Goal: Task Accomplishment & Management: Use online tool/utility

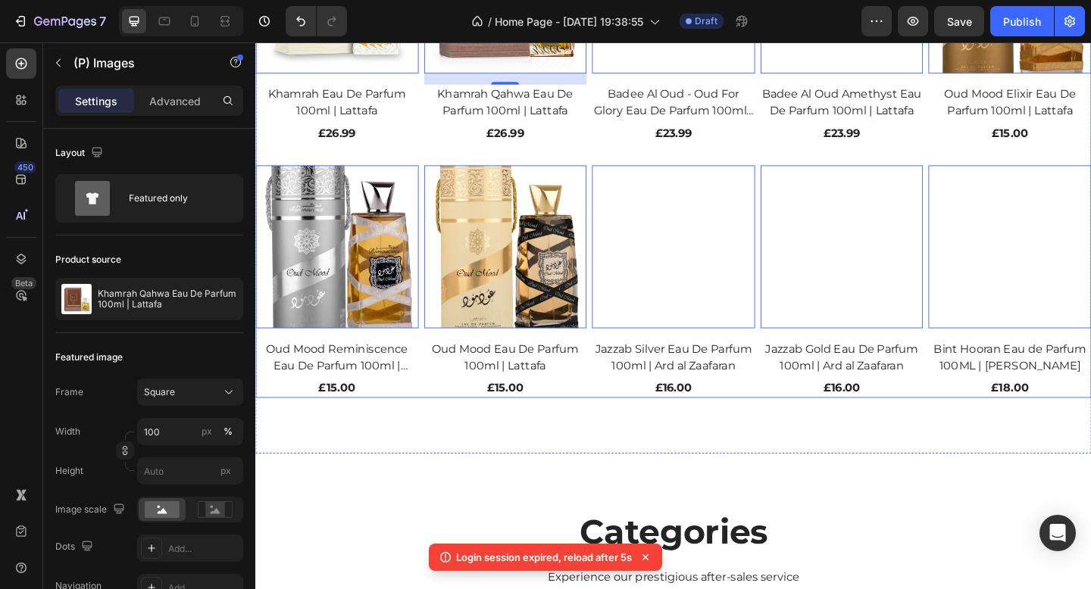
scroll to position [1308, 0]
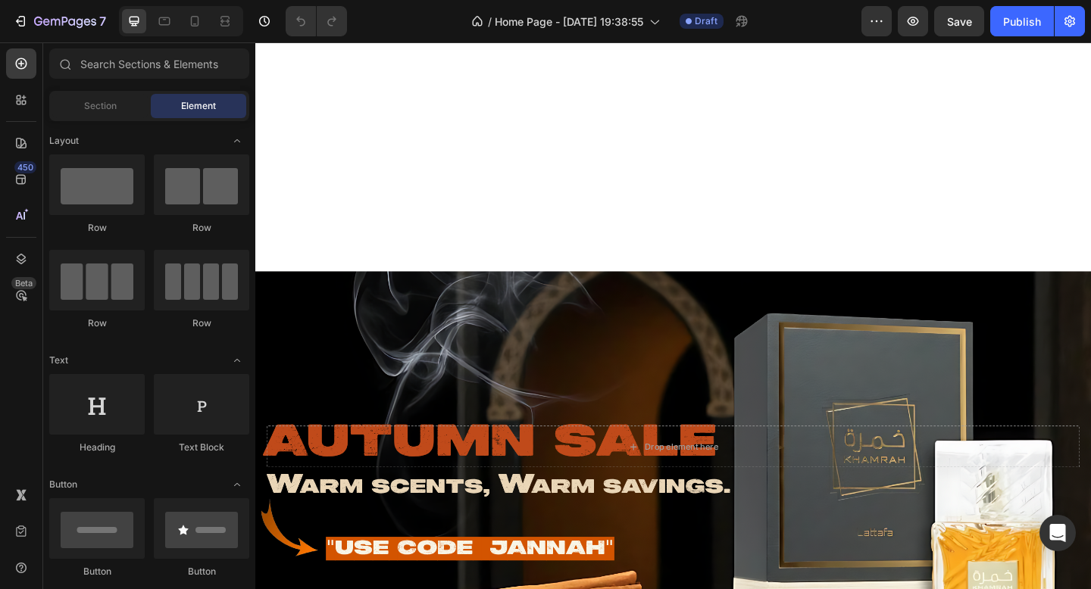
scroll to position [516, 0]
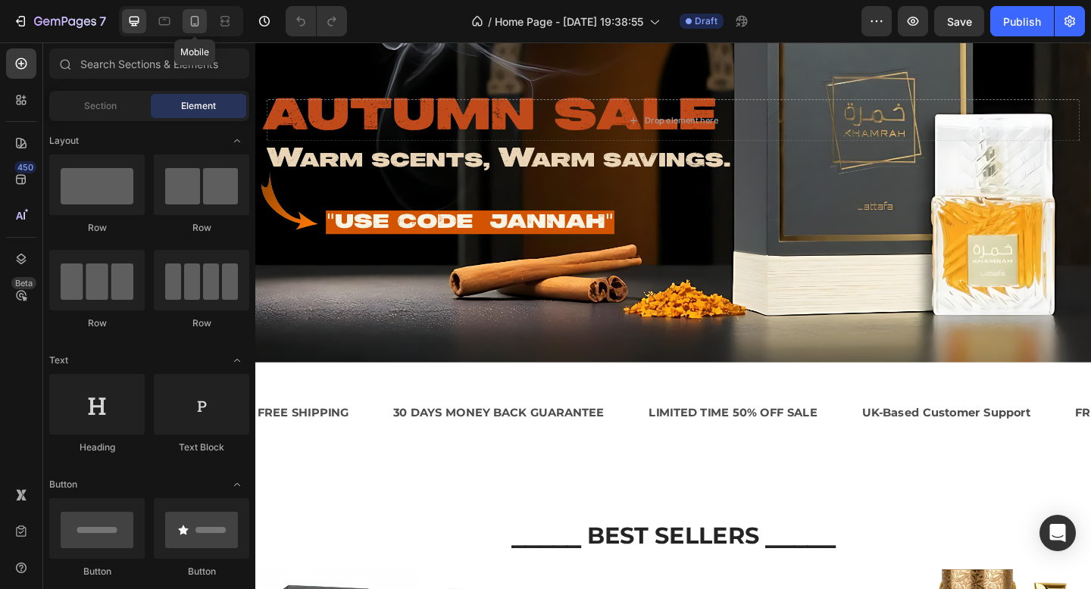
click at [189, 12] on div at bounding box center [195, 21] width 24 height 24
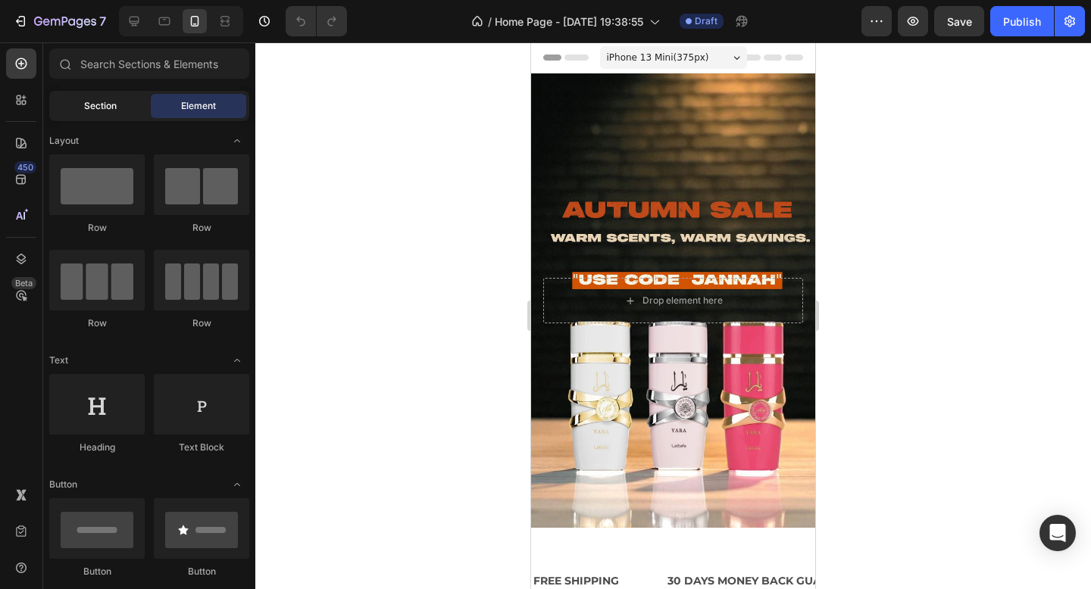
click at [104, 109] on span "Section" at bounding box center [100, 106] width 33 height 14
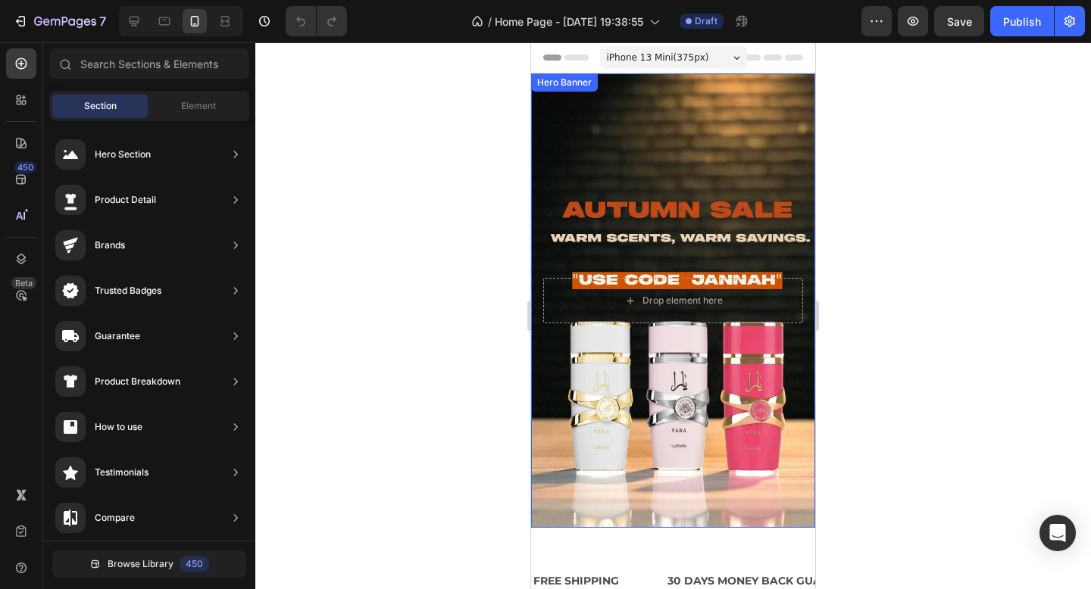
click at [734, 120] on div "Background Image" at bounding box center [673, 300] width 284 height 455
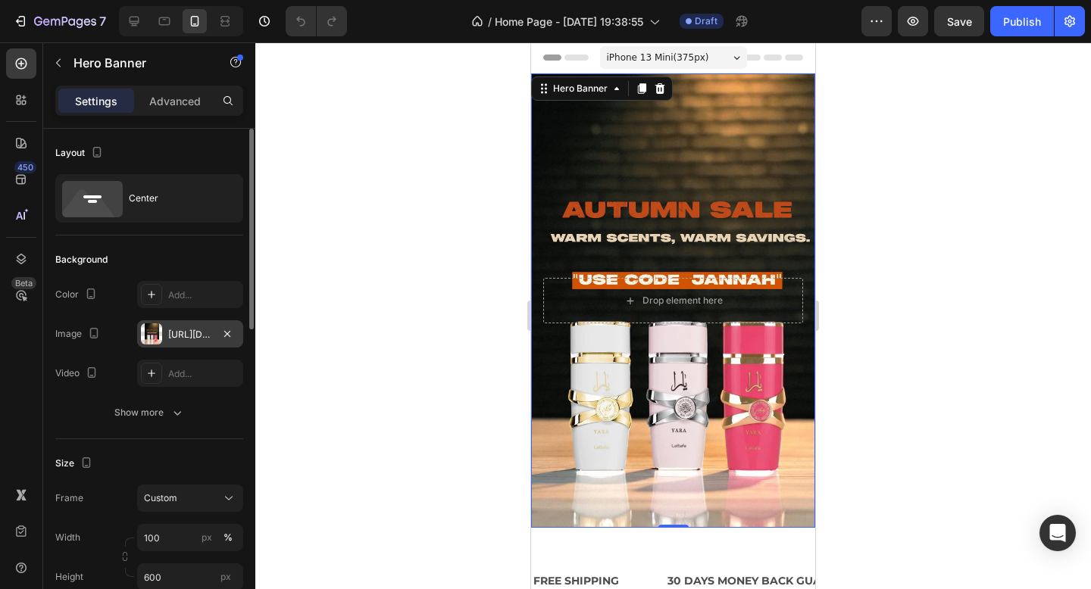
click at [170, 325] on div "https://cdn.shopify.com/s/files/1/0773/9011/9249/files/gempages_565146561932165…" at bounding box center [190, 333] width 106 height 27
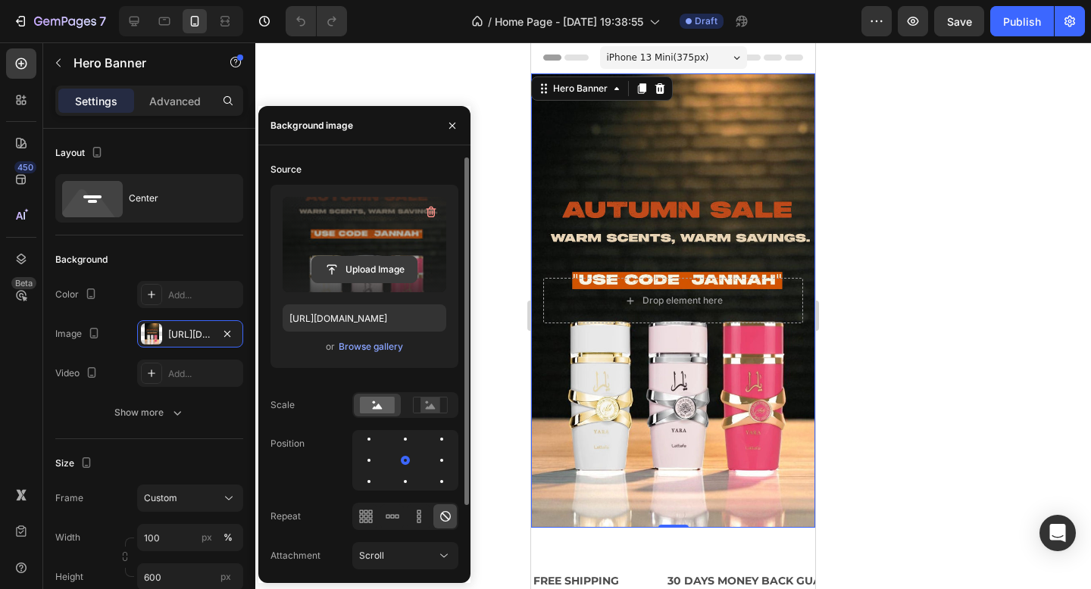
click at [370, 273] on input "file" at bounding box center [364, 270] width 105 height 26
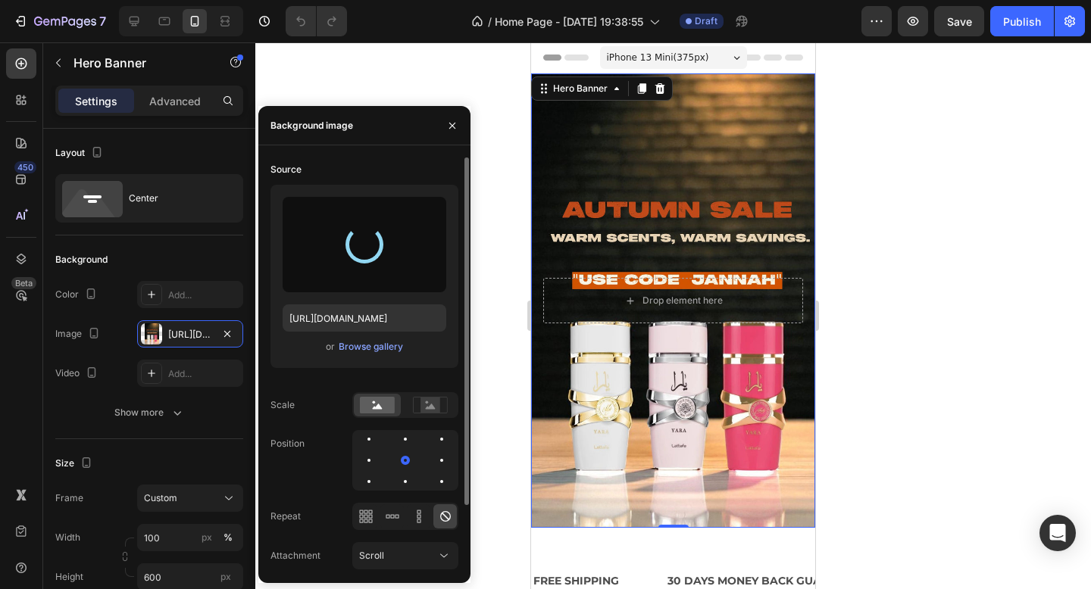
type input "https://cdn.shopify.com/s/files/1/0773/9011/9249/files/gempages_565146561932165…"
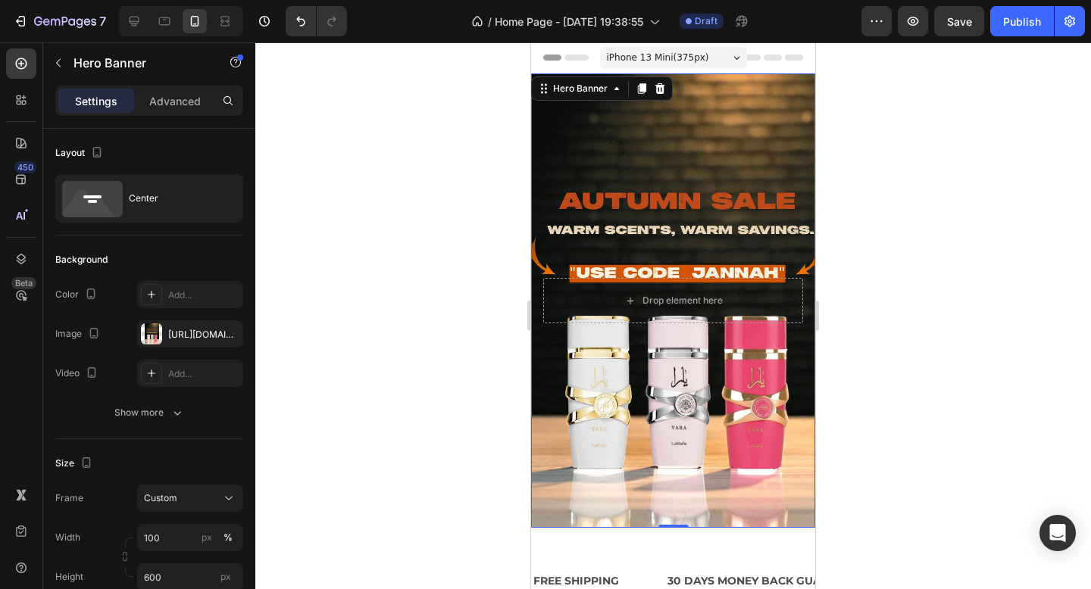
click at [715, 52] on div "iPhone 13 Mini ( 375 px)" at bounding box center [673, 57] width 147 height 23
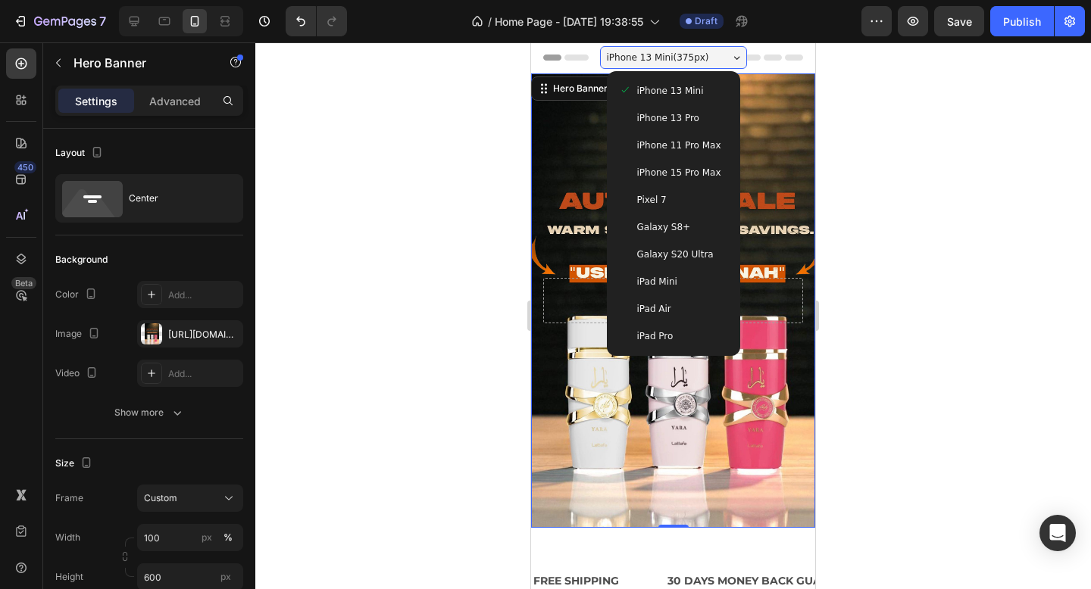
click at [690, 115] on span "iPhone 13 Pro" at bounding box center [668, 118] width 62 height 15
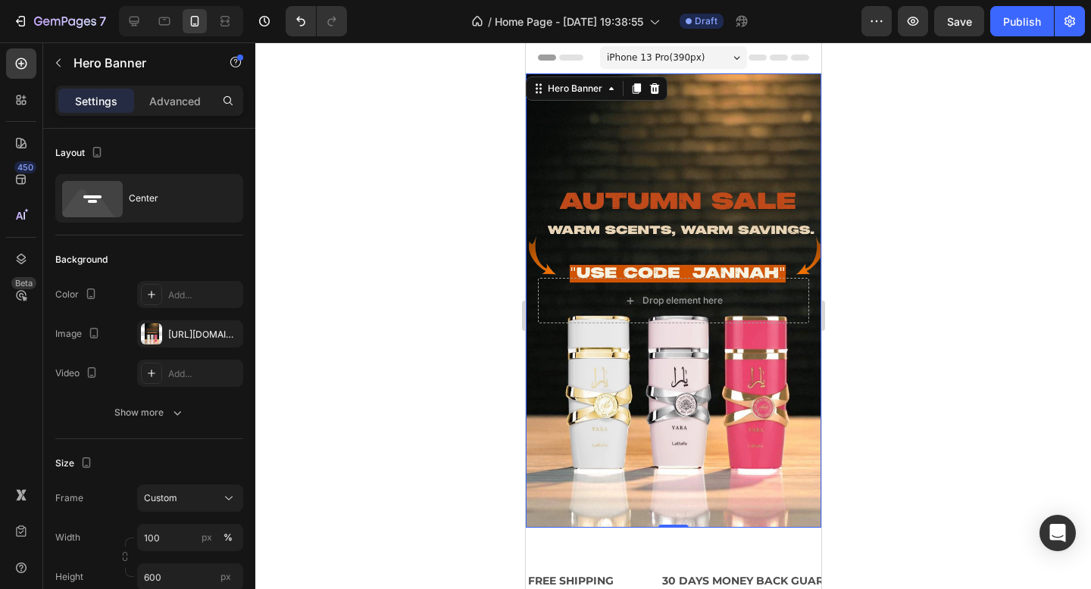
click at [698, 64] on span "iPhone 13 Pro ( 390 px)" at bounding box center [655, 57] width 98 height 15
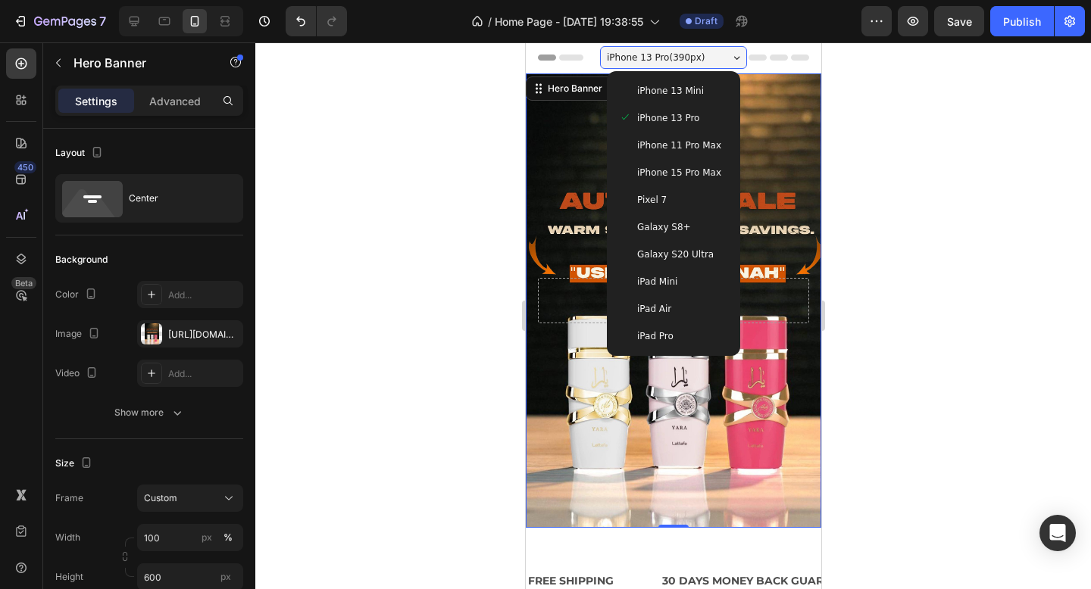
click at [678, 88] on span "iPhone 13 Mini" at bounding box center [669, 90] width 67 height 15
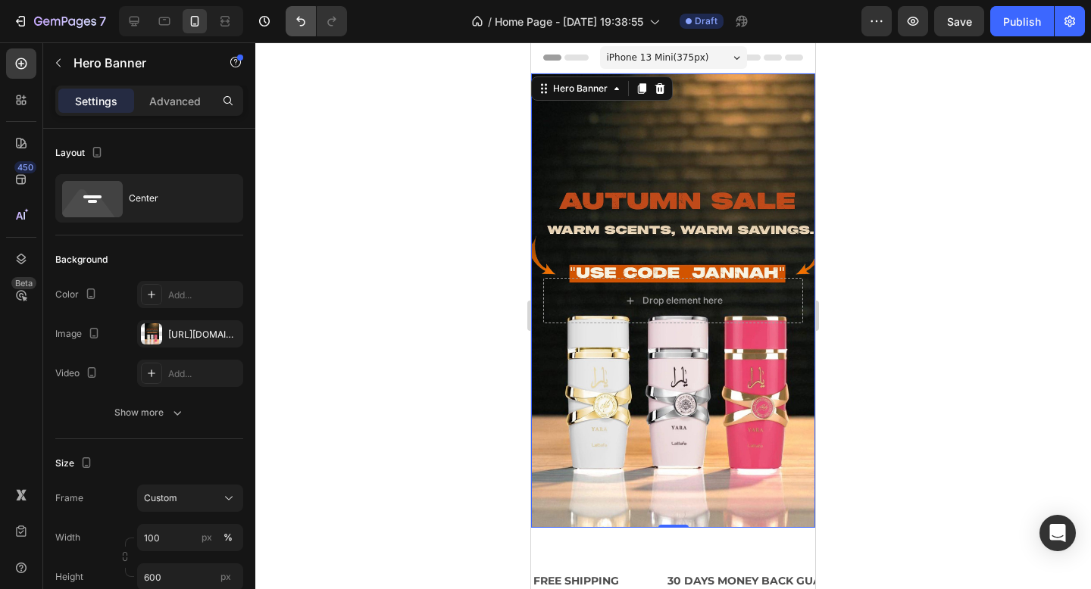
click at [291, 20] on button "Undo/Redo" at bounding box center [301, 21] width 30 height 30
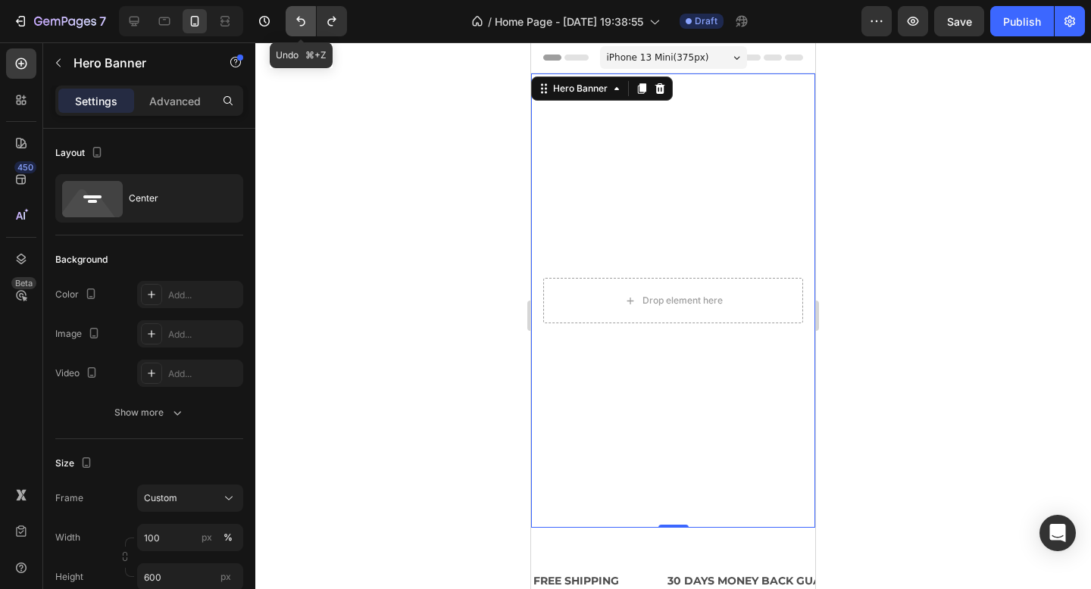
click at [304, 20] on icon "Undo/Redo" at bounding box center [300, 22] width 9 height 10
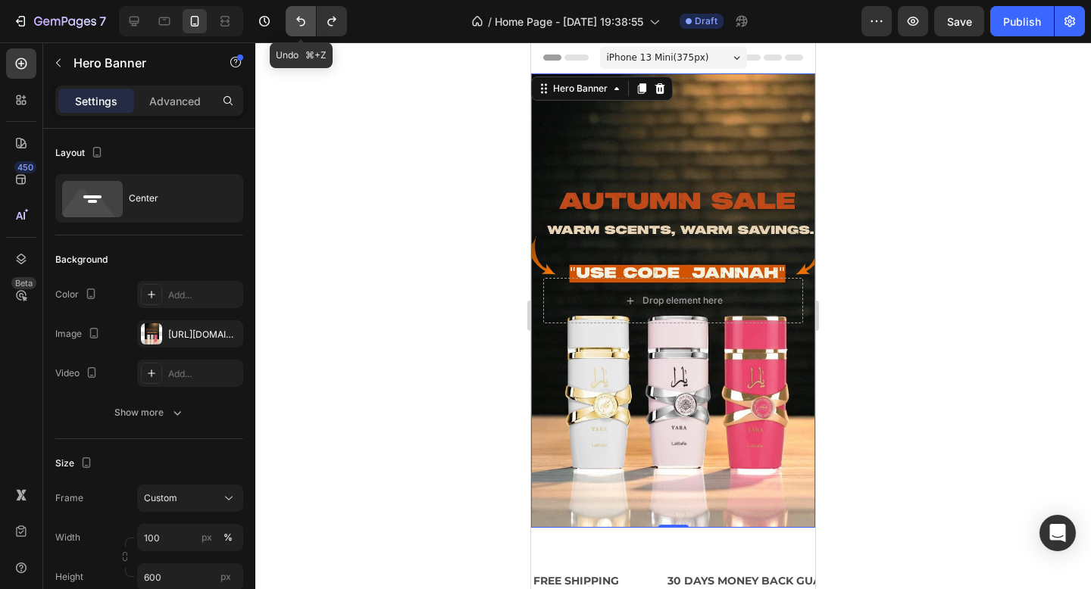
click at [304, 20] on icon "Undo/Redo" at bounding box center [300, 22] width 9 height 10
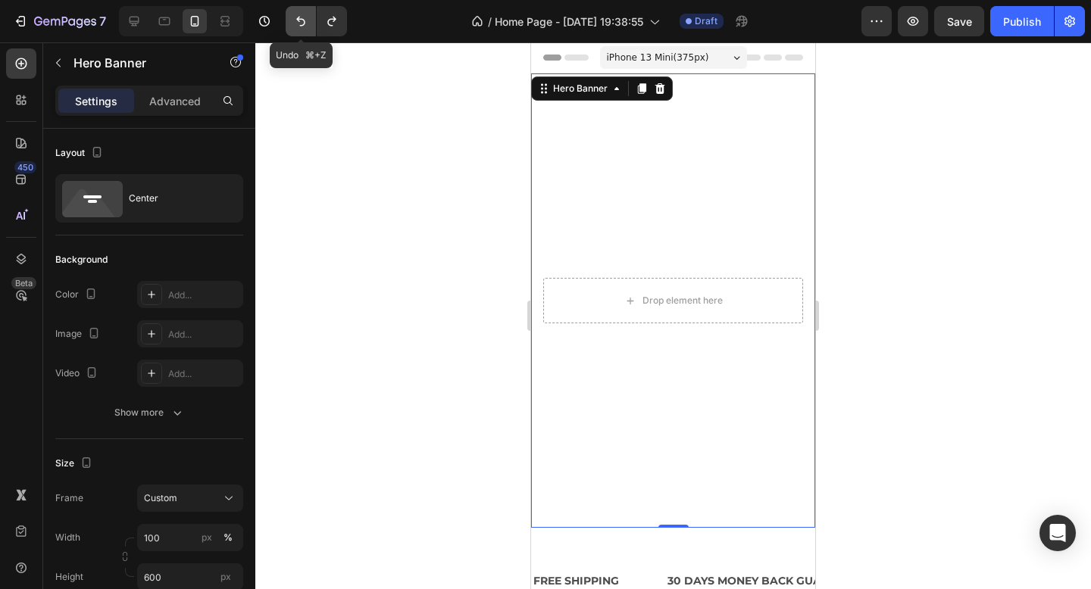
click at [304, 20] on icon "Undo/Redo" at bounding box center [300, 22] width 9 height 10
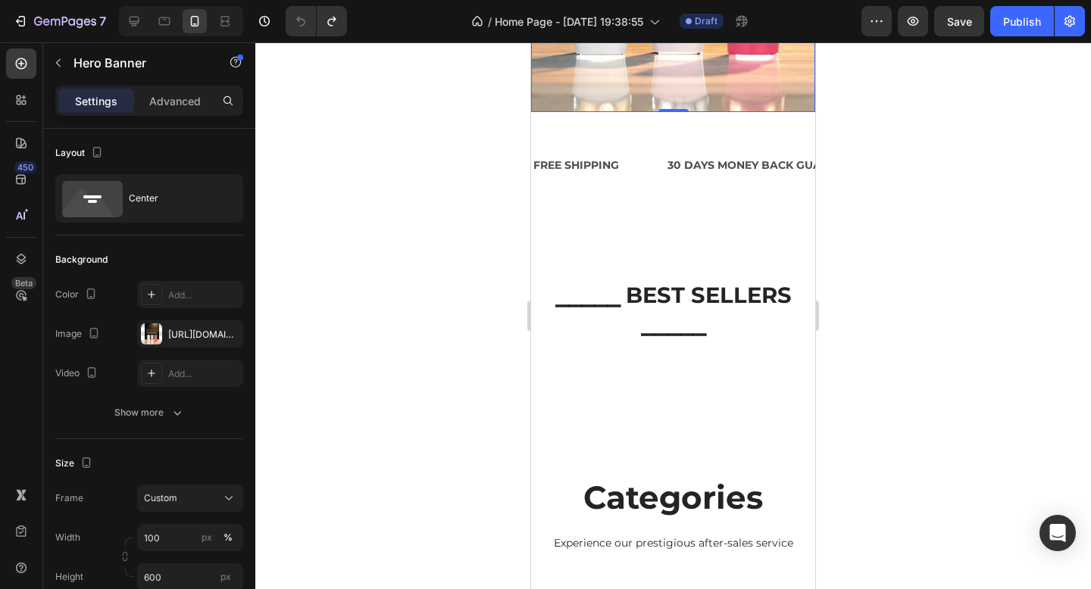
scroll to position [452, 0]
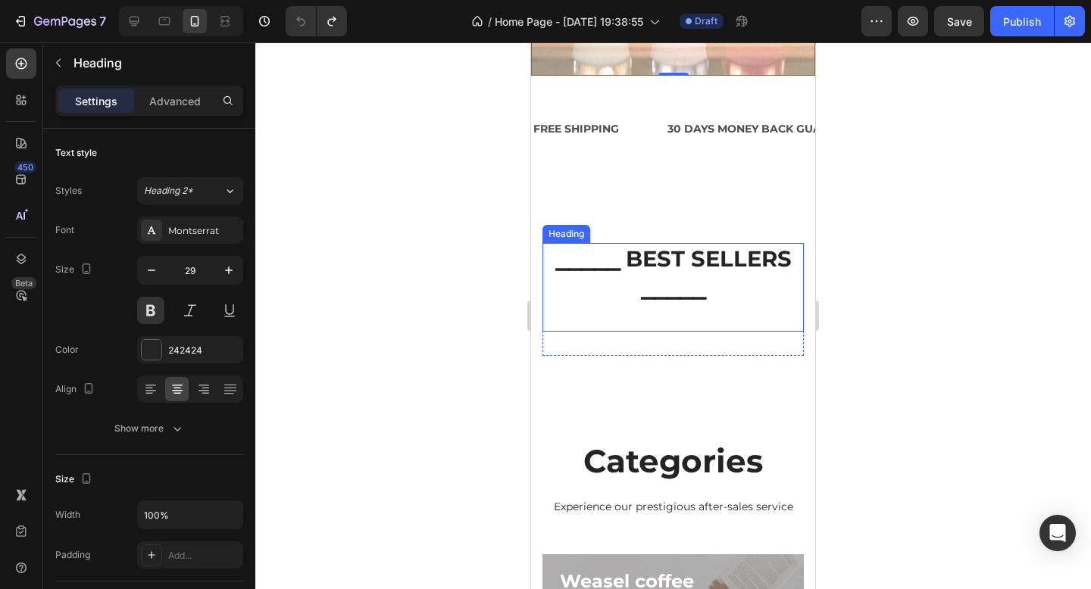
click at [681, 272] on h2 "⎯⎯⎯⎯⎯ BEST SELLERS ⎯⎯⎯⎯⎯" at bounding box center [672, 287] width 261 height 89
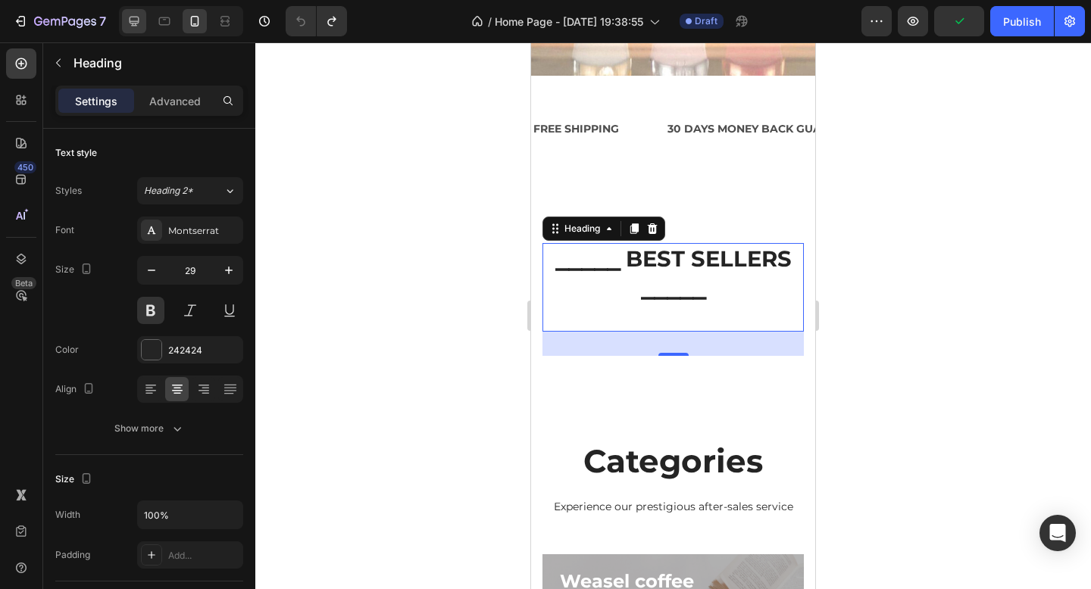
click at [142, 20] on div at bounding box center [134, 21] width 24 height 24
type input "33"
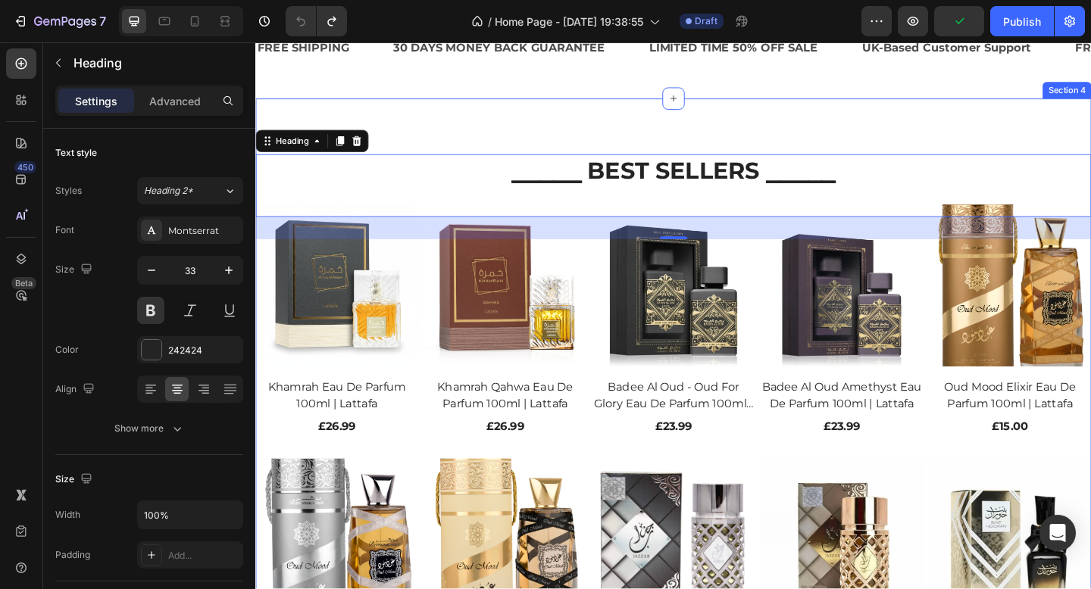
scroll to position [982, 0]
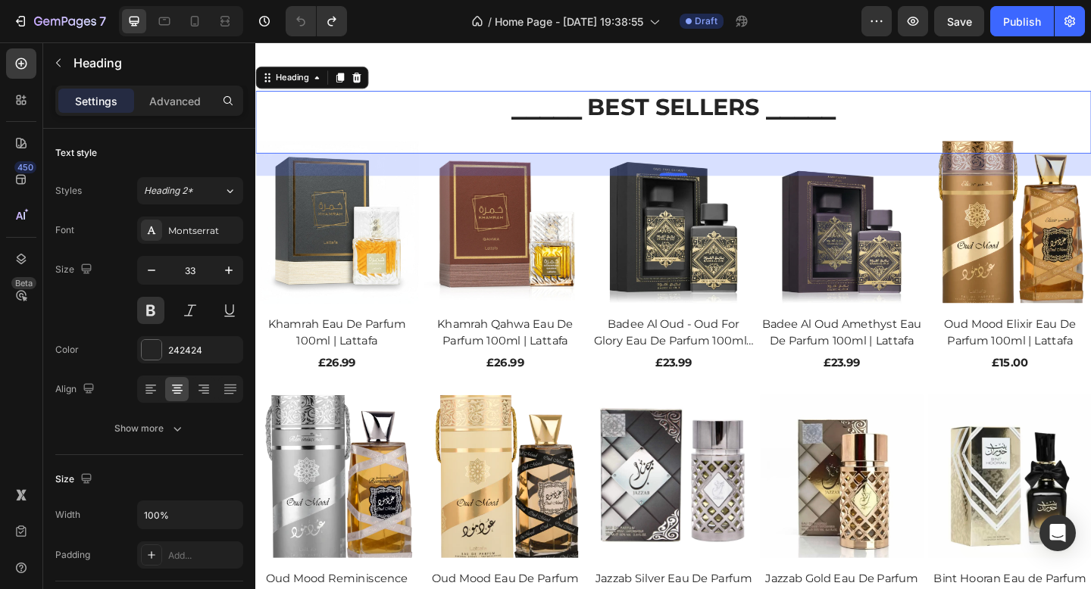
click at [724, 120] on h2 "⎯⎯⎯⎯⎯ BEST SELLERS ⎯⎯⎯⎯⎯" at bounding box center [709, 129] width 909 height 68
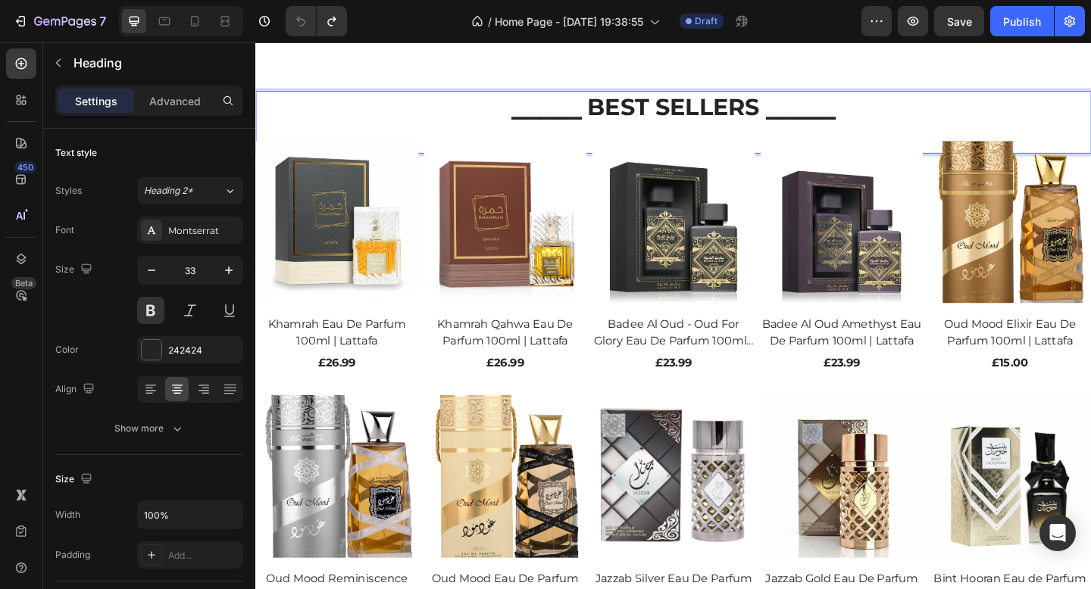
click at [757, 133] on p "⎯⎯⎯⎯⎯ BEST SELLERS ⎯⎯⎯⎯⎯" at bounding box center [710, 129] width 906 height 65
click at [449, 110] on p "⎯⎯⎯⎯⎯ BEST SELLERS ⎯⎯⎯⎯⎯" at bounding box center [710, 129] width 906 height 65
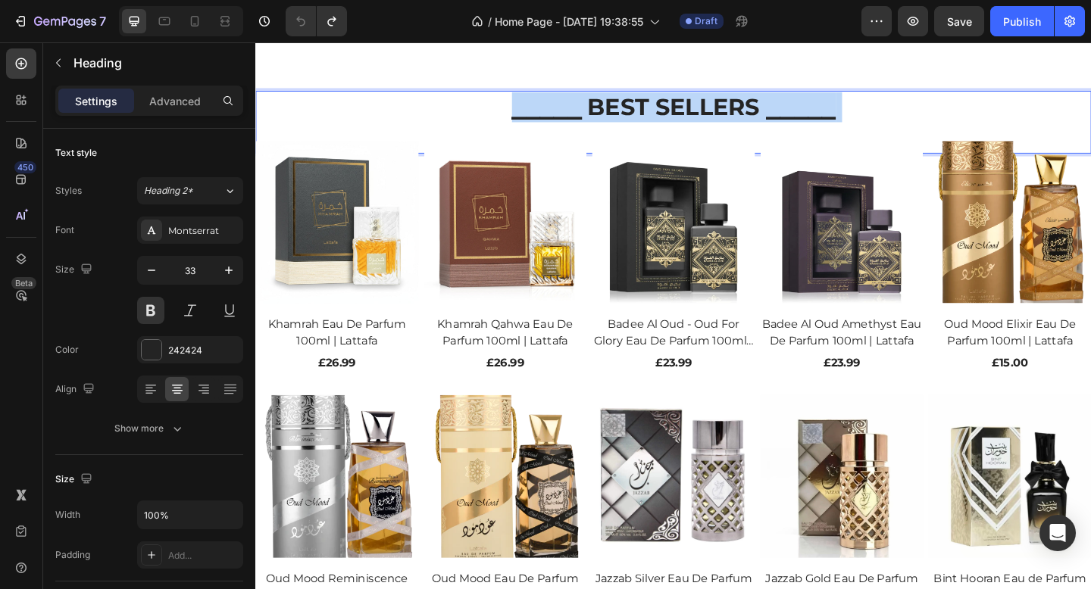
click at [449, 110] on p "⎯⎯⎯⎯⎯ BEST SELLERS ⎯⎯⎯⎯⎯" at bounding box center [710, 129] width 906 height 65
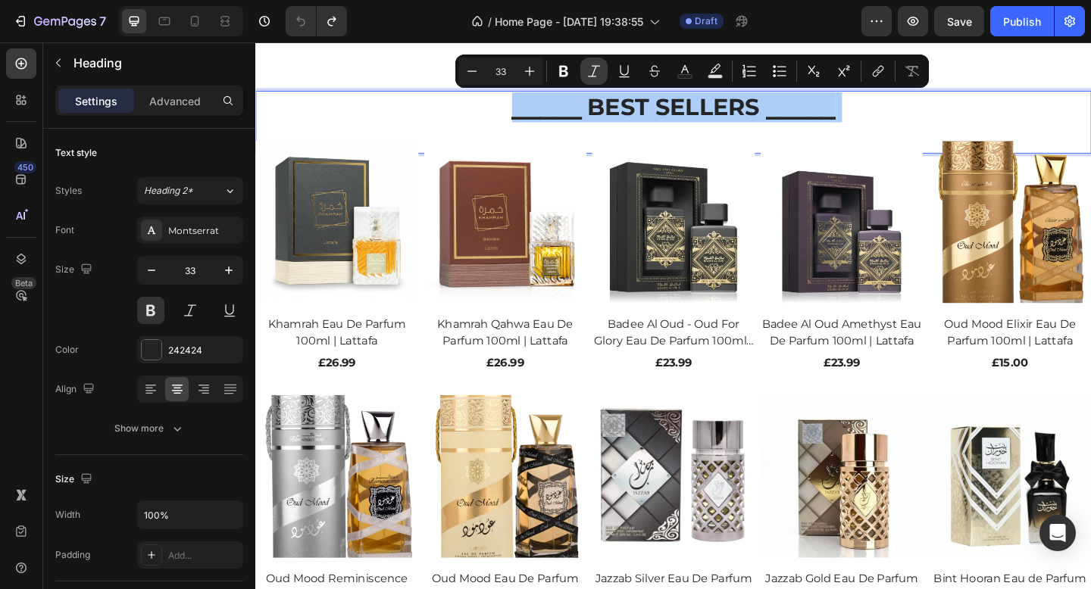
click at [583, 77] on button "Italic" at bounding box center [593, 71] width 27 height 27
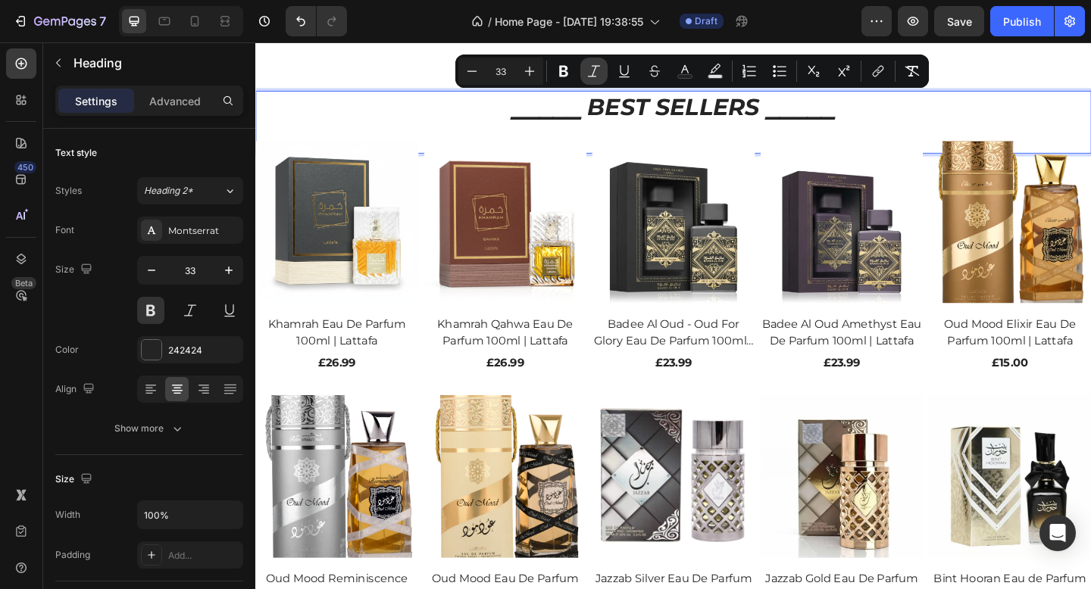
click at [589, 77] on icon "Editor contextual toolbar" at bounding box center [594, 70] width 12 height 11
click at [570, 80] on button "Bold" at bounding box center [563, 71] width 27 height 27
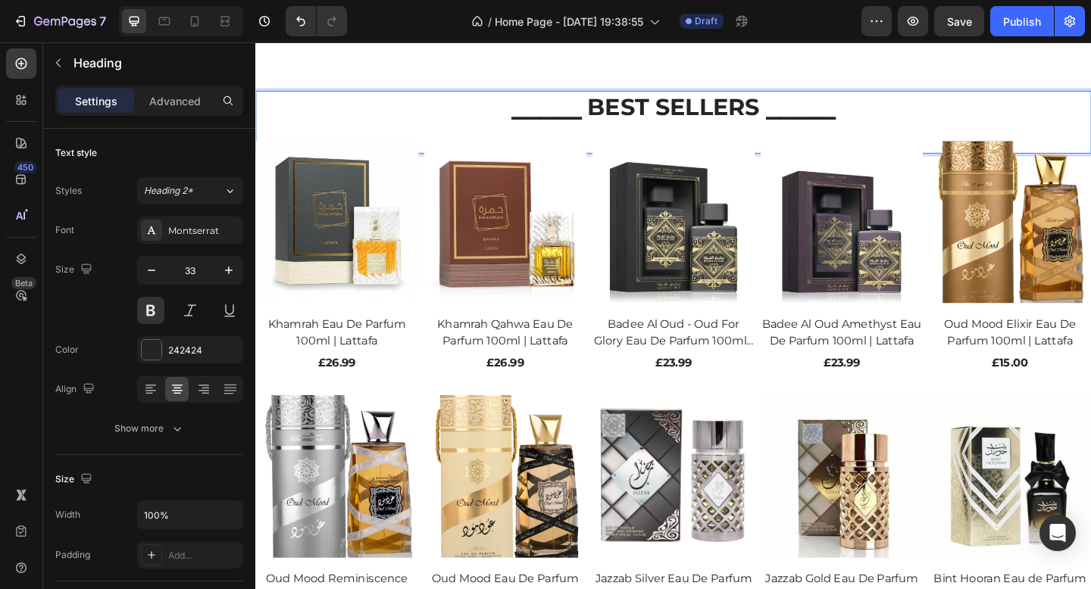
click at [467, 127] on p "⎯⎯⎯⎯⎯ BEST SELLERS ⎯⎯⎯⎯⎯" at bounding box center [710, 129] width 906 height 65
click at [475, 177] on img at bounding box center [527, 238] width 177 height 177
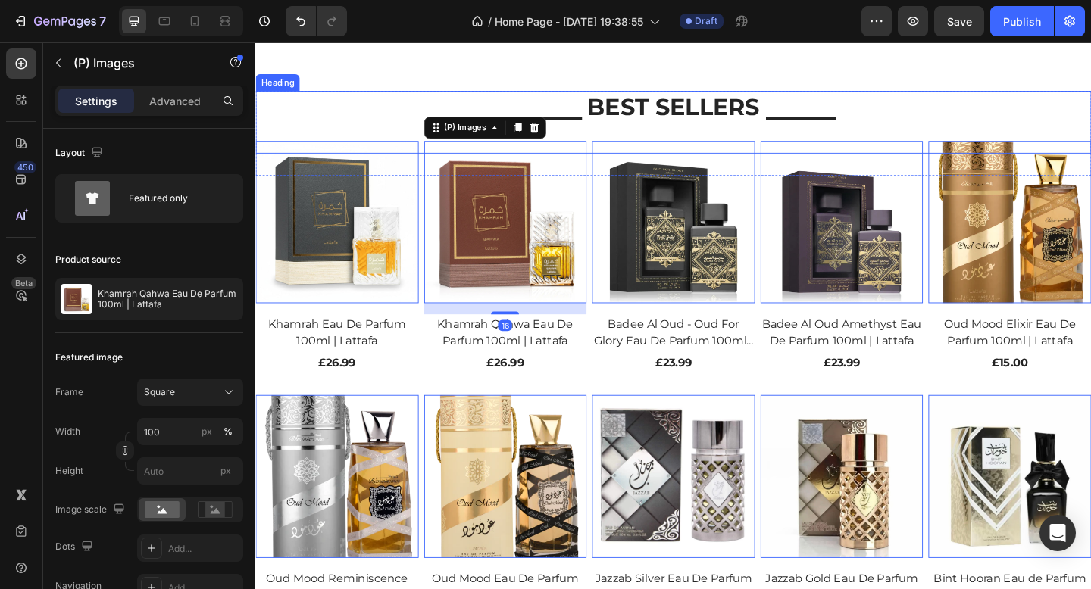
click at [580, 107] on strong "⎯⎯⎯⎯⎯ BEST SELLERS ⎯⎯⎯⎯⎯" at bounding box center [710, 113] width 352 height 30
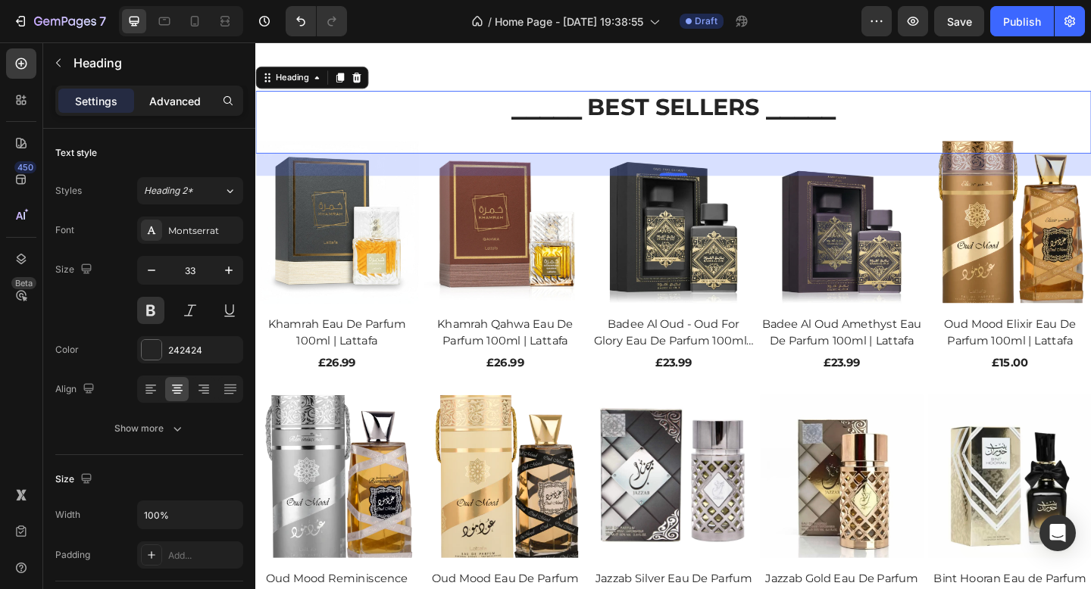
click at [181, 101] on p "Advanced" at bounding box center [175, 101] width 52 height 16
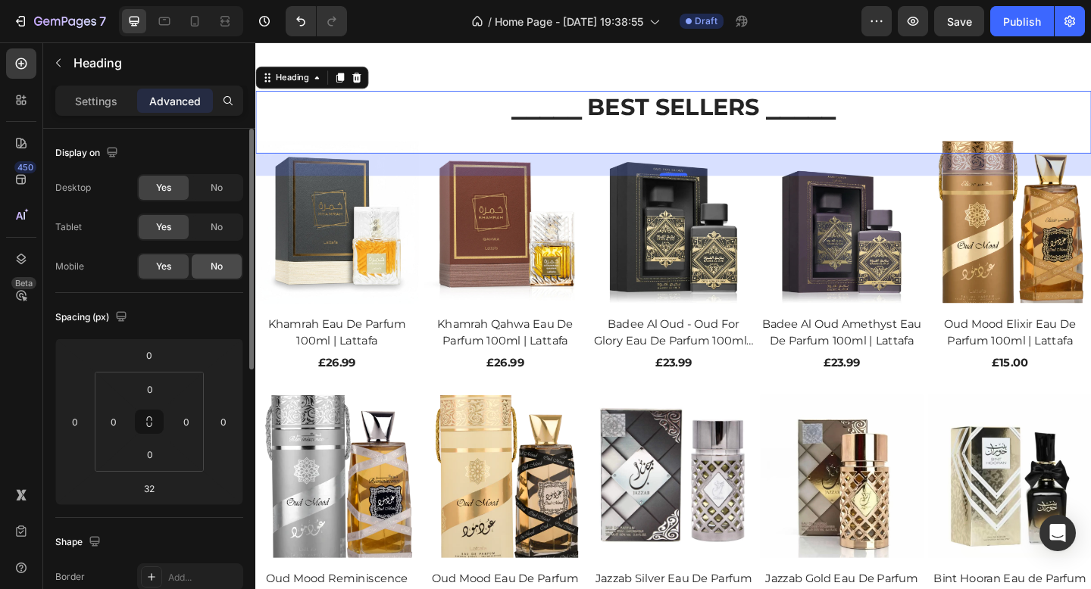
click at [223, 267] on div "No" at bounding box center [217, 267] width 50 height 24
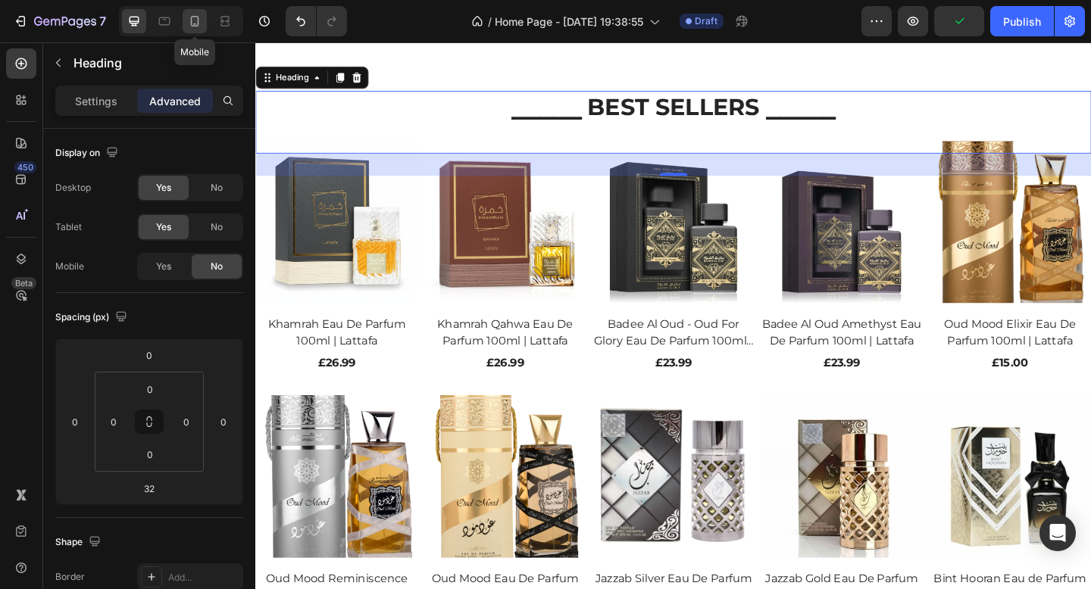
click at [190, 22] on icon at bounding box center [194, 21] width 15 height 15
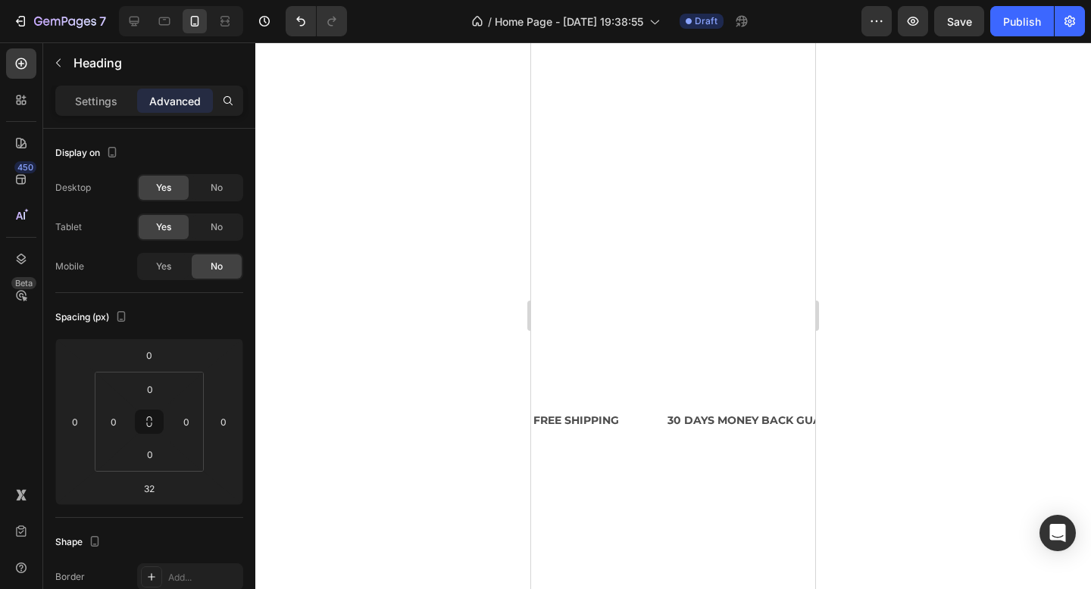
scroll to position [381, 0]
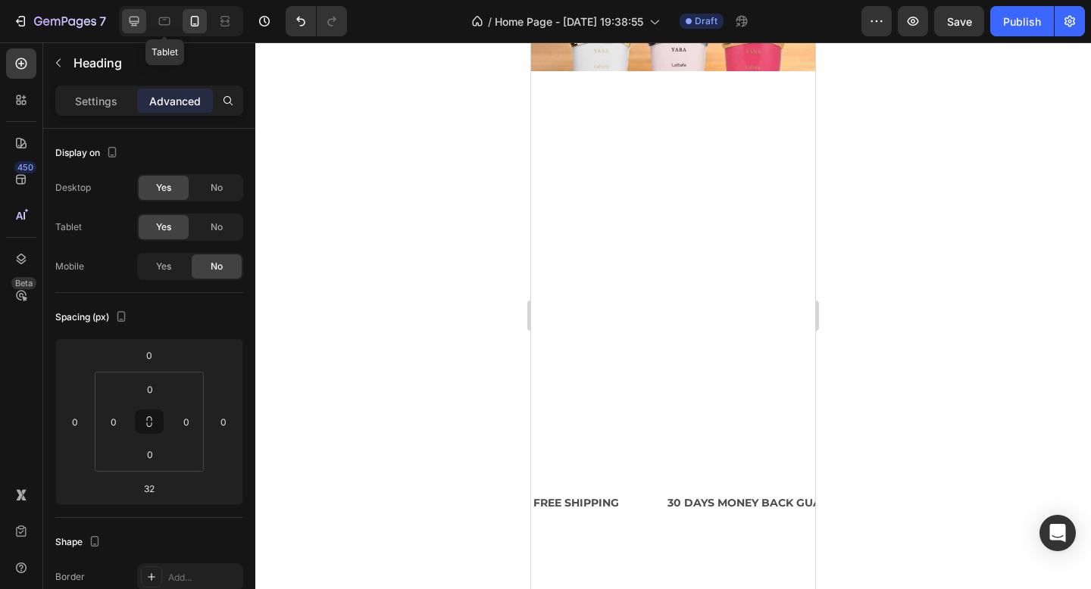
click at [141, 20] on icon at bounding box center [134, 21] width 15 height 15
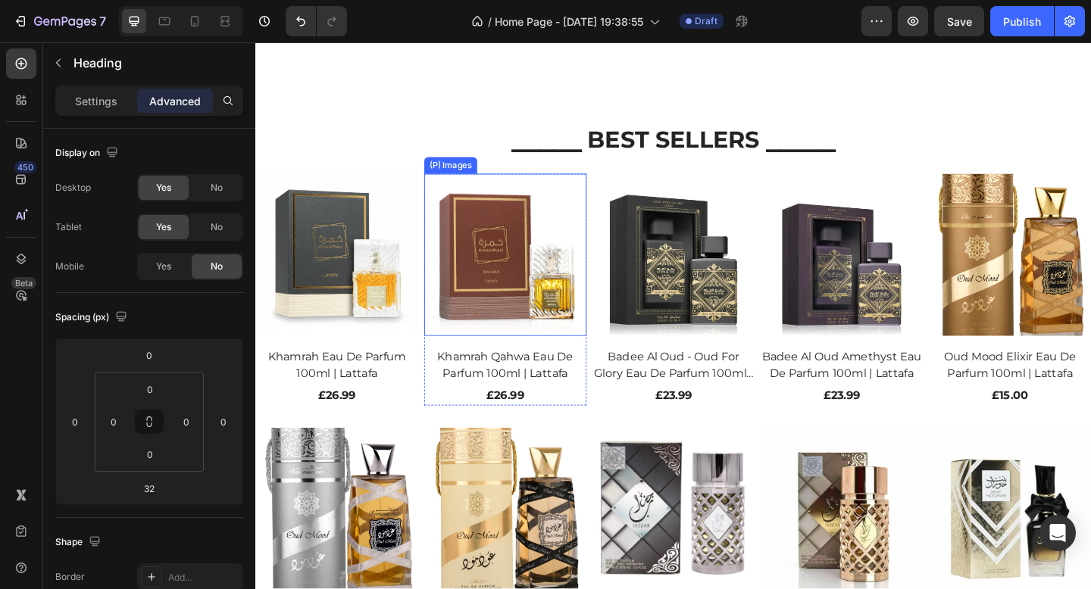
scroll to position [982, 0]
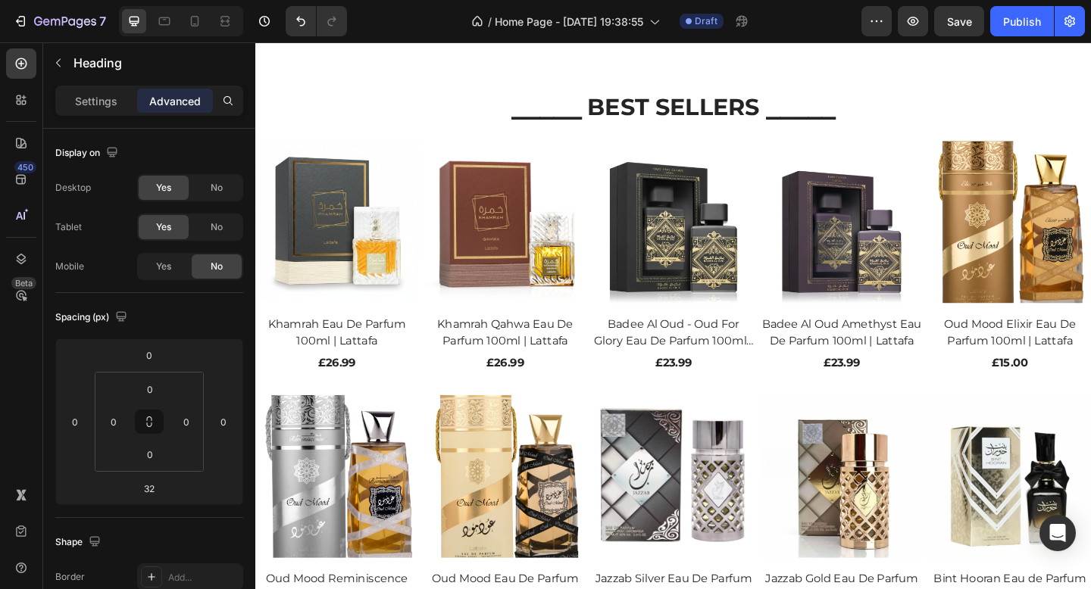
click at [456, 115] on h2 "⎯⎯⎯⎯⎯ BEST SELLERS ⎯⎯⎯⎯⎯" at bounding box center [709, 129] width 909 height 68
click at [171, 262] on div "Yes" at bounding box center [164, 267] width 50 height 24
click at [411, 117] on p "⎯⎯⎯⎯⎯ BEST SELLERS ⎯⎯⎯⎯⎯" at bounding box center [710, 129] width 906 height 65
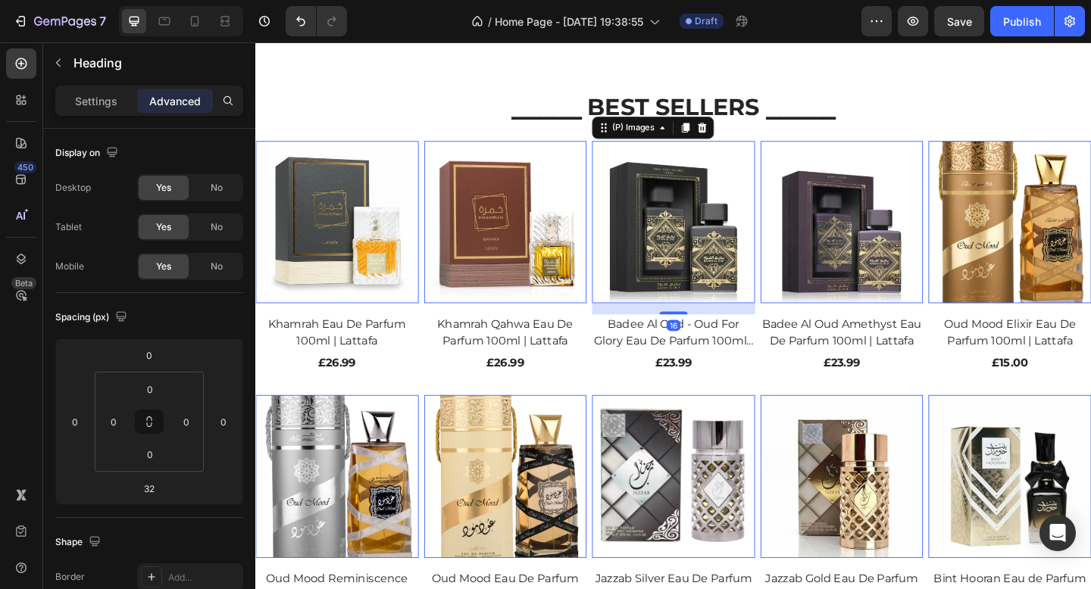
click at [621, 206] on img at bounding box center [709, 238] width 177 height 177
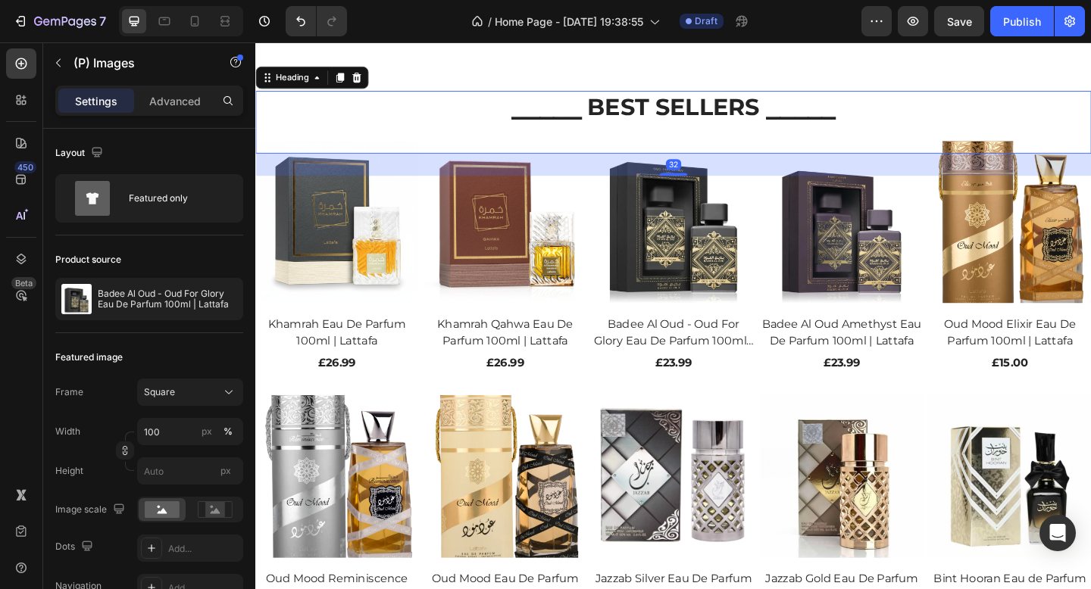
click at [846, 107] on strong "⎯⎯⎯⎯⎯ BEST SELLERS ⎯⎯⎯⎯⎯" at bounding box center [710, 113] width 352 height 30
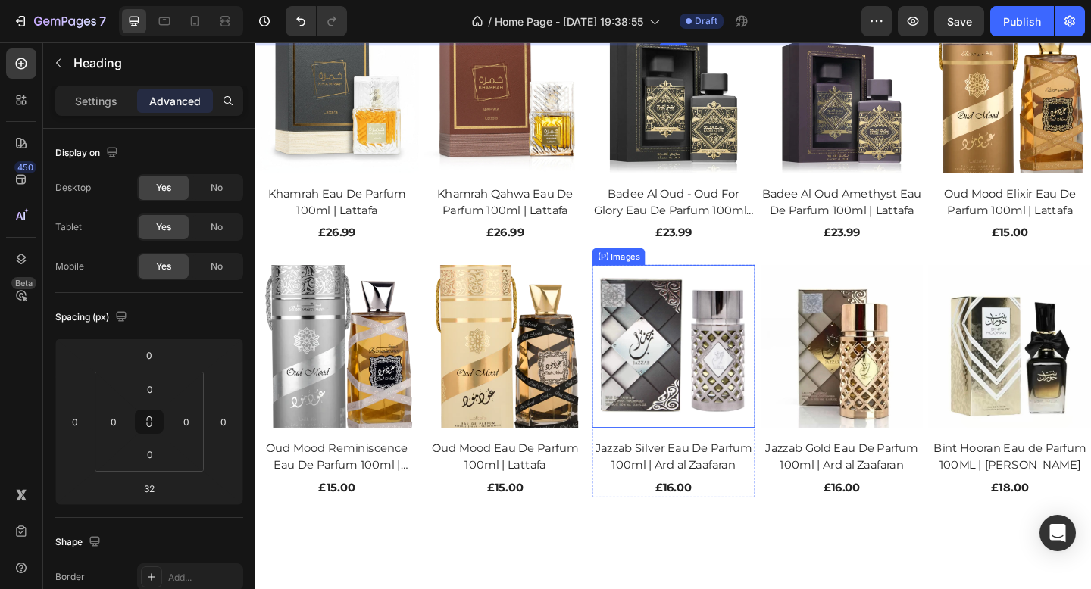
scroll to position [1344, 0]
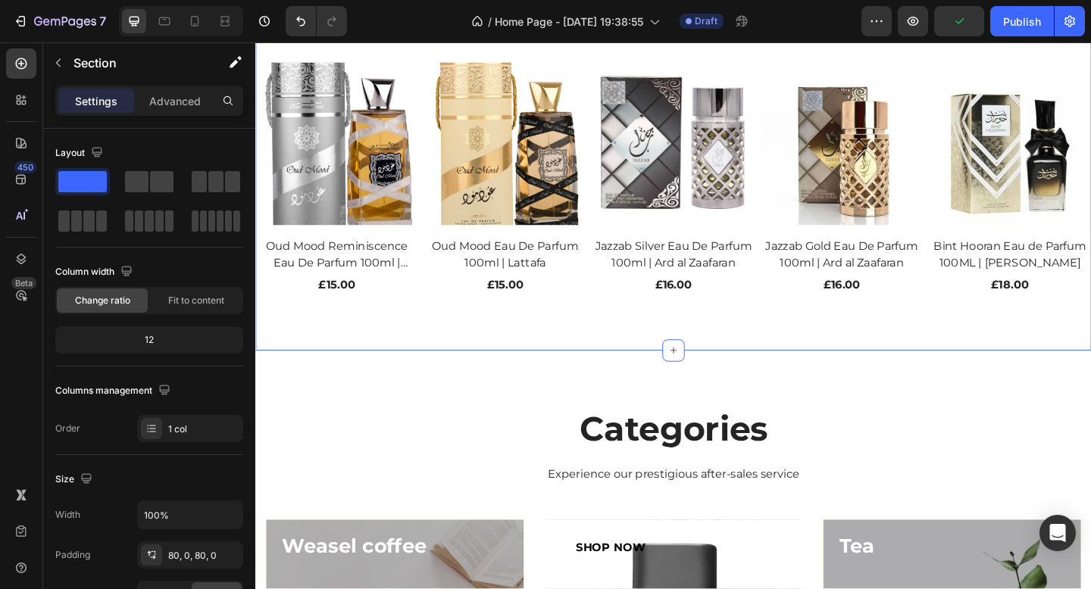
click at [777, 351] on div "⁠⁠⁠⁠⁠⁠⁠ ⎯⎯⎯⎯⎯ BEST SELLERS ⎯⎯⎯⎯⎯ Heading 32 Row (P) Images Khamrah Eau De Parfu…" at bounding box center [709, 25] width 909 height 705
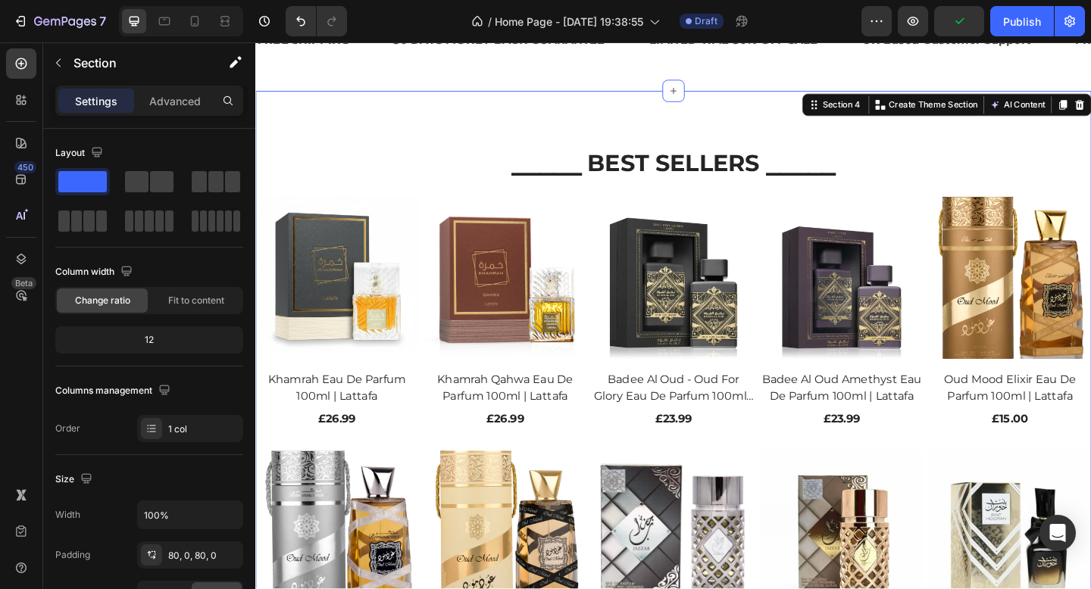
scroll to position [912, 0]
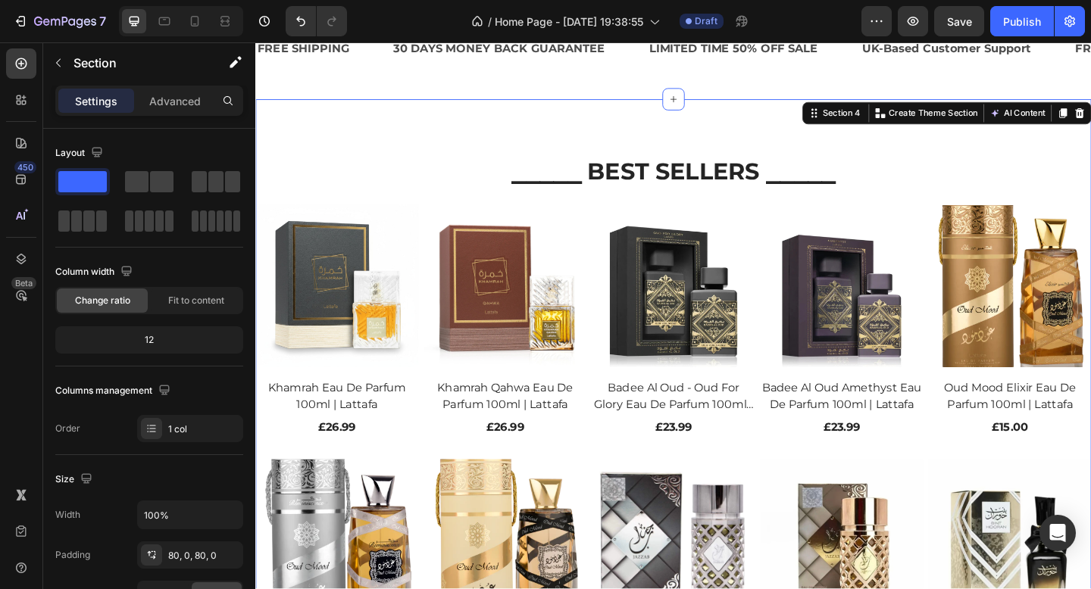
click at [770, 128] on div "⁠⁠⁠⁠⁠⁠⁠ ⎯⎯⎯⎯⎯ BEST SELLERS ⎯⎯⎯⎯⎯ Heading Row (P) Images Khamrah Eau De Parfum 1…" at bounding box center [709, 457] width 909 height 705
click at [190, 97] on p "Advanced" at bounding box center [175, 101] width 52 height 16
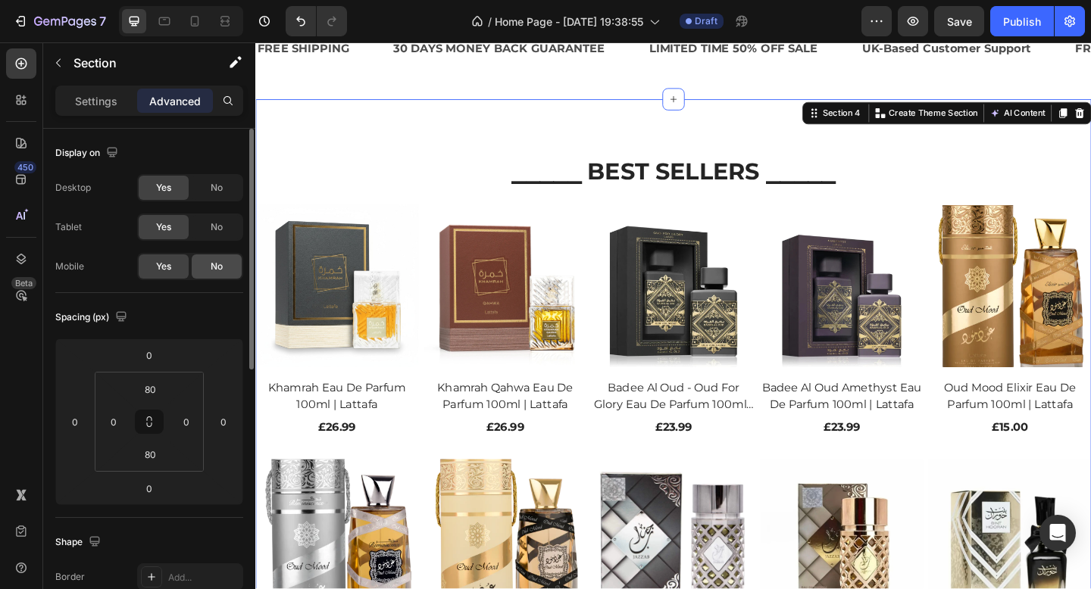
click at [211, 260] on span "No" at bounding box center [217, 267] width 12 height 14
click at [197, 23] on icon at bounding box center [194, 21] width 15 height 15
type input "15"
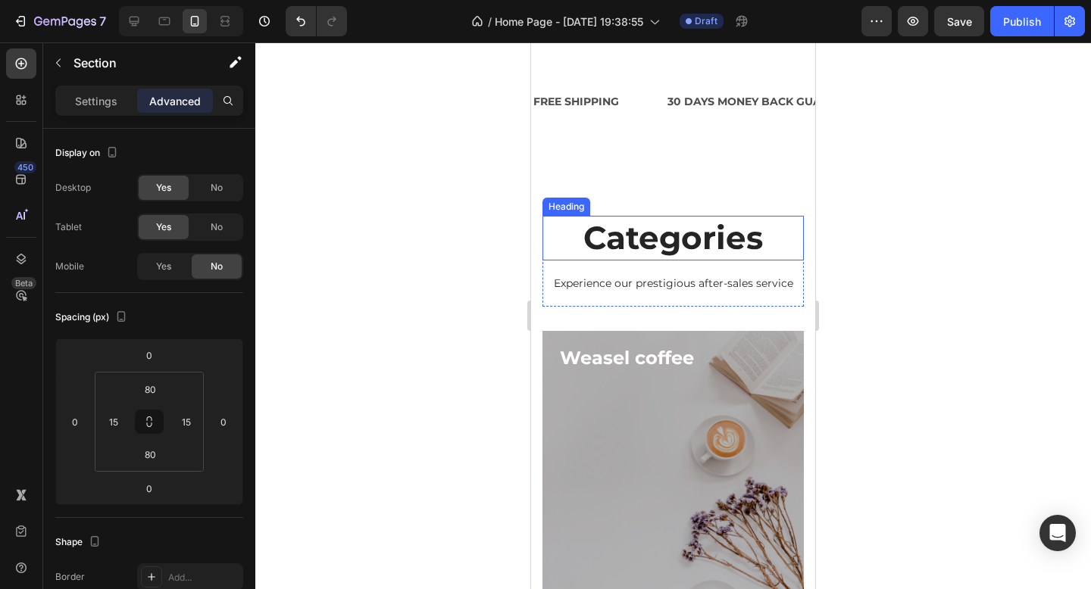
scroll to position [701, 0]
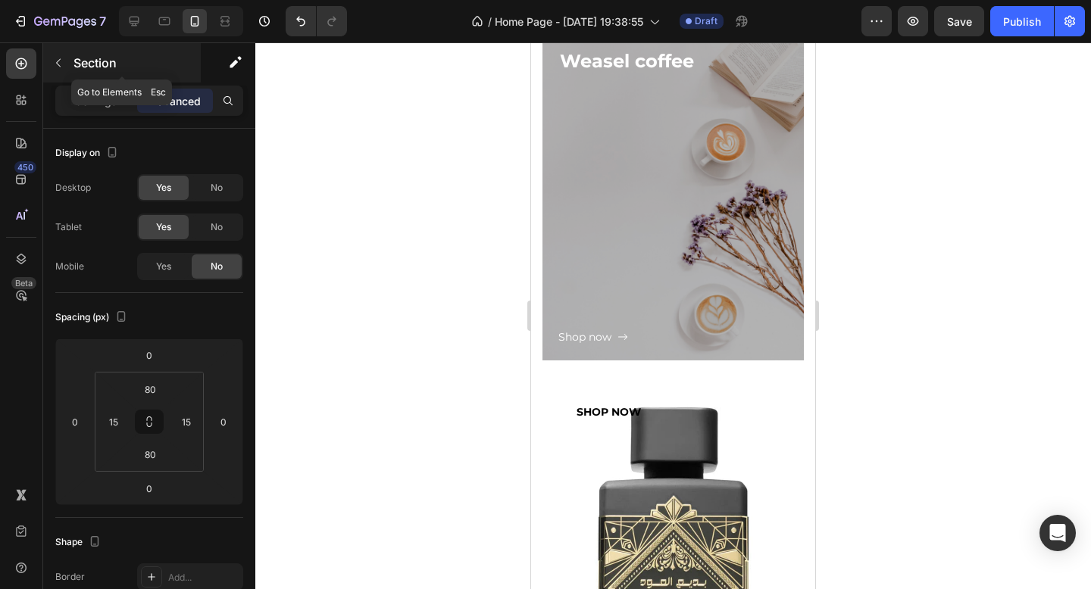
click at [69, 60] on button "button" at bounding box center [58, 63] width 24 height 24
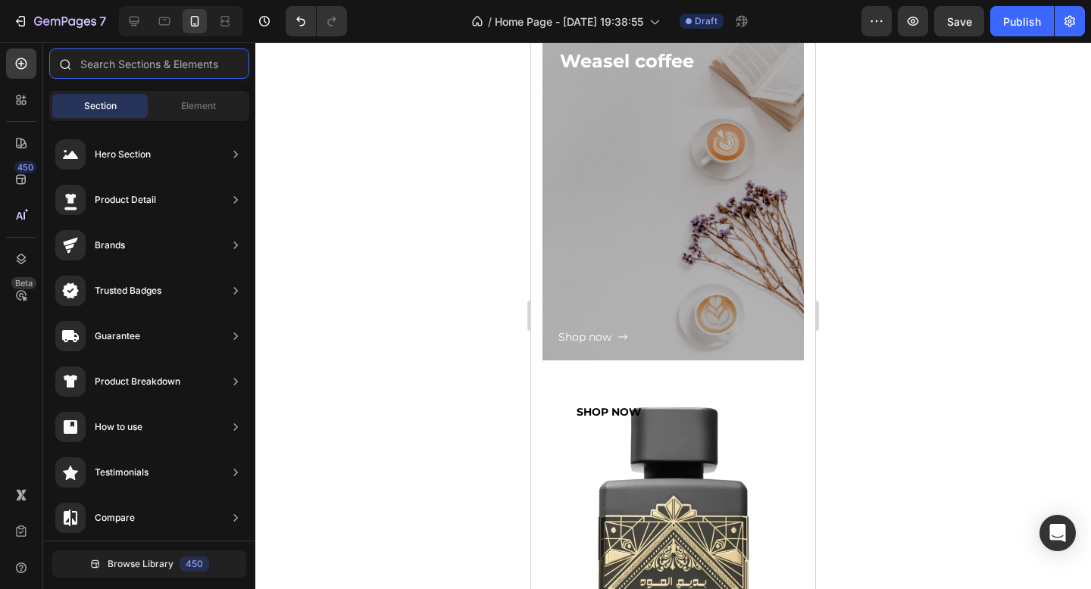
click at [189, 73] on input "text" at bounding box center [149, 63] width 200 height 30
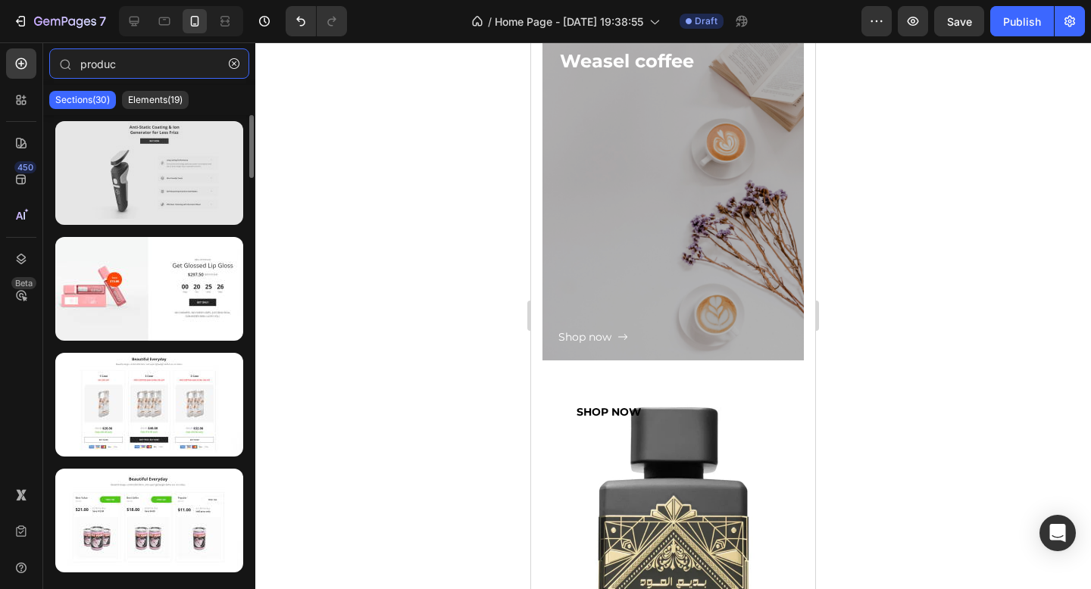
type input "product"
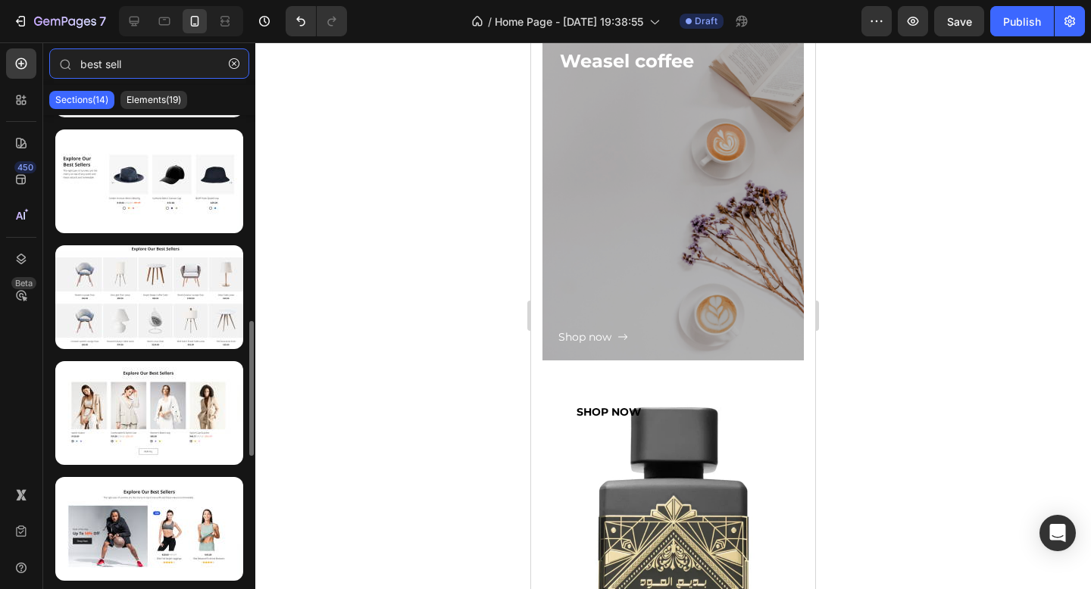
scroll to position [692, 0]
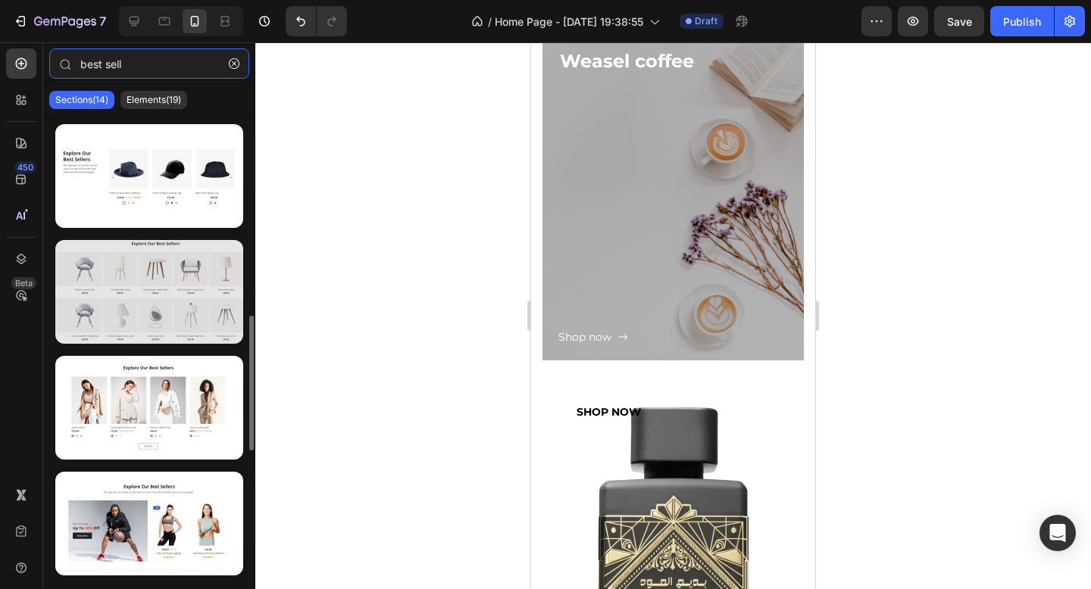
type input "best sell"
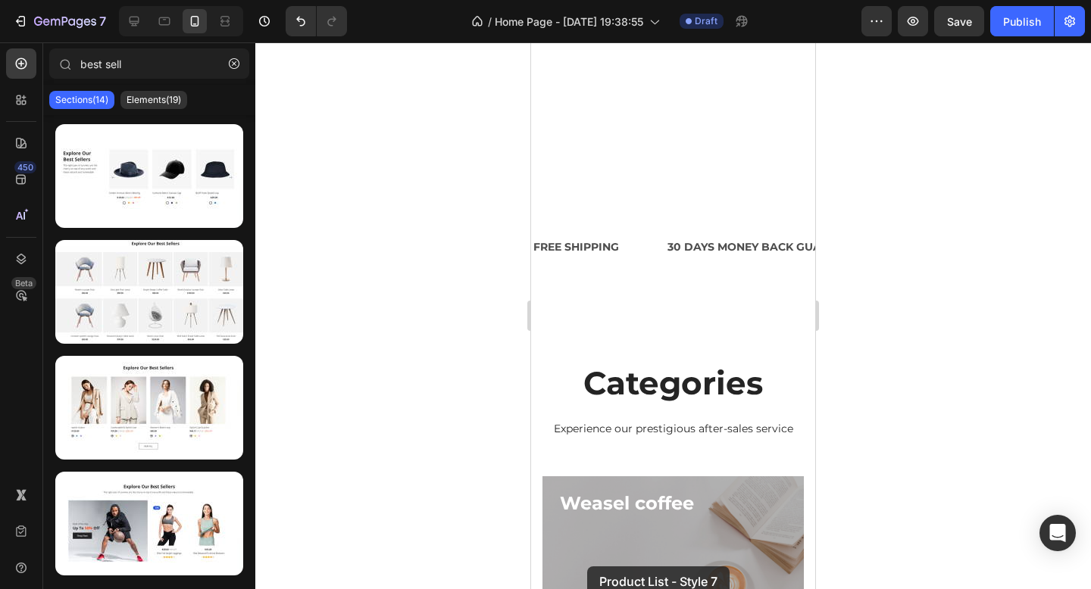
scroll to position [647, 0]
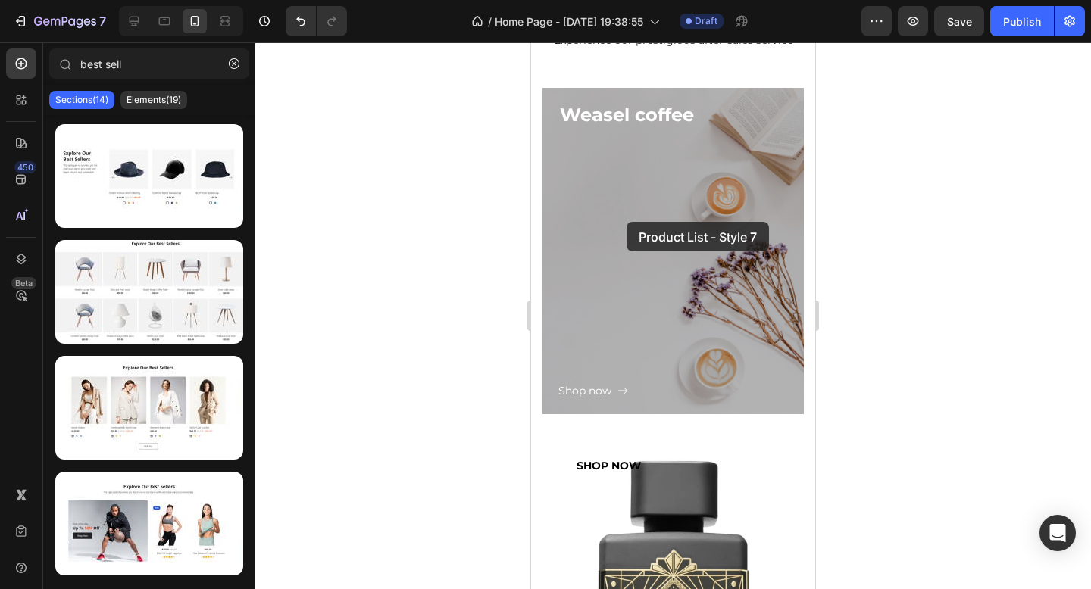
drag, startPoint x: 704, startPoint y: 346, endPoint x: 627, endPoint y: 222, distance: 146.3
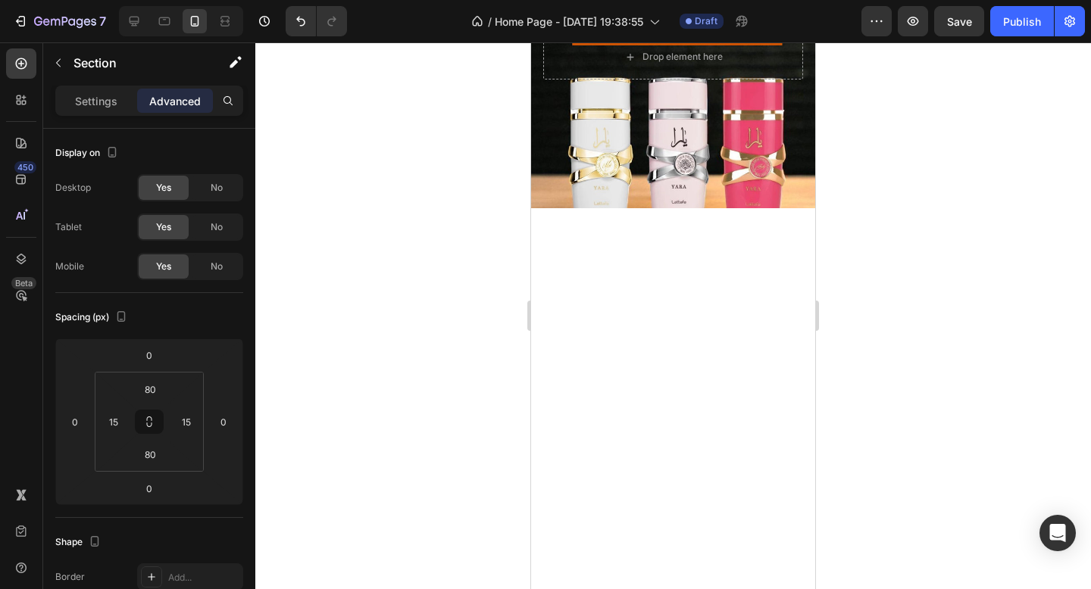
scroll to position [298, 0]
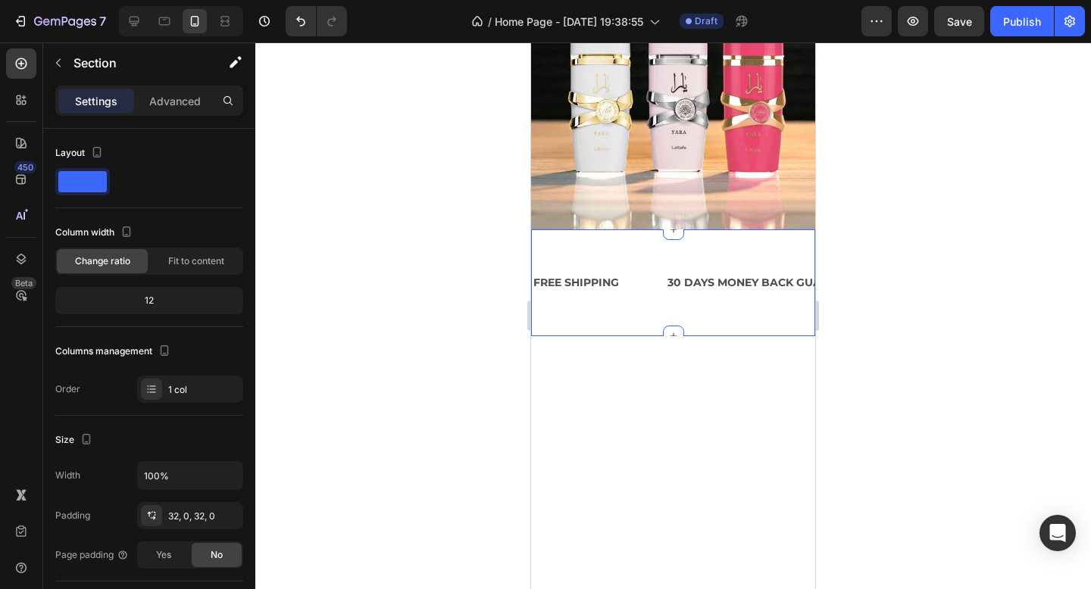
click at [708, 237] on div "FREE SHIPPING Text Block 30 DAYS MONEY BACK GUARANTEE Text Block LIMITED TIME 5…" at bounding box center [673, 283] width 284 height 107
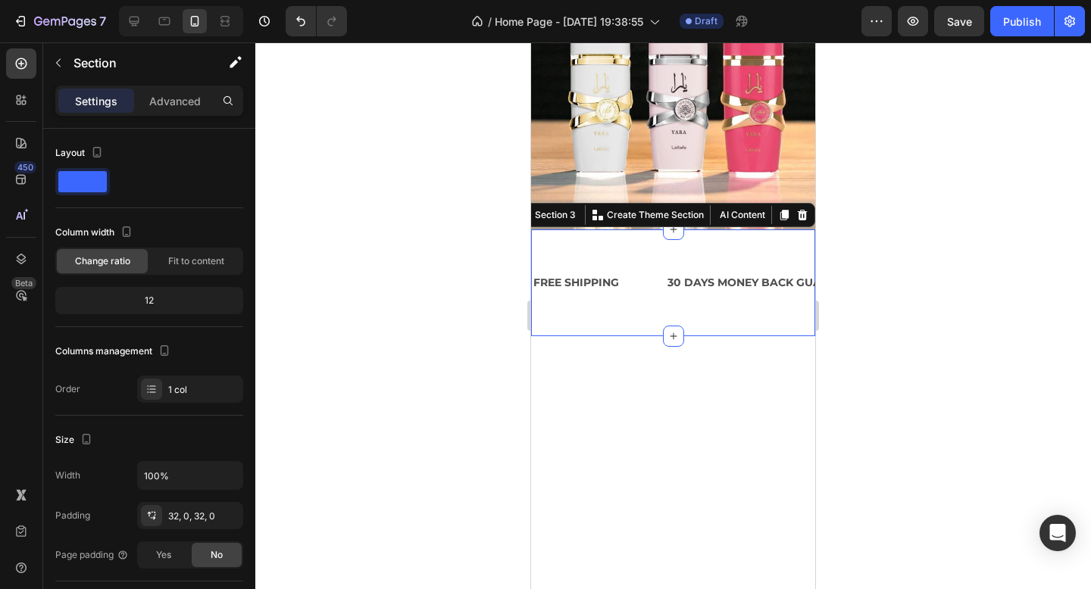
click at [714, 319] on div "FREE SHIPPING Text Block 30 DAYS MONEY BACK GUARANTEE Text Block LIMITED TIME 5…" at bounding box center [673, 283] width 284 height 107
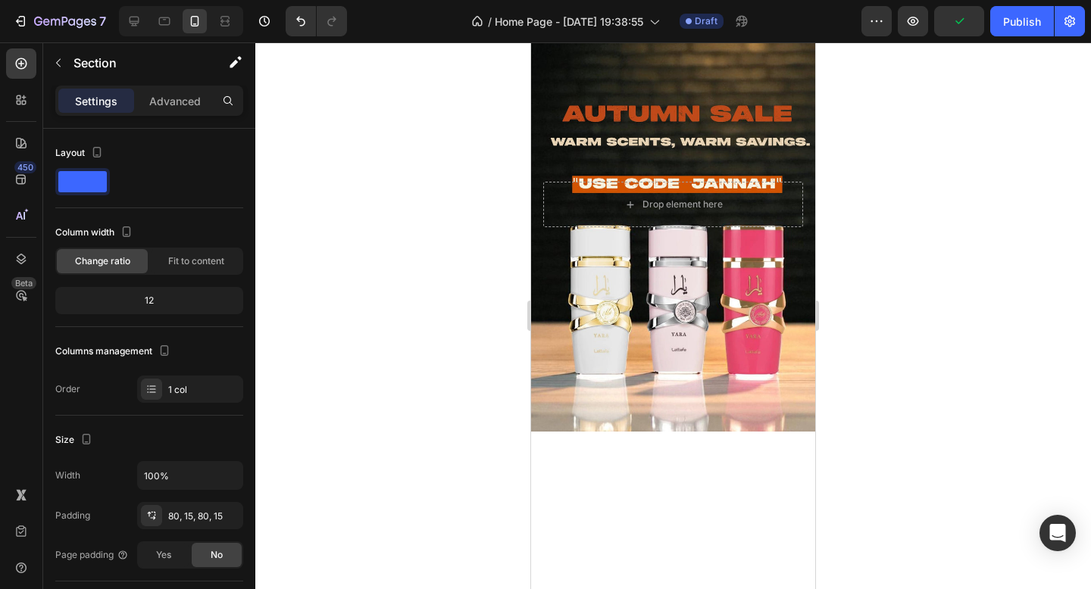
scroll to position [0, 0]
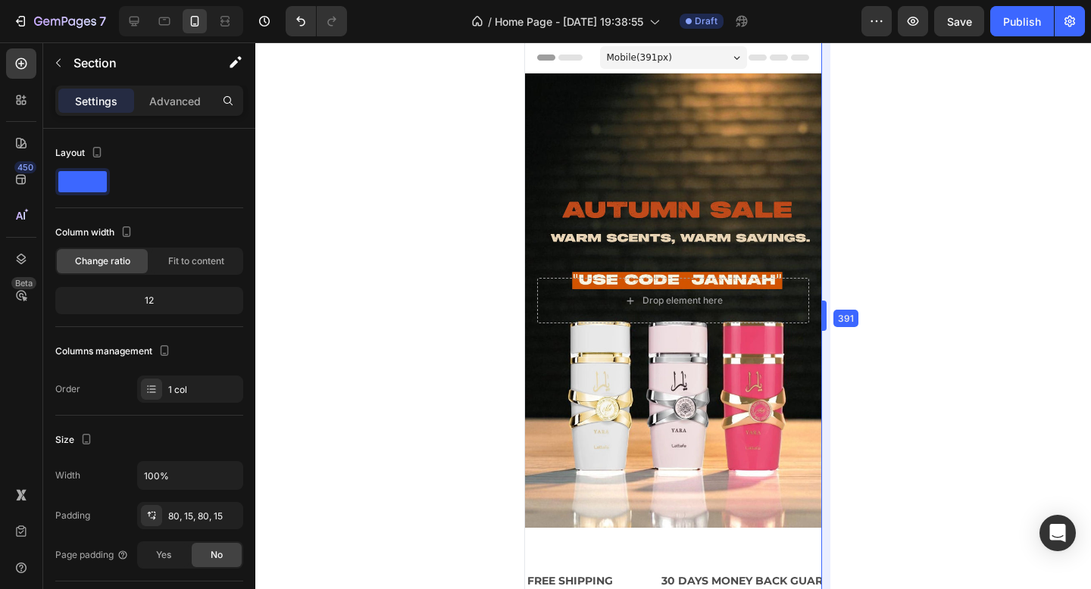
drag, startPoint x: 819, startPoint y: 312, endPoint x: 829, endPoint y: 314, distance: 10.1
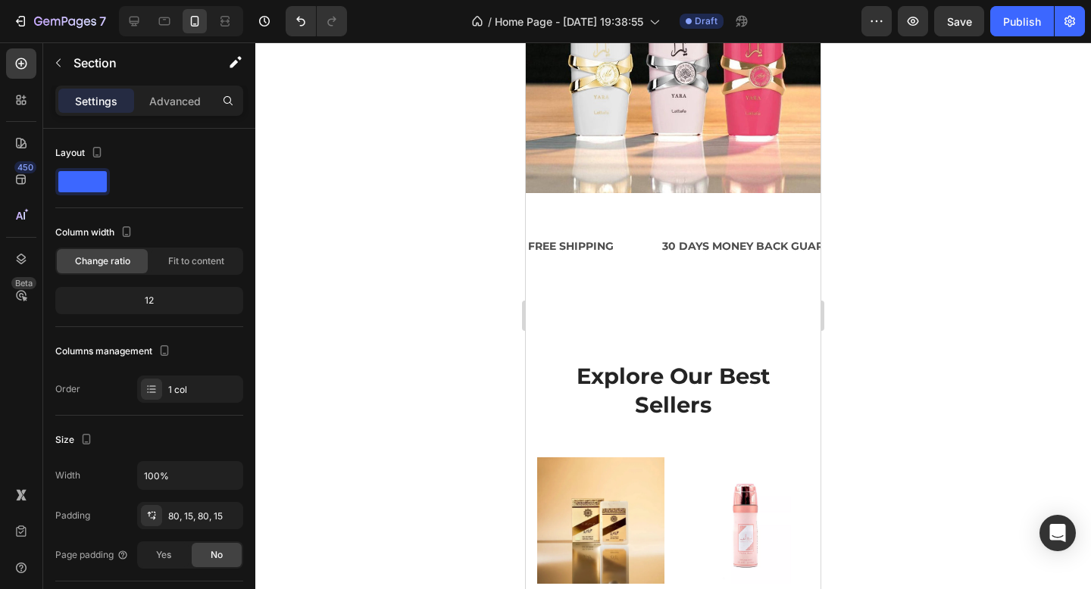
scroll to position [309, 0]
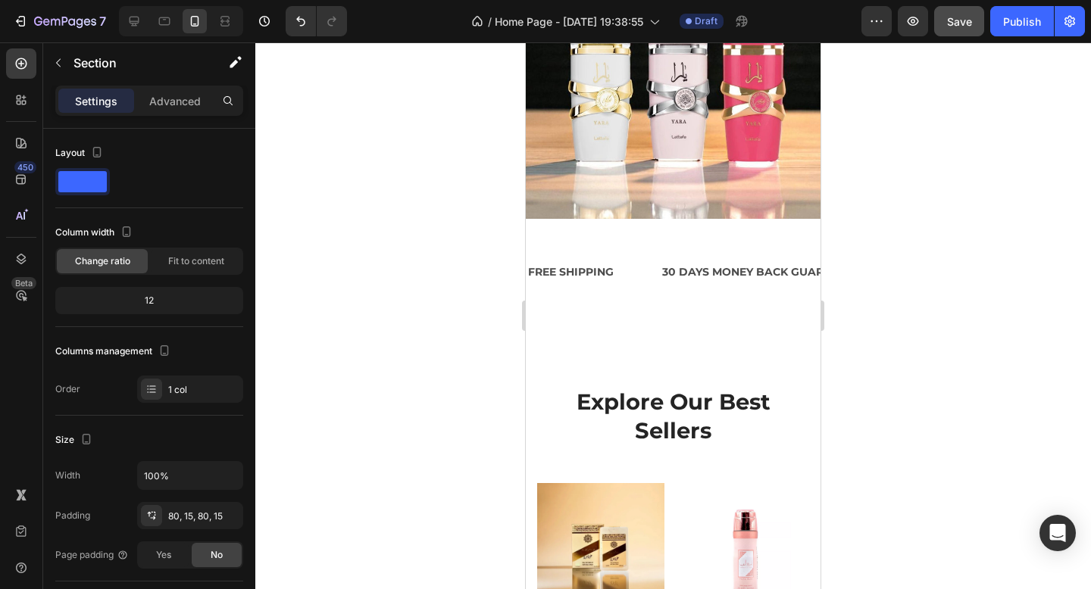
click at [976, 8] on button "Save" at bounding box center [959, 21] width 50 height 30
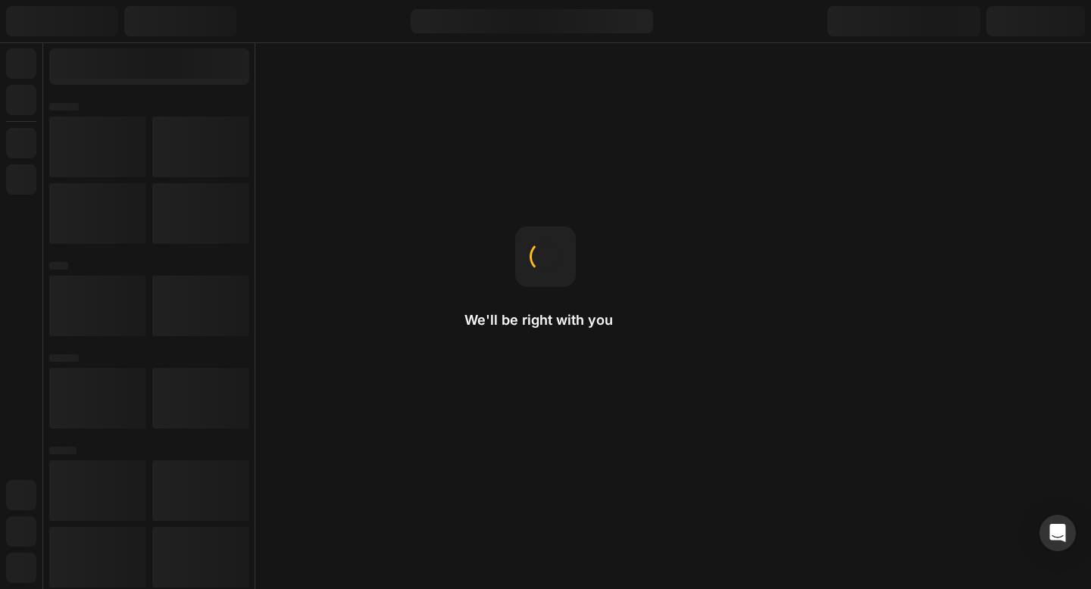
click at [654, 138] on div "We'll be right with you Image You can upload GIF, WEBP, PNG, and JPEG formats f…" at bounding box center [545, 294] width 1091 height 589
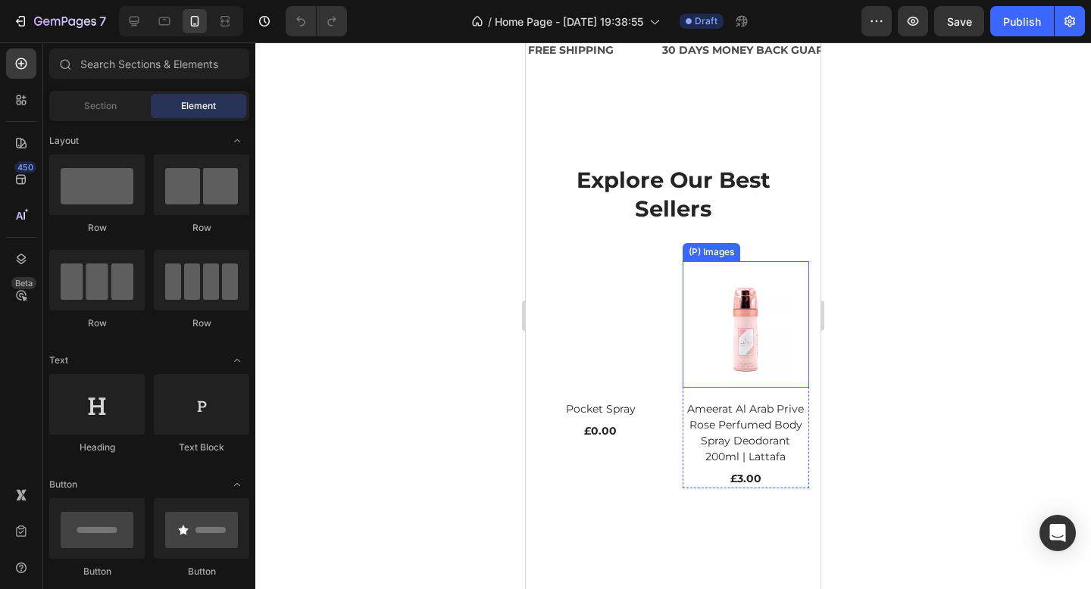
scroll to position [995, 0]
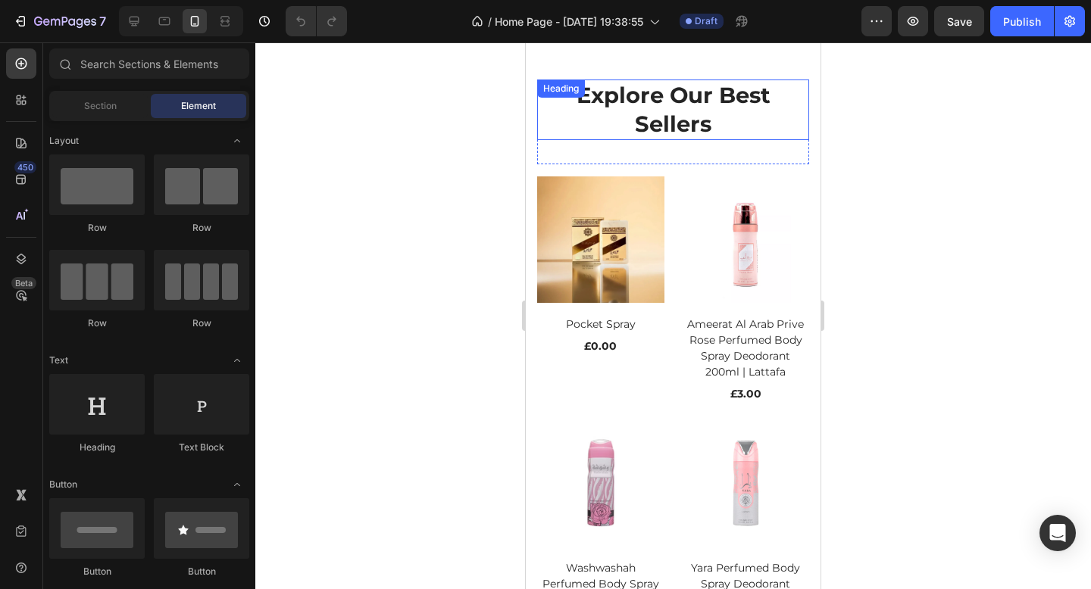
click at [705, 121] on p "Explore Our Best Sellers" at bounding box center [673, 109] width 269 height 57
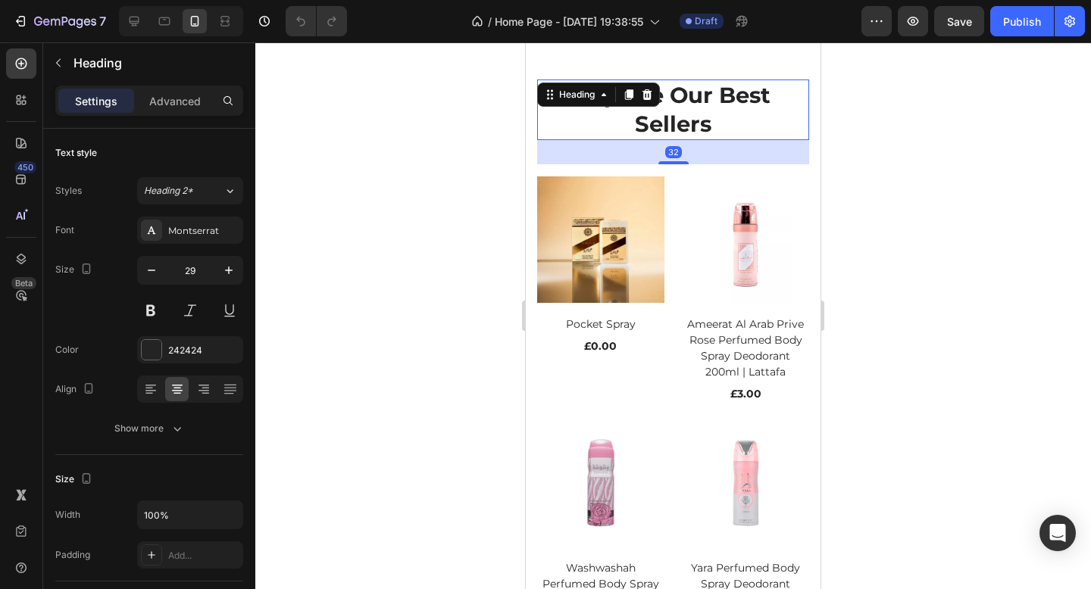
click at [683, 108] on p "Explore Our Best Sellers" at bounding box center [673, 109] width 269 height 57
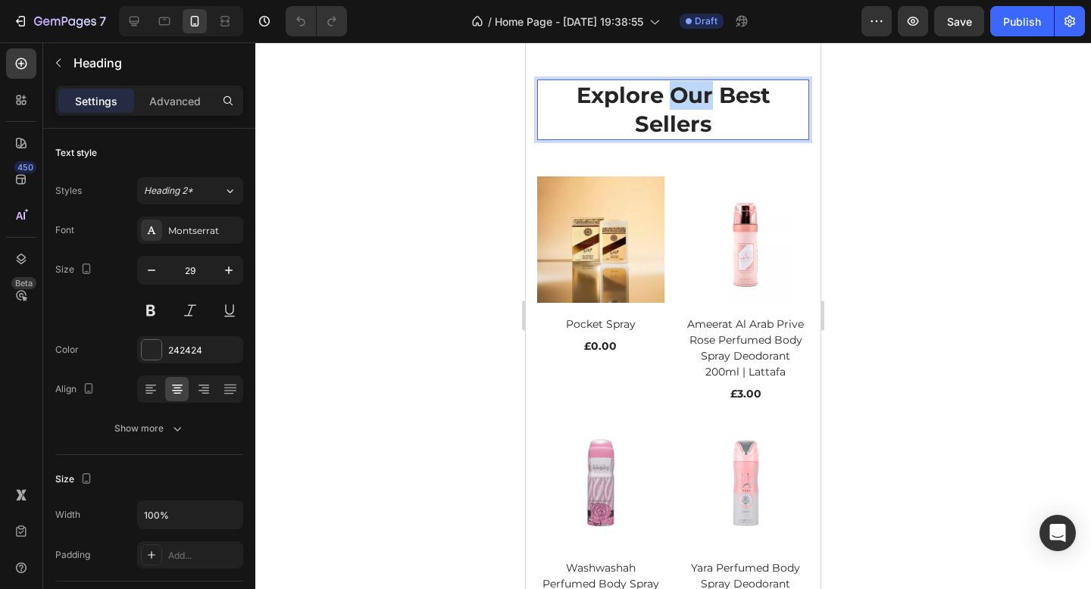
click at [683, 108] on p "Explore Our Best Sellers" at bounding box center [673, 109] width 269 height 57
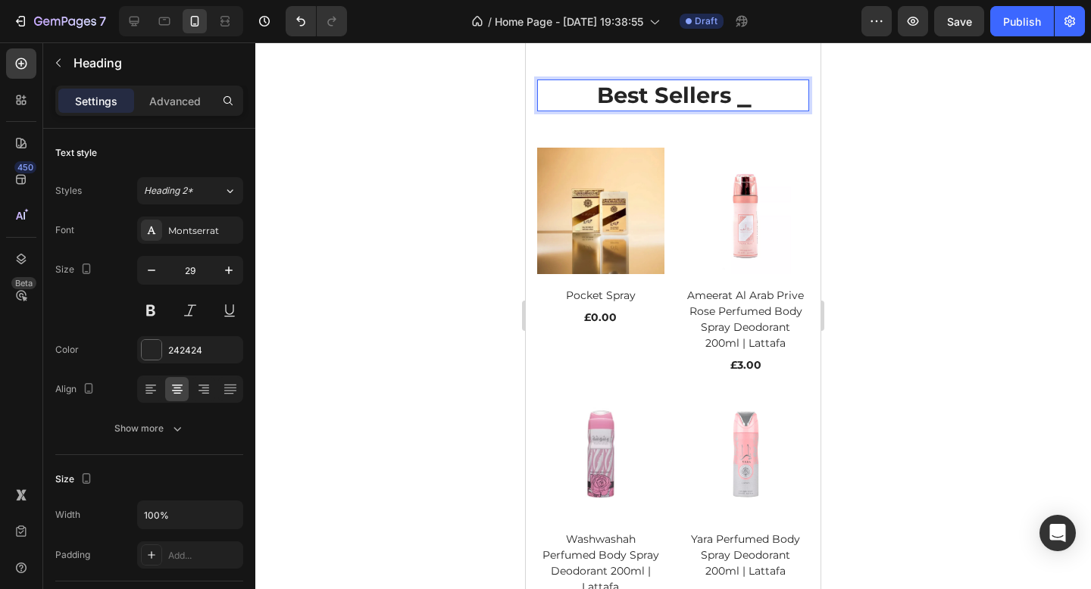
click at [590, 96] on p "Best Sellers ⎯" at bounding box center [673, 95] width 269 height 29
click at [774, 101] on p "⎯ Best Sellers ⎯" at bounding box center [673, 95] width 269 height 29
click at [561, 102] on p "⎯ Best Sellers ⎯⎯" at bounding box center [673, 95] width 269 height 29
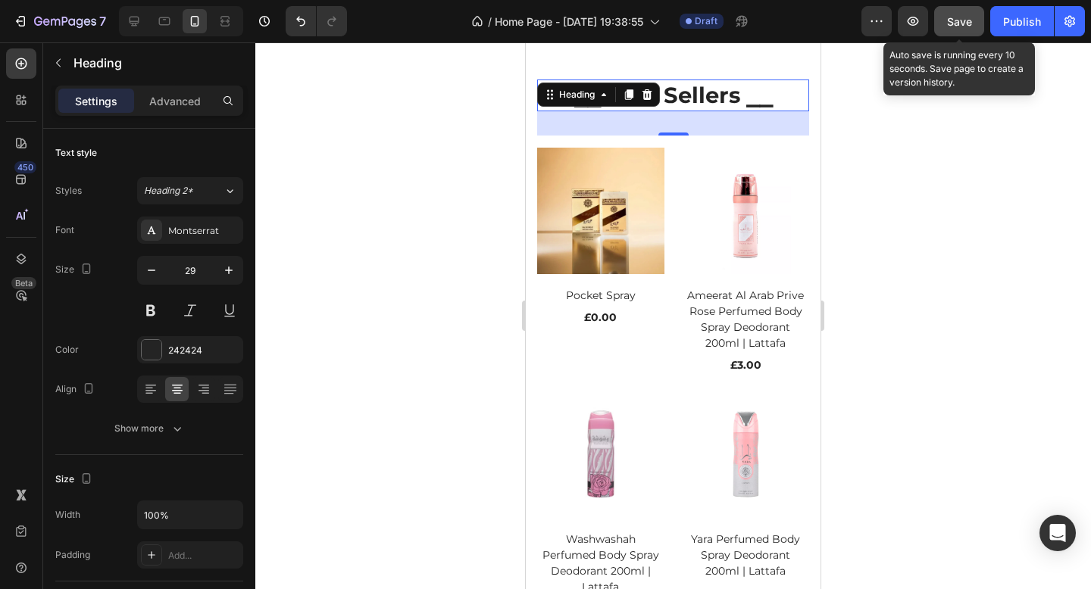
click at [948, 29] on div "Save" at bounding box center [959, 22] width 25 height 16
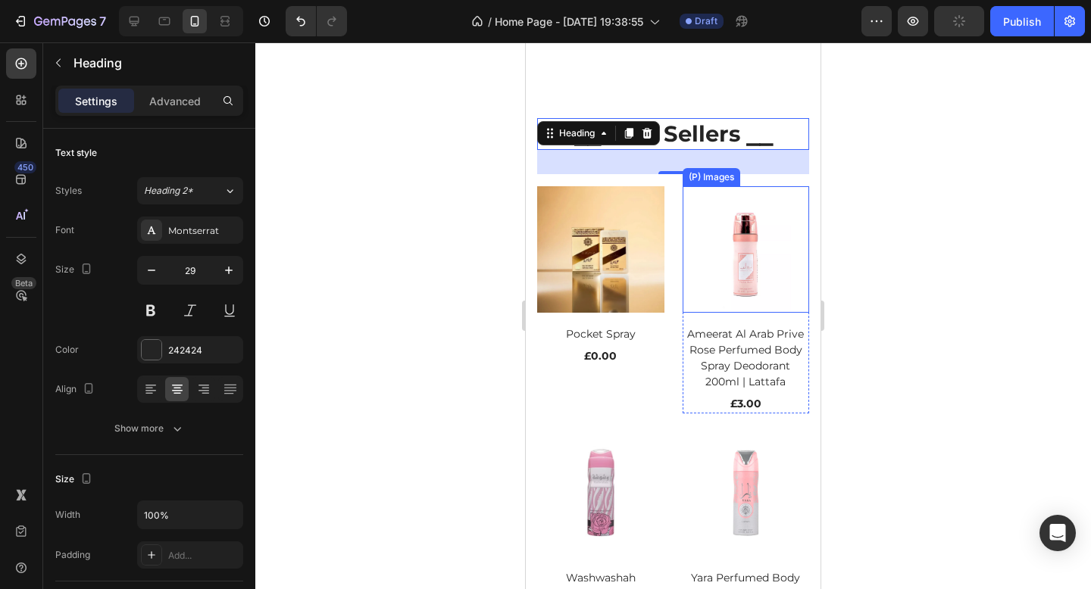
scroll to position [950, 0]
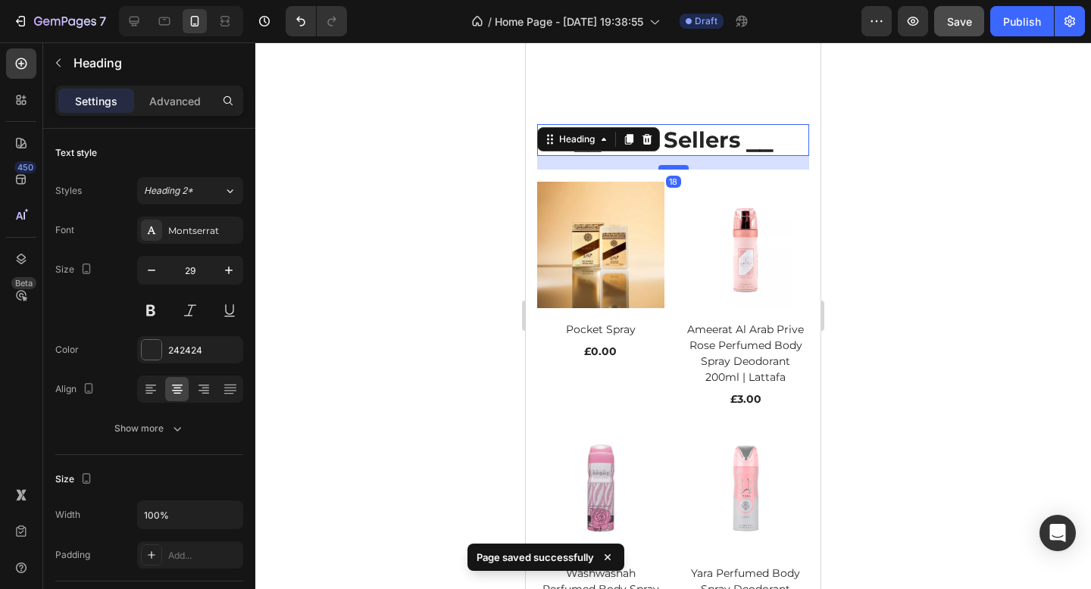
drag, startPoint x: 674, startPoint y: 178, endPoint x: 673, endPoint y: 167, distance: 11.5
click at [673, 167] on div at bounding box center [673, 167] width 30 height 5
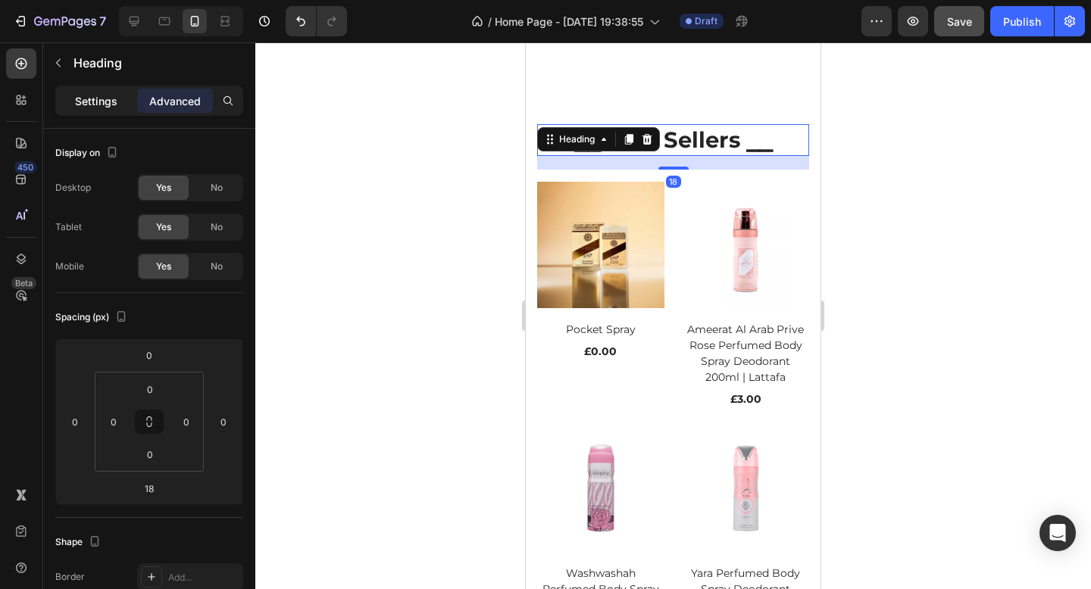
click at [99, 106] on p "Settings" at bounding box center [96, 101] width 42 height 16
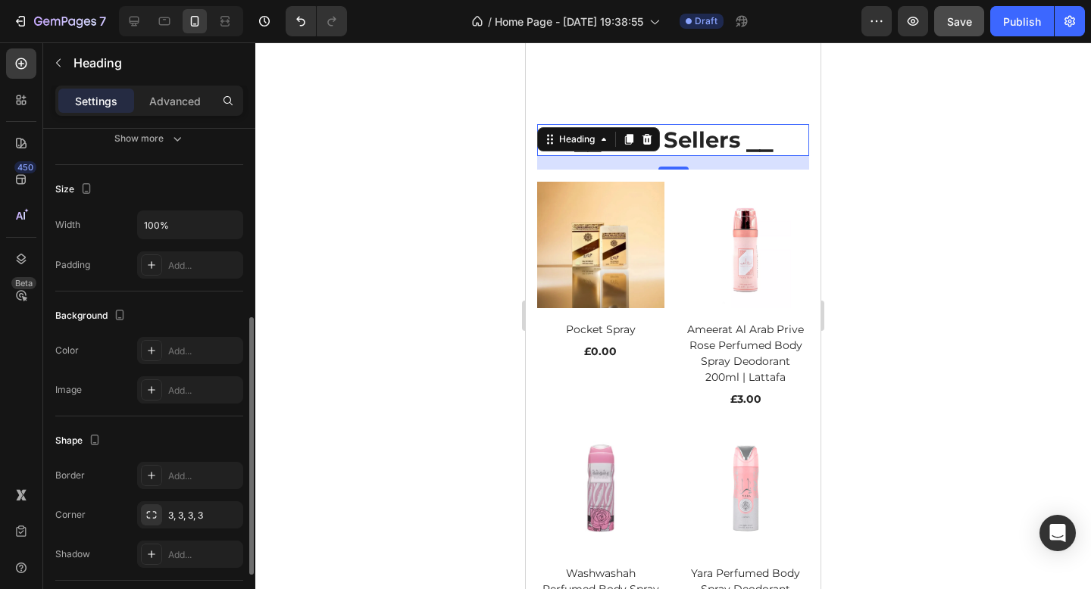
scroll to position [331, 0]
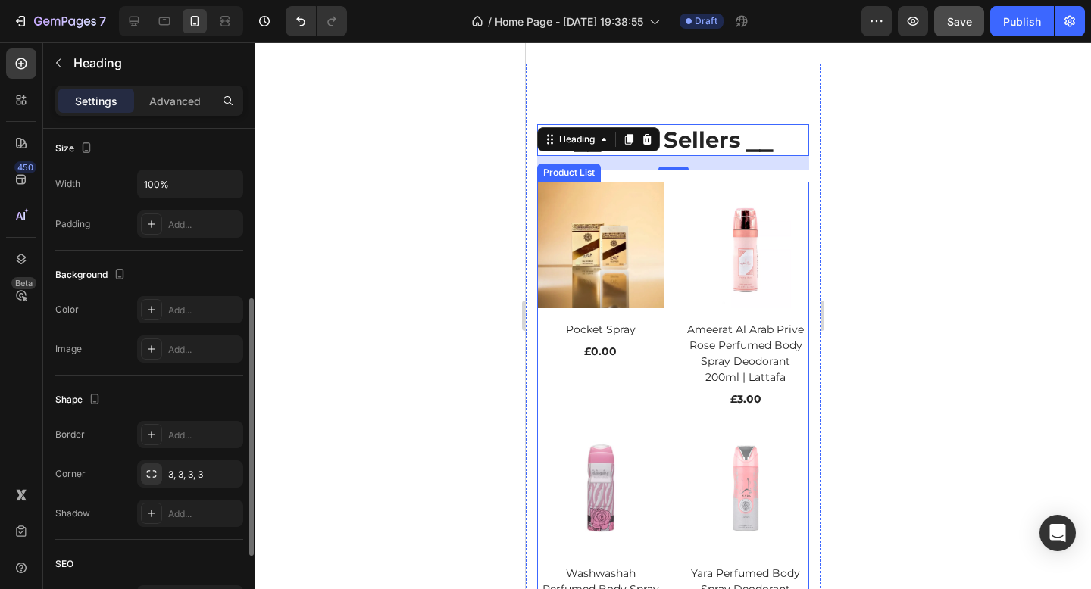
click at [669, 386] on div "(P) Images Pocket Spray (P) Title £0.00 (P) Price (P) Price Row Product List (P…" at bounding box center [673, 417] width 272 height 471
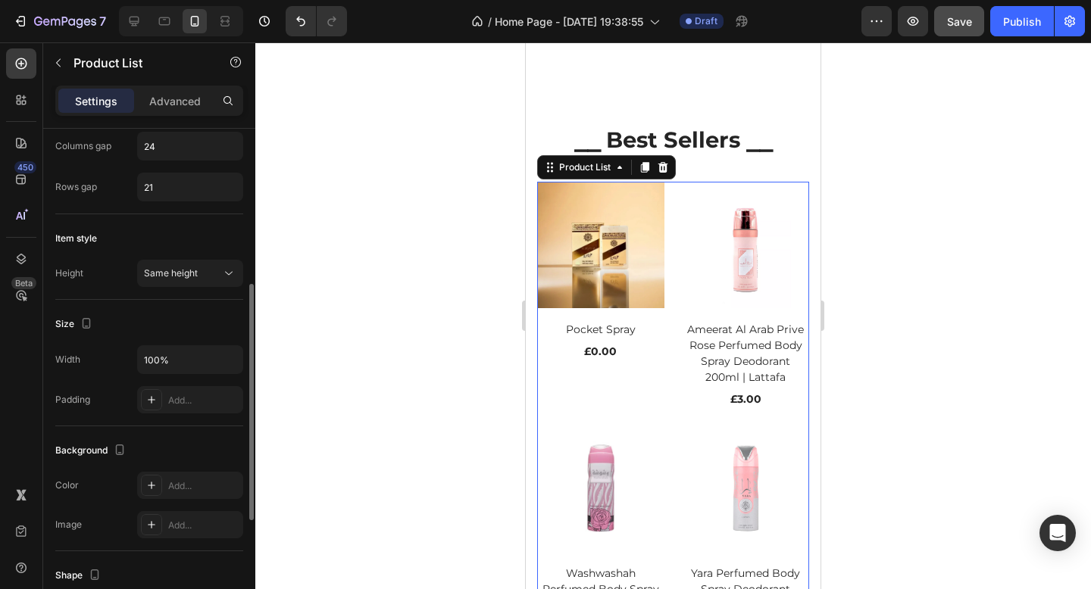
scroll to position [0, 0]
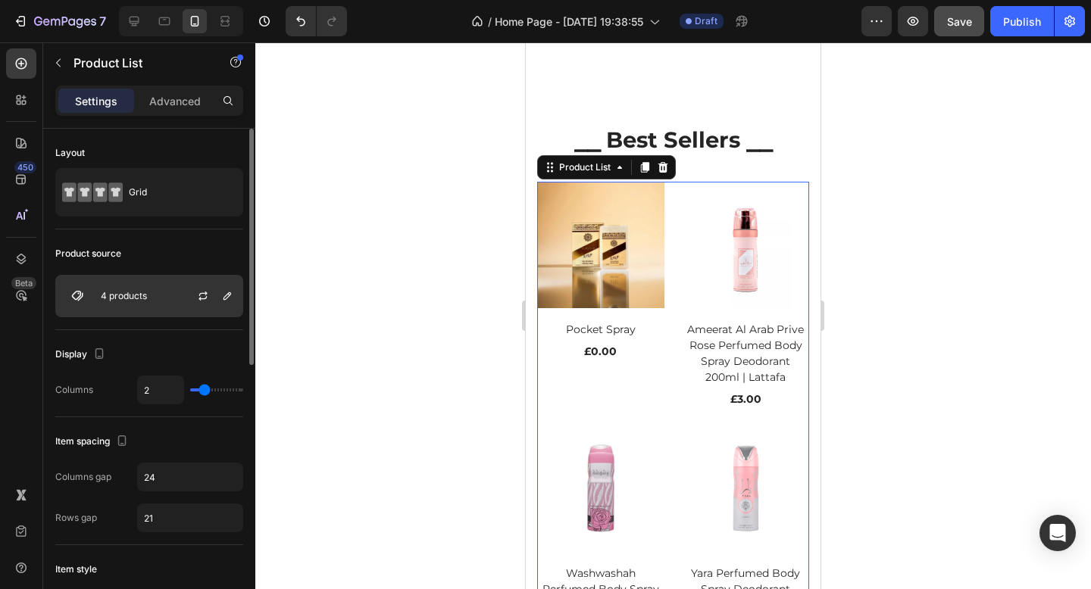
click at [151, 287] on div "4 products" at bounding box center [149, 296] width 188 height 42
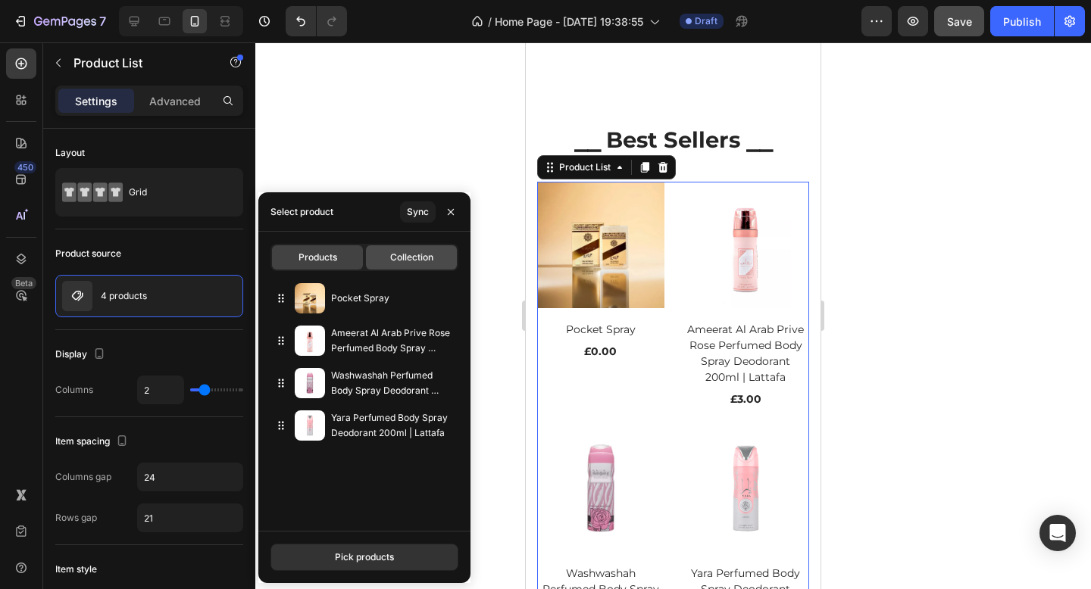
click at [408, 255] on span "Collection" at bounding box center [411, 258] width 43 height 14
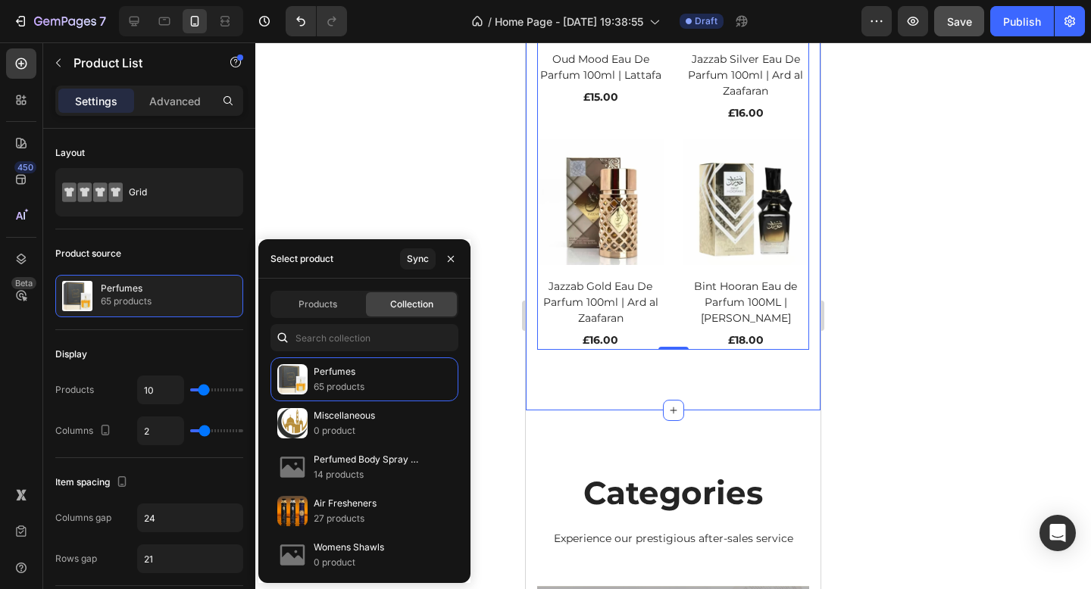
scroll to position [1908, 0]
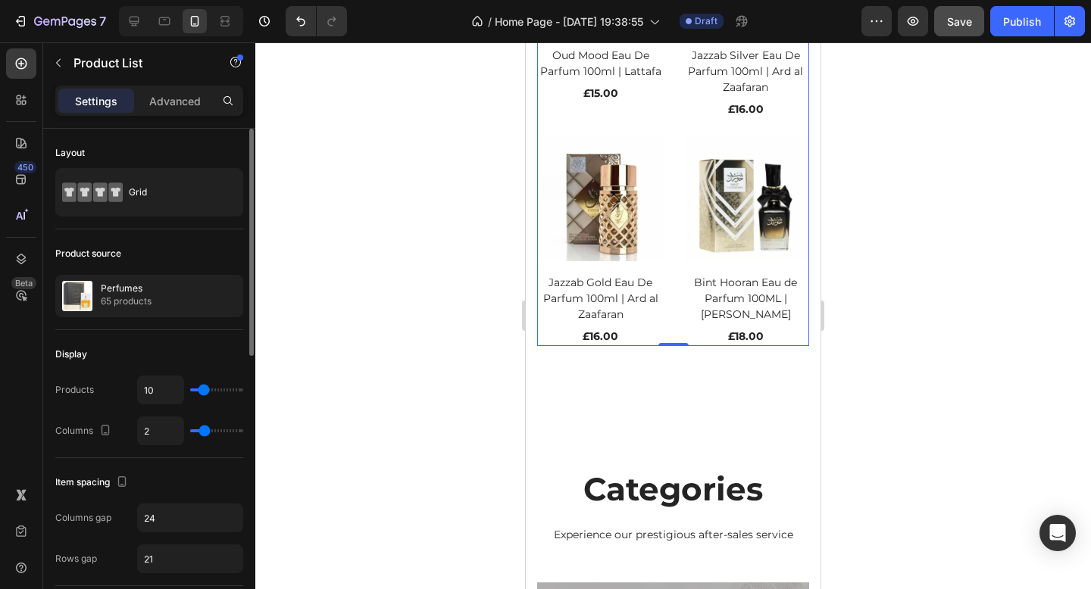
type input "11"
type input "10"
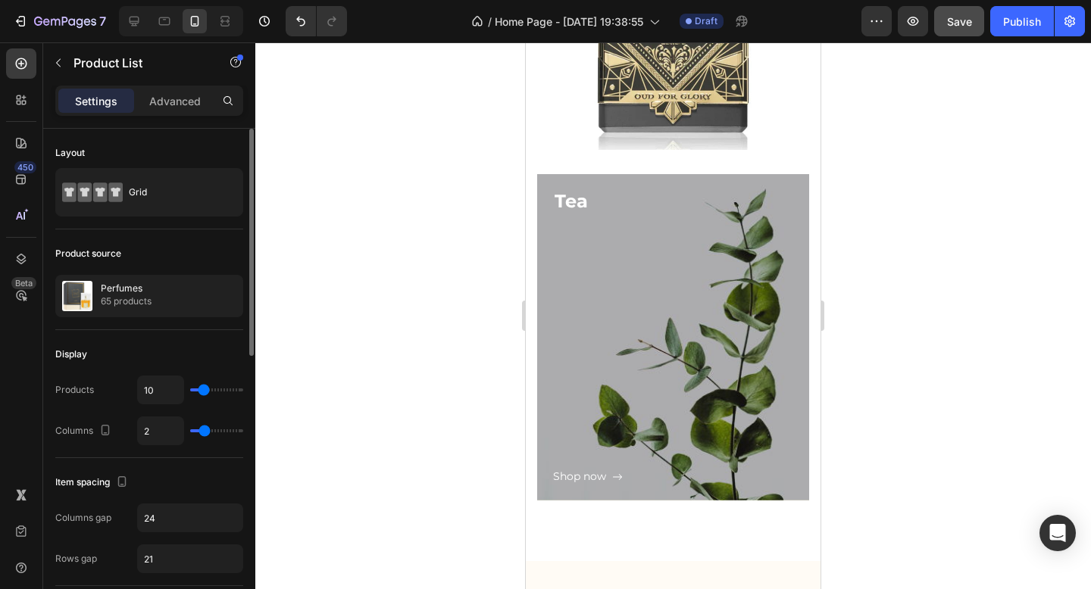
type input "9"
type input "8"
type input "7"
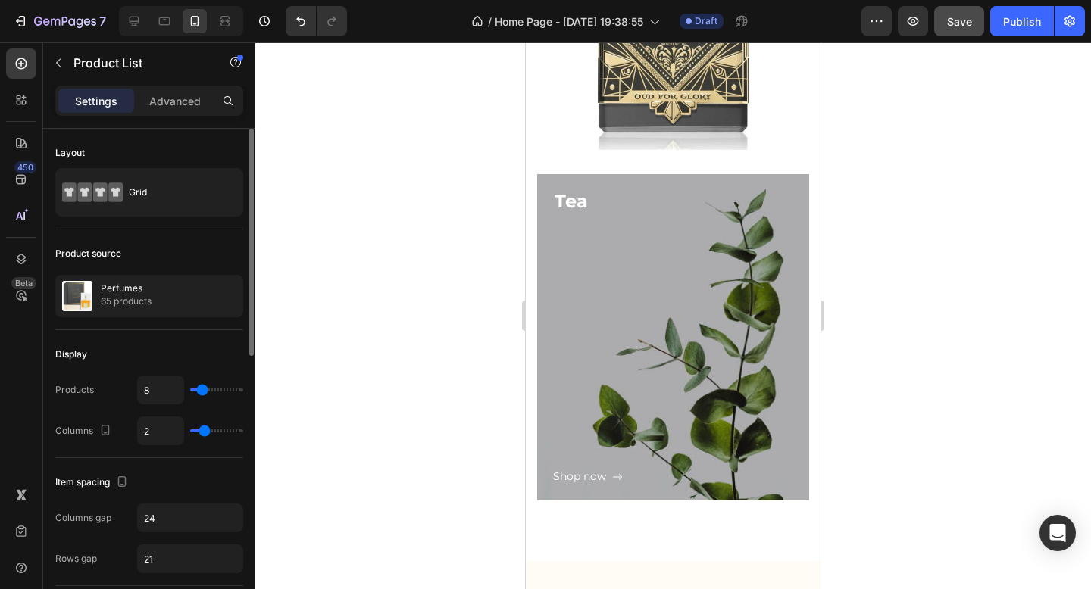
type input "7"
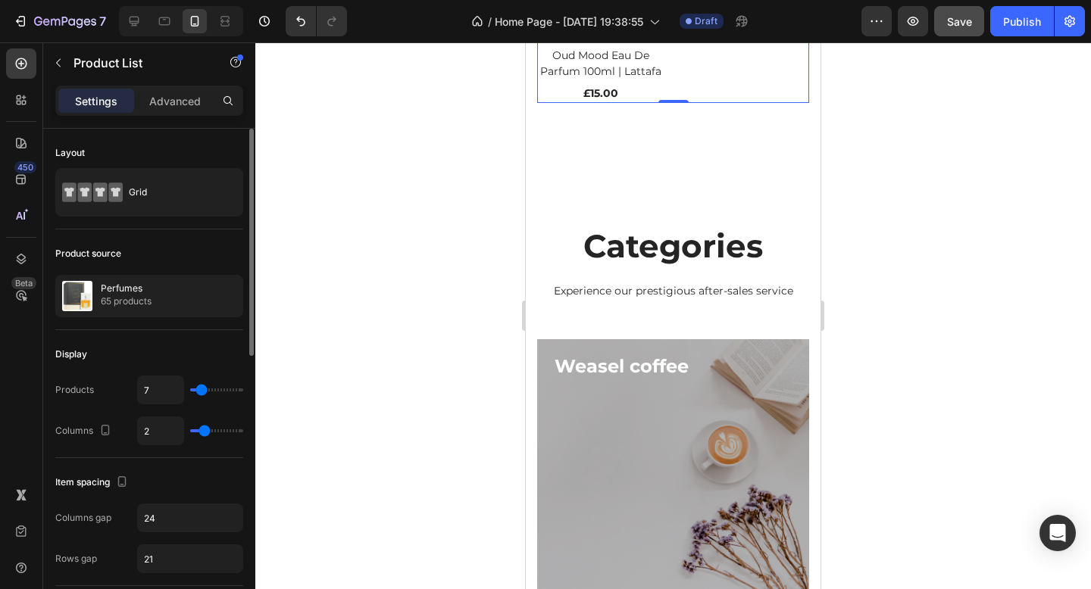
type input "6"
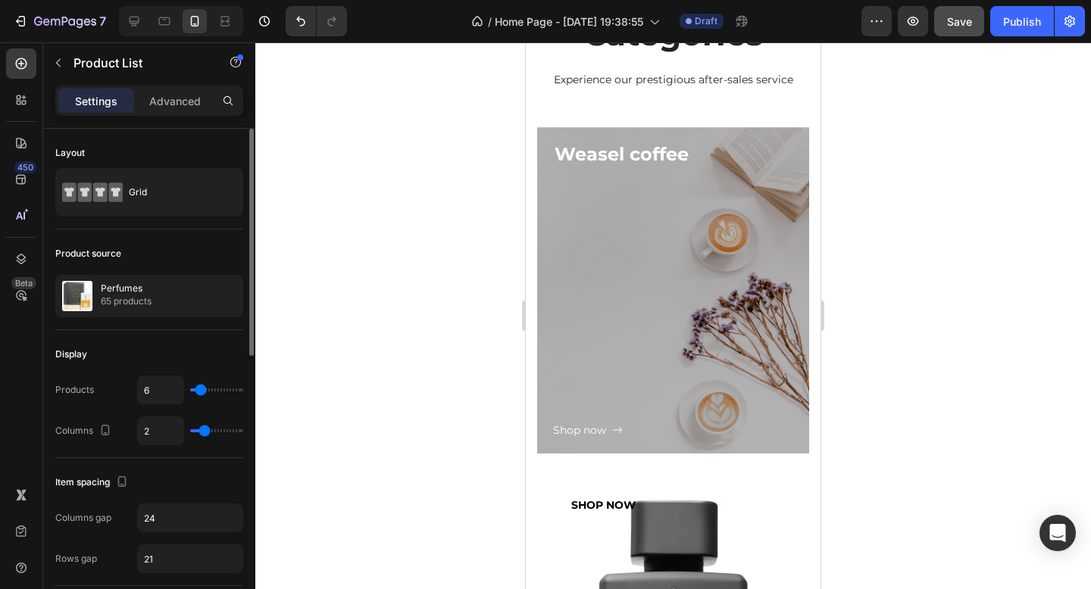
type input "6"
click at [200, 390] on input "range" at bounding box center [216, 390] width 53 height 3
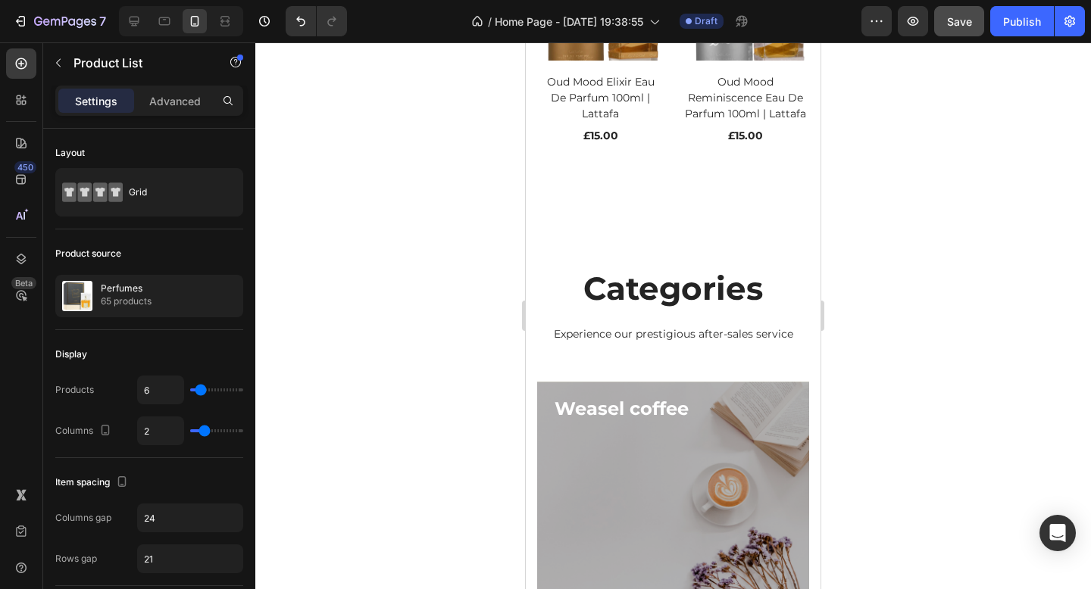
scroll to position [1654, 0]
click at [139, 21] on icon at bounding box center [134, 21] width 15 height 15
type input "8"
type input "32"
type input "5"
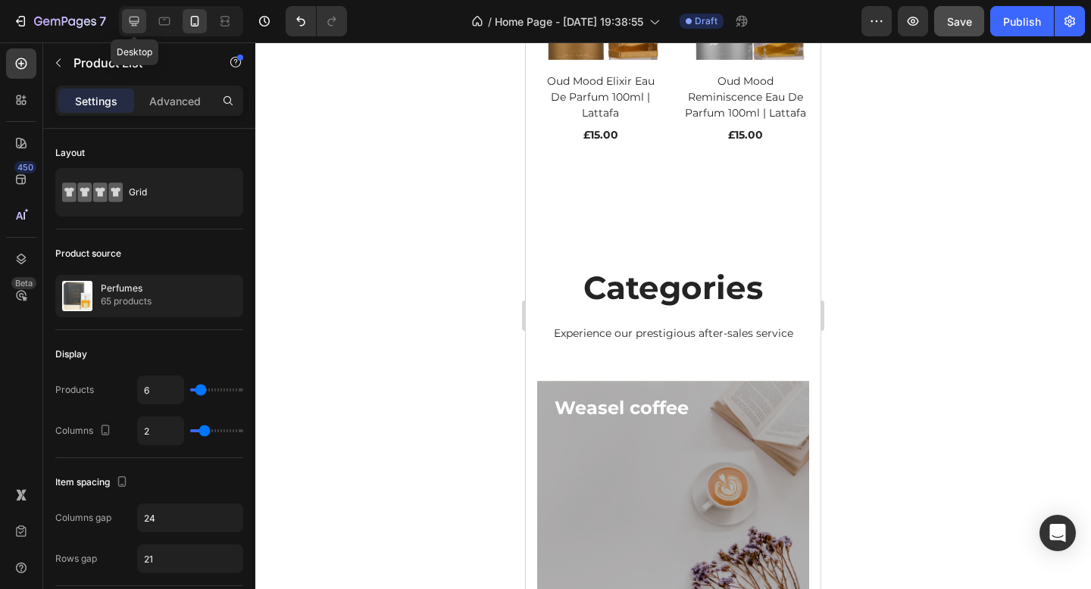
type input "5"
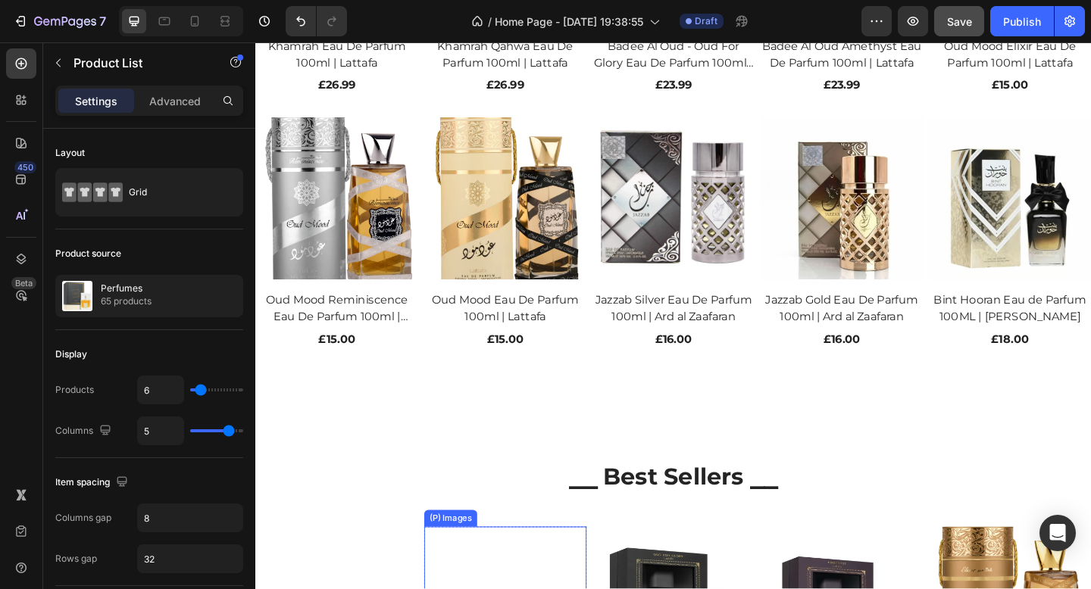
scroll to position [1462, 0]
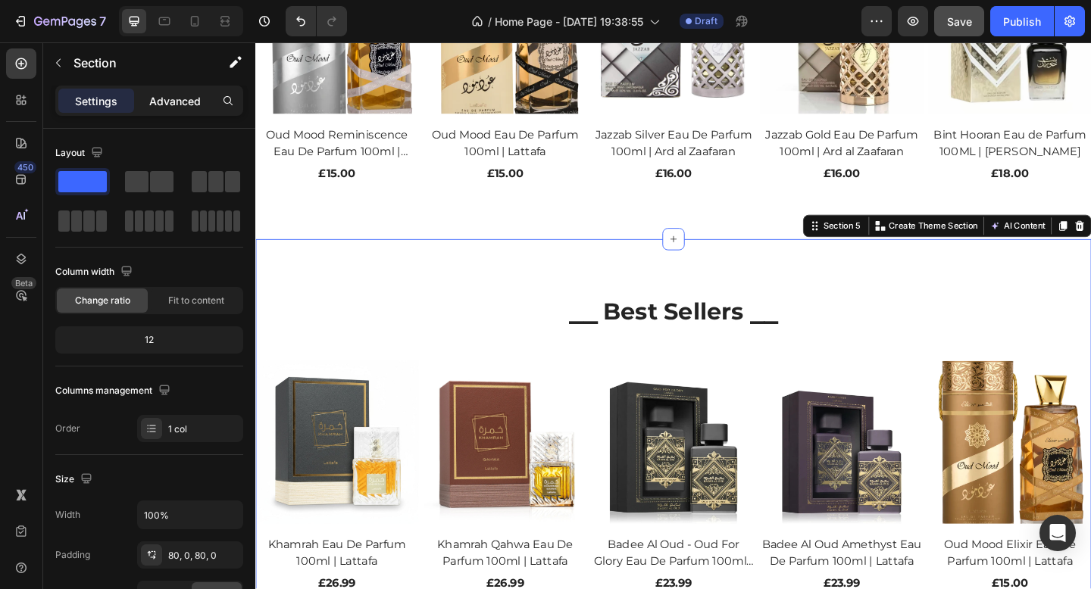
click at [189, 98] on p "Advanced" at bounding box center [175, 101] width 52 height 16
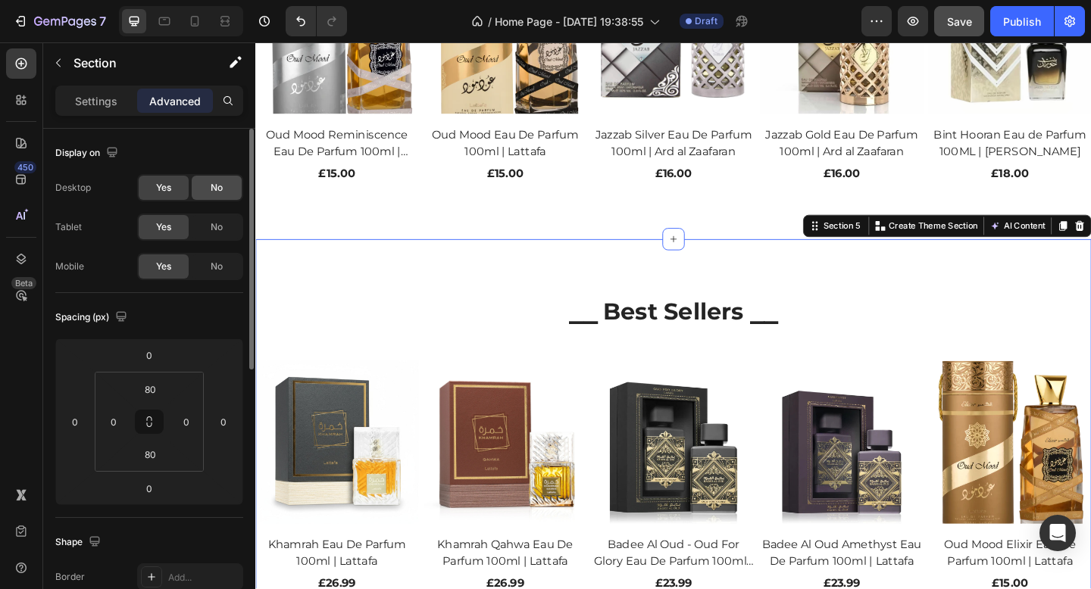
click at [208, 192] on div "No" at bounding box center [217, 188] width 50 height 24
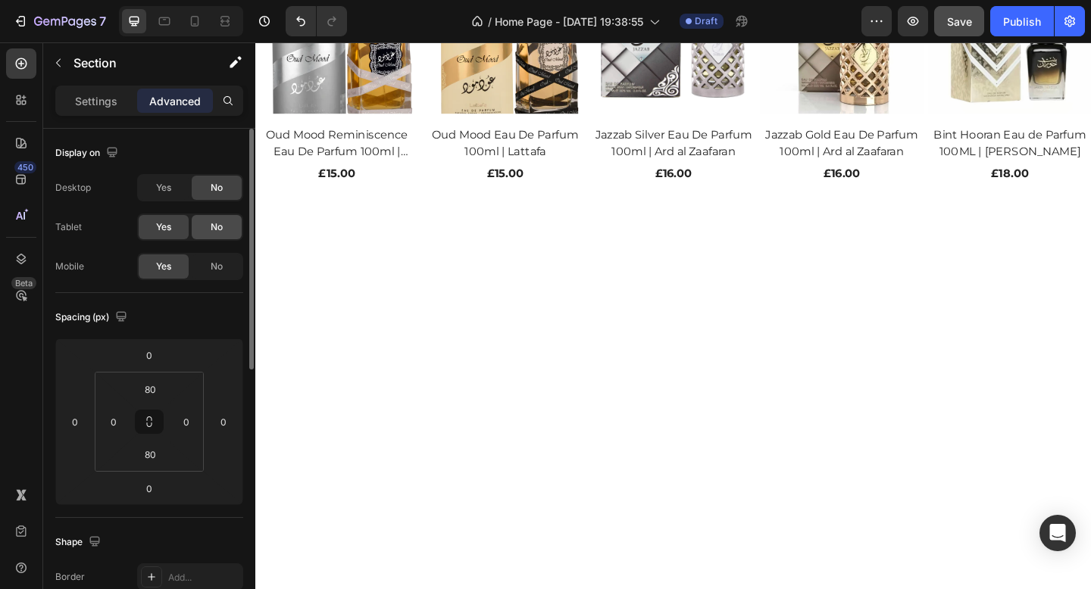
click at [221, 223] on span "No" at bounding box center [217, 227] width 12 height 14
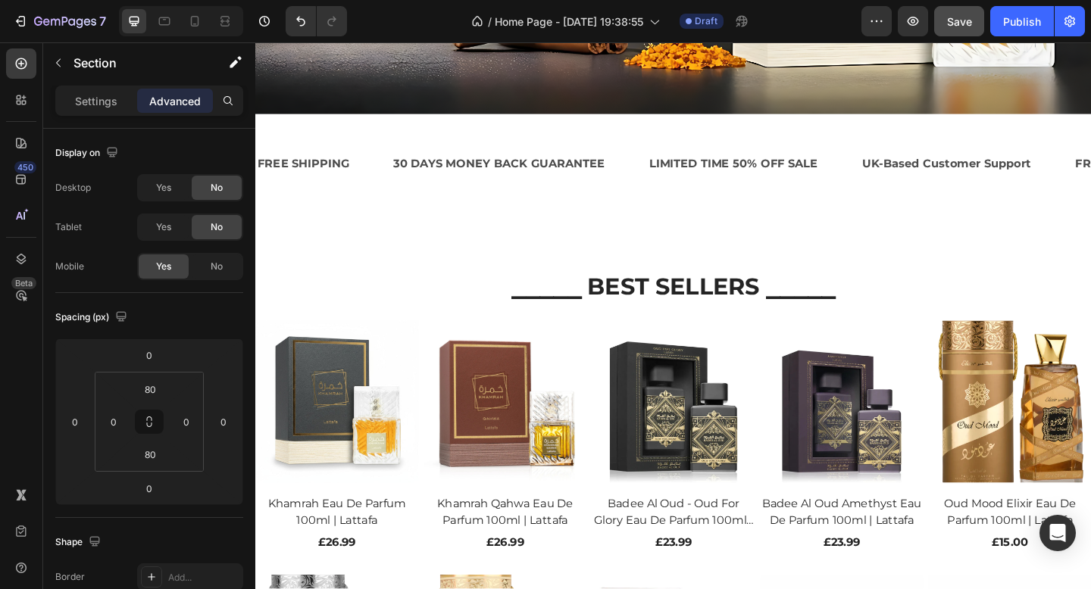
scroll to position [767, 0]
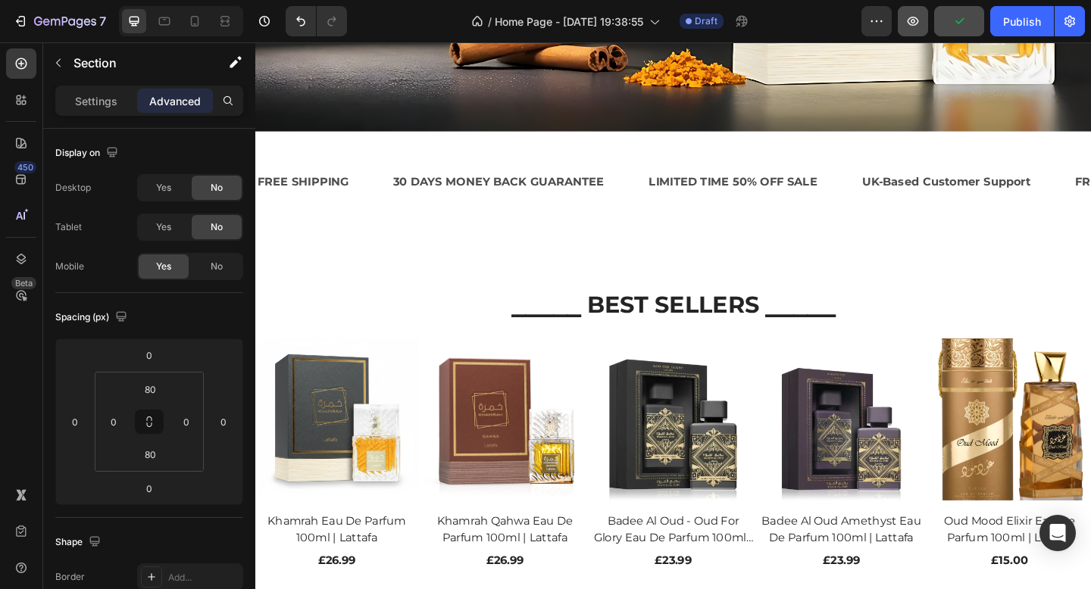
click at [908, 28] on icon "button" at bounding box center [912, 21] width 15 height 15
click at [726, 195] on div "LIMITED TIME 50% OFF SALE" at bounding box center [775, 194] width 186 height 25
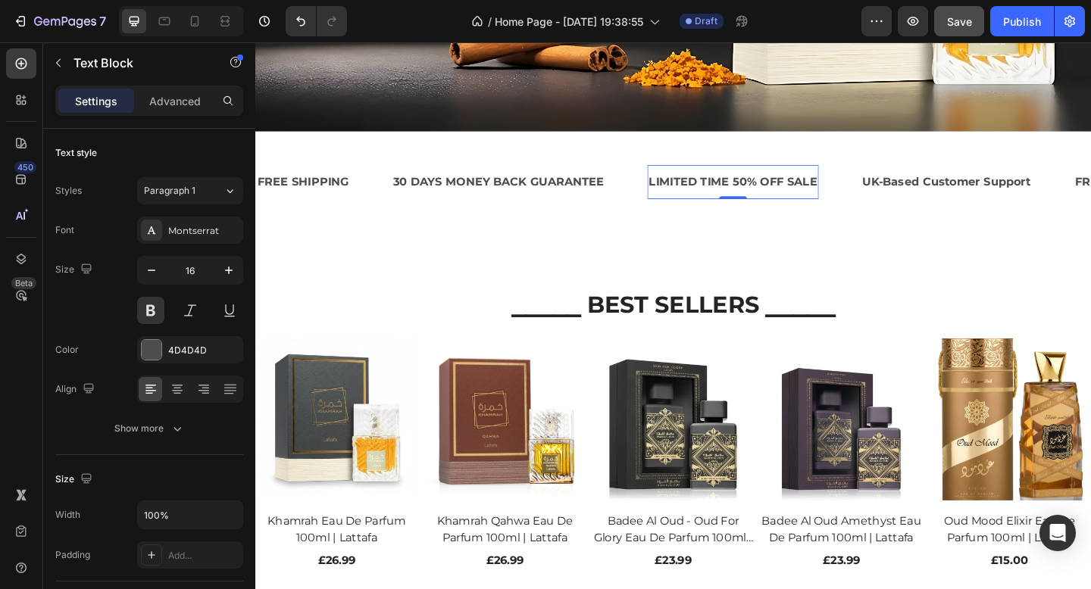
click at [778, 198] on div "LIMITED TIME 50% OFF SALE" at bounding box center [775, 194] width 186 height 25
click at [778, 198] on p "LIMITED TIME 50% OFF SALE" at bounding box center [774, 194] width 183 height 22
click at [802, 194] on p "USE CODE JANNAH 5% OFF" at bounding box center [771, 194] width 177 height 22
click at [994, 208] on div "UK-Based Customer Support Text Block 0" at bounding box center [1032, 194] width 186 height 37
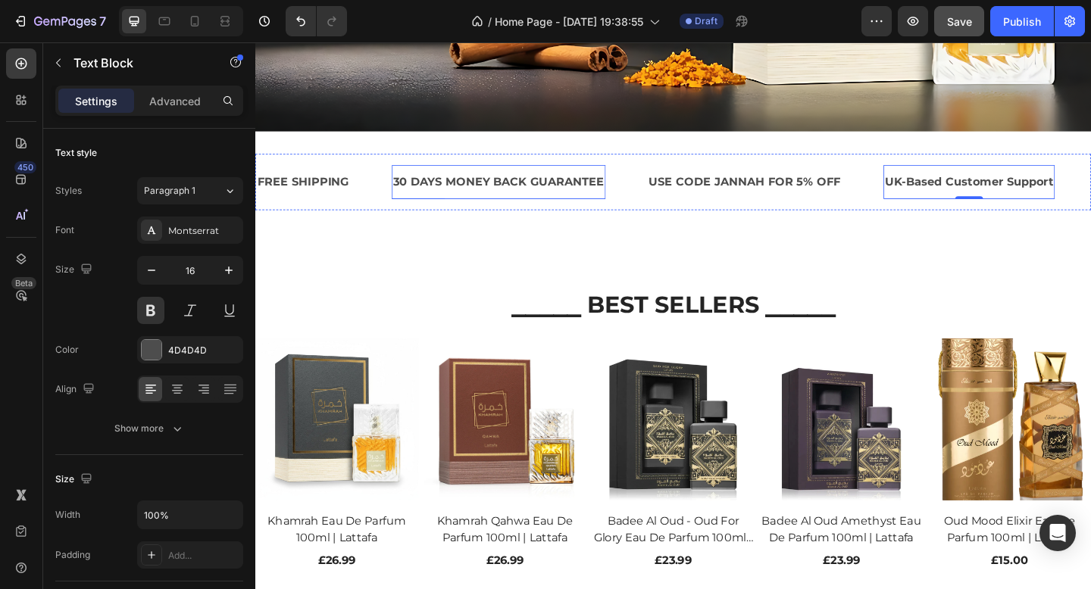
click at [507, 198] on div "30 DAYS MONEY BACK GUARANTEE" at bounding box center [520, 194] width 233 height 25
click at [487, 197] on div "30 DAYS MONEY BACK GUARANTEE" at bounding box center [520, 194] width 233 height 25
click at [487, 197] on p "30 DAYS MONEY BACK GUARANTEE" at bounding box center [520, 194] width 230 height 22
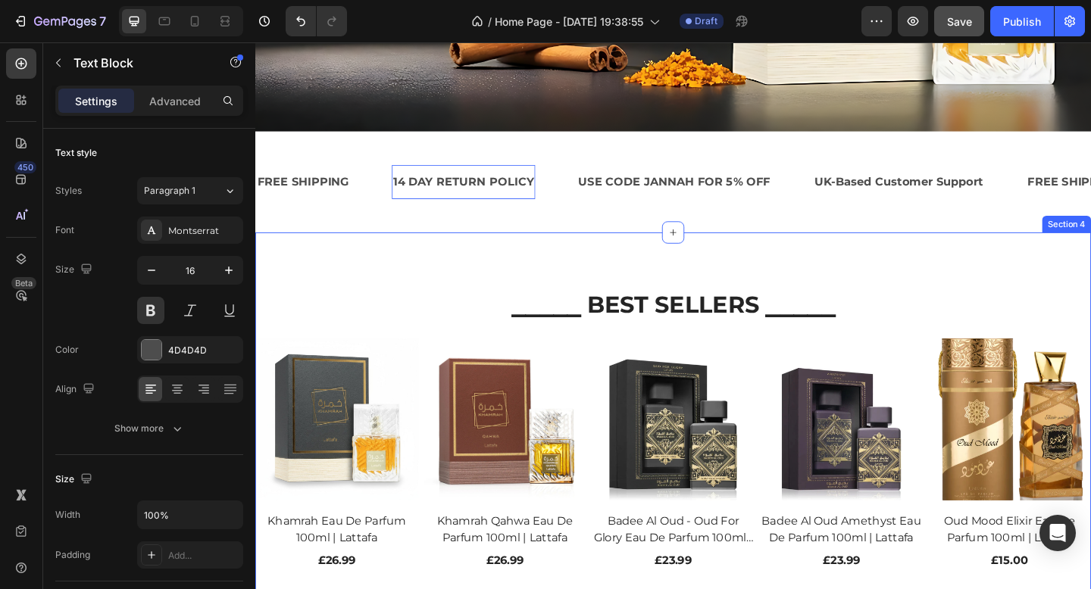
drag, startPoint x: 557, startPoint y: 255, endPoint x: 557, endPoint y: 233, distance: 22.0
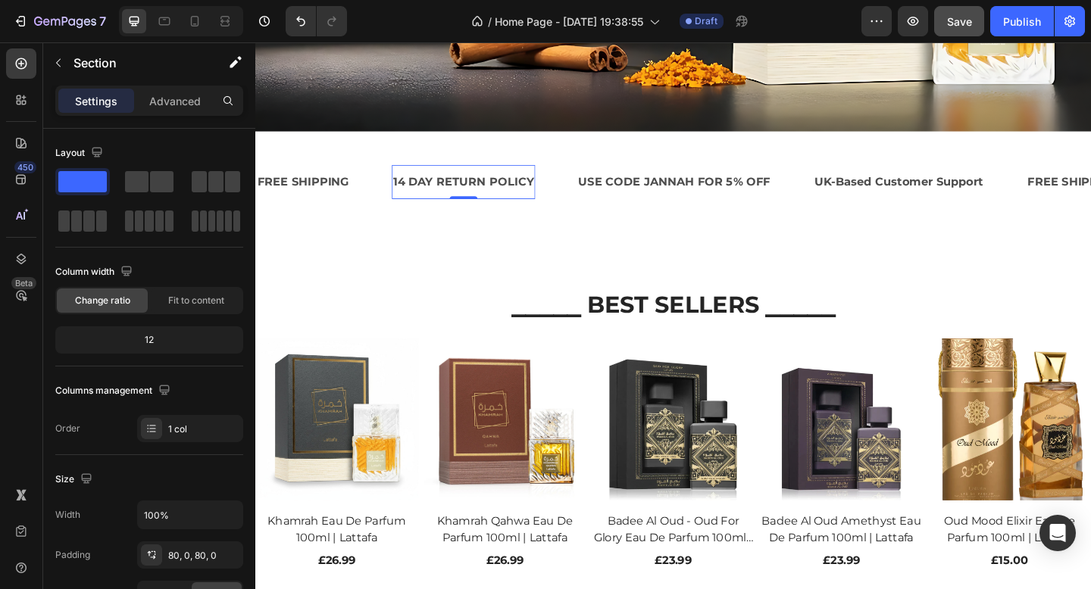
click at [527, 197] on p "14 DAY RETURN POLICY" at bounding box center [481, 194] width 153 height 22
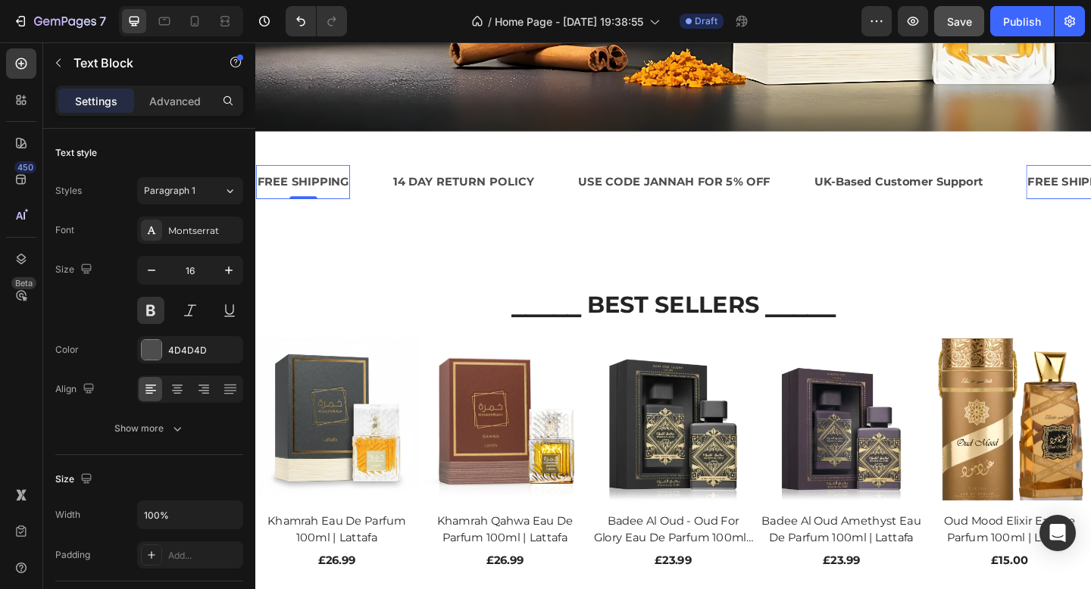
click at [353, 196] on div "FREE SHIPPING" at bounding box center [307, 194] width 102 height 25
click at [323, 196] on div "FREE SHIPPING" at bounding box center [307, 194] width 102 height 25
click at [323, 196] on p "FREE SHIPPING" at bounding box center [307, 194] width 99 height 22
click at [347, 196] on p "FREE SHIPPING" at bounding box center [307, 194] width 99 height 22
click at [352, 196] on p "FREE SHIPPING" at bounding box center [307, 194] width 99 height 22
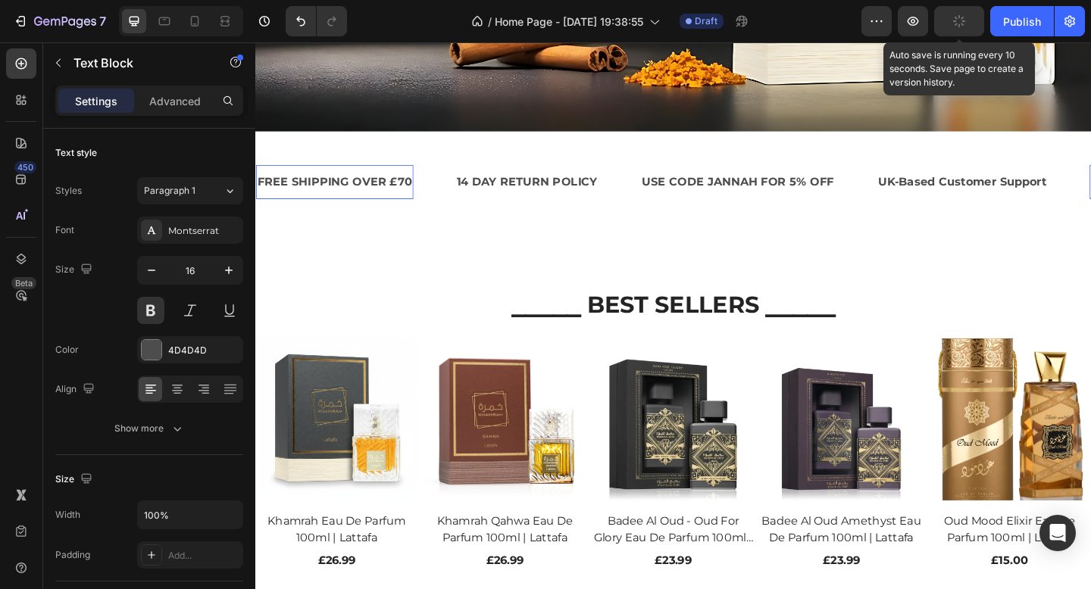
click at [957, 19] on icon "button" at bounding box center [959, 21] width 14 height 14
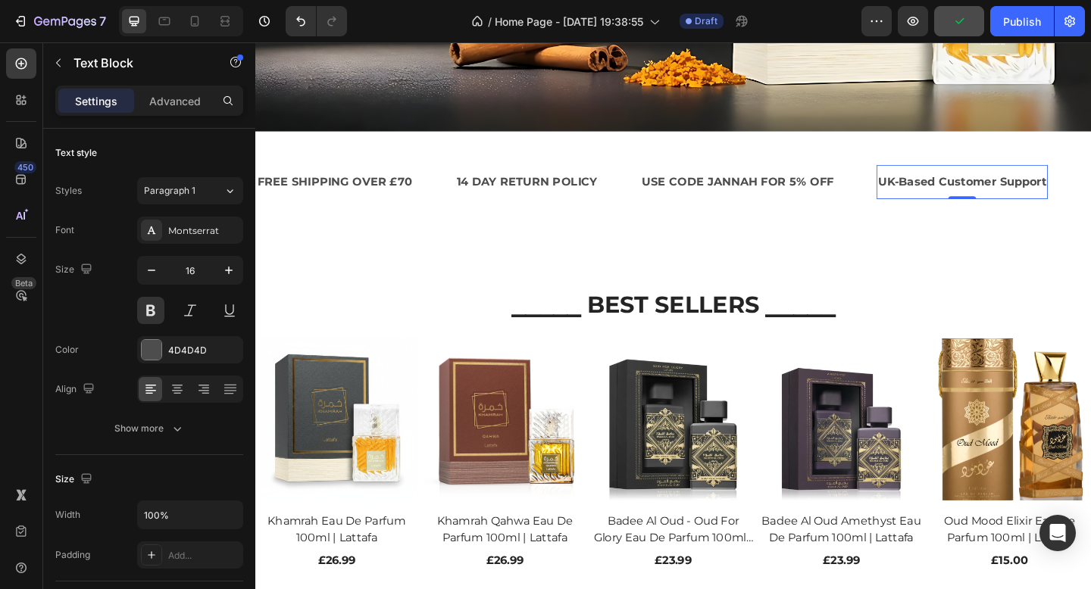
click at [1009, 197] on strong "UK-Based Customer Support" at bounding box center [1024, 193] width 183 height 14
click at [918, 24] on icon "button" at bounding box center [912, 21] width 15 height 15
click at [1023, 23] on div "Publish" at bounding box center [1022, 22] width 38 height 16
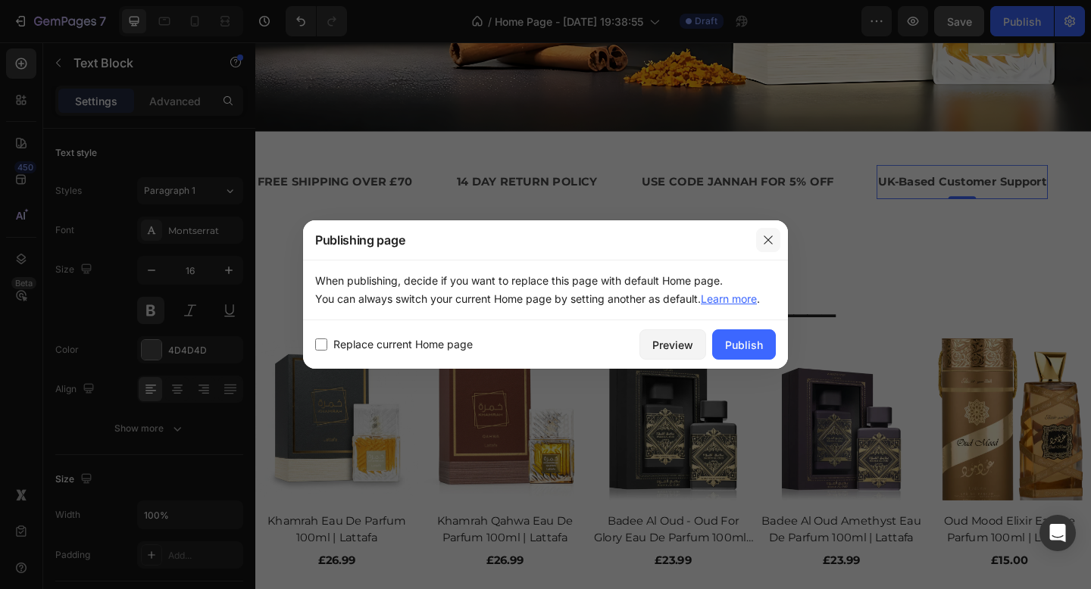
click at [768, 248] on button "button" at bounding box center [768, 240] width 24 height 24
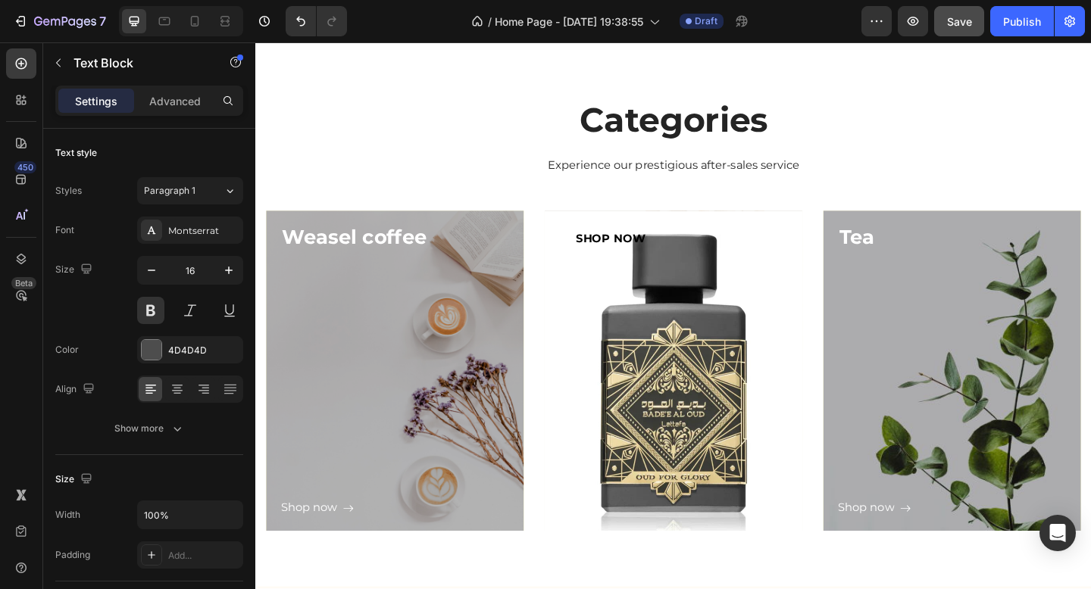
scroll to position [1733, 0]
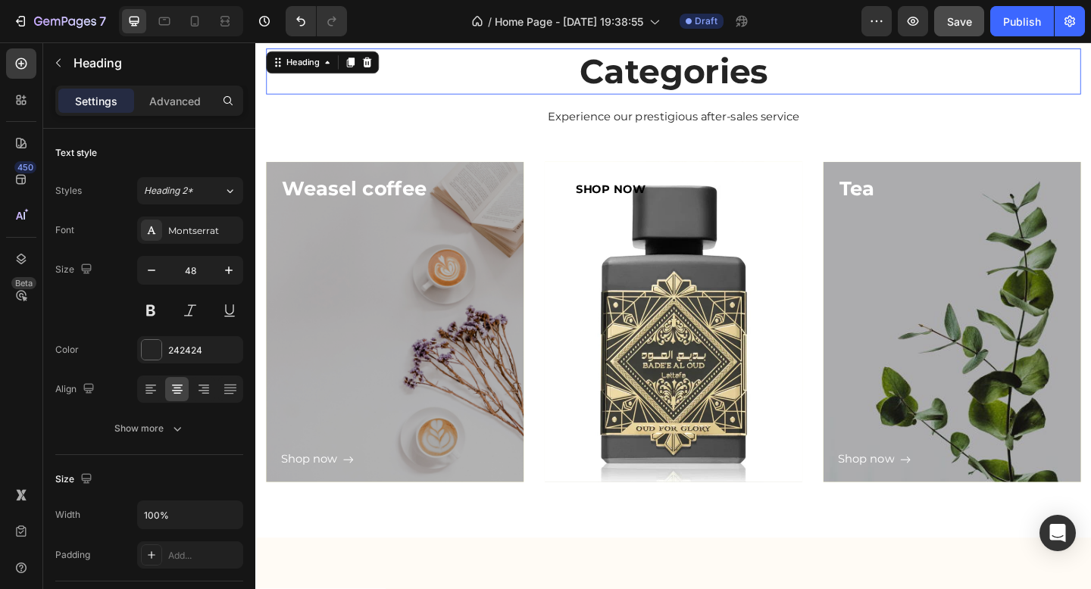
click at [713, 81] on p "Categories" at bounding box center [709, 74] width 883 height 47
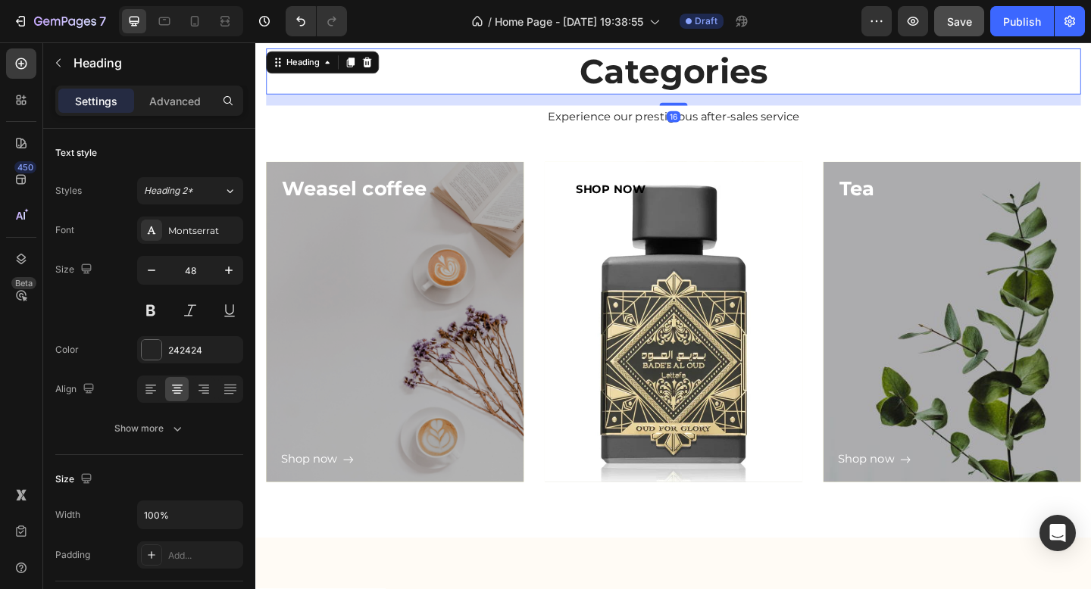
scroll to position [1688, 0]
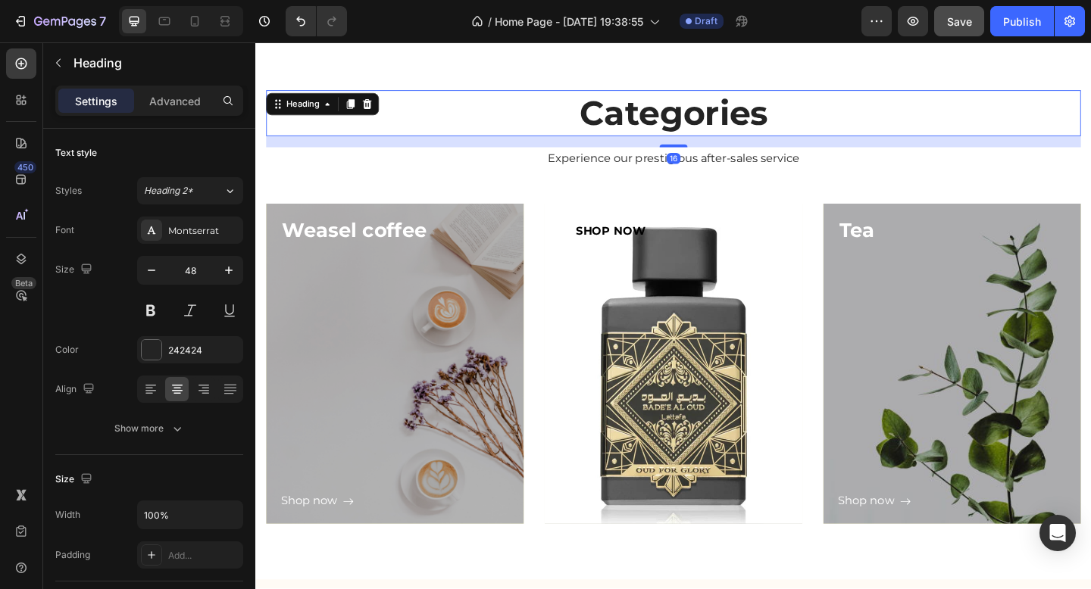
click at [737, 128] on p "Categories" at bounding box center [709, 119] width 883 height 47
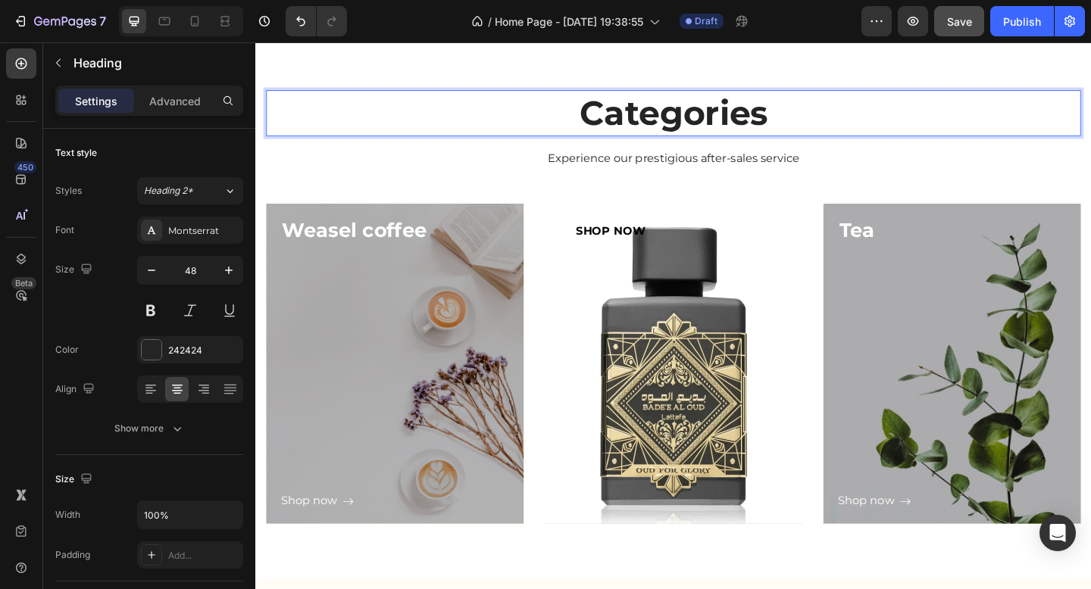
click at [737, 128] on p "Categories" at bounding box center [709, 119] width 883 height 47
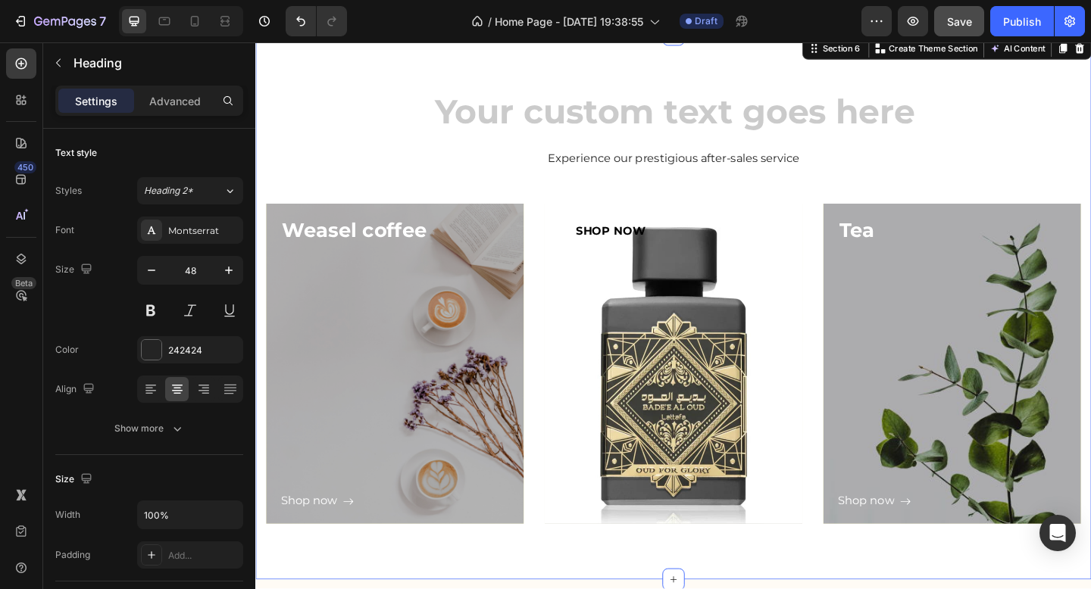
click at [983, 78] on div "Heading Experience our prestigious after-sales service Text block Row Weasel co…" at bounding box center [709, 330] width 909 height 593
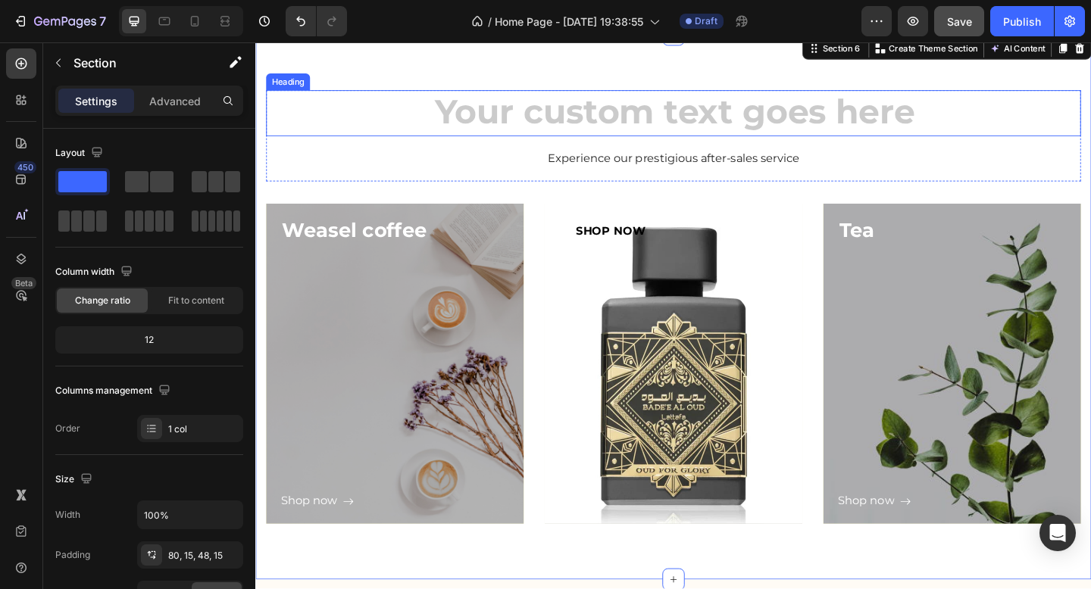
click at [978, 116] on h2 "Rich Text Editor. Editing area: main" at bounding box center [710, 120] width 886 height 50
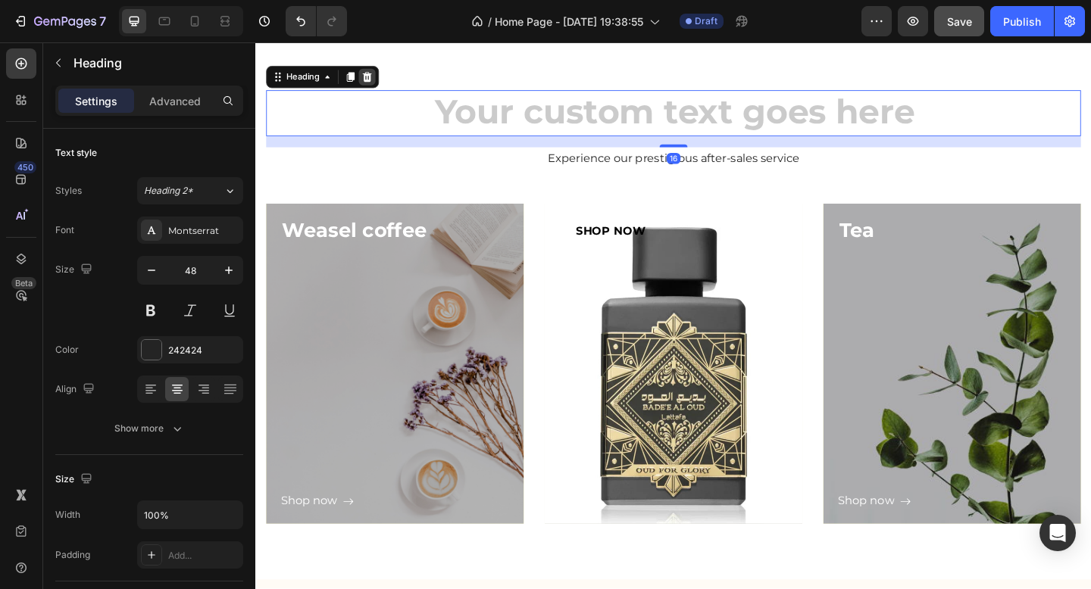
click at [380, 80] on icon at bounding box center [377, 80] width 10 height 11
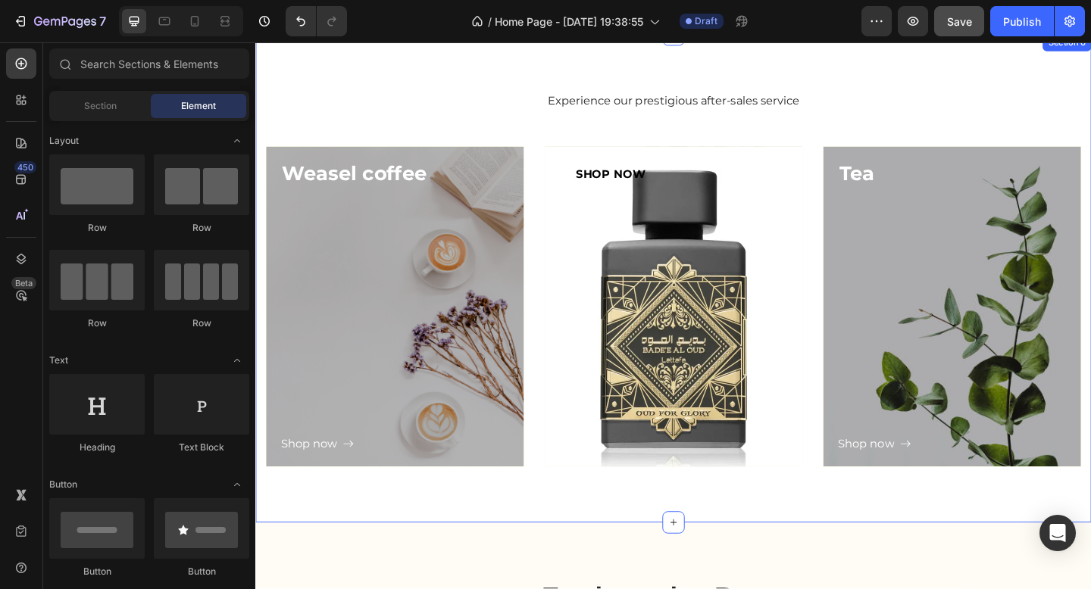
click at [501, 94] on div "Experience our prestigious after-sales service Text block Row Weasel coffee Hea…" at bounding box center [709, 299] width 909 height 531
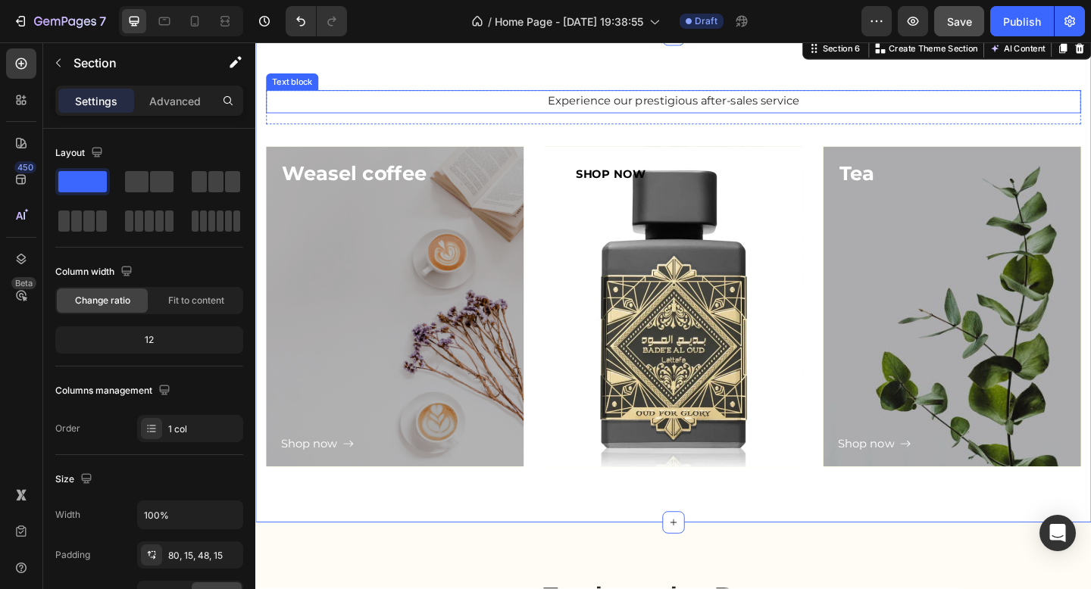
click at [619, 106] on p "Experience our prestigious after-sales service" at bounding box center [709, 107] width 883 height 22
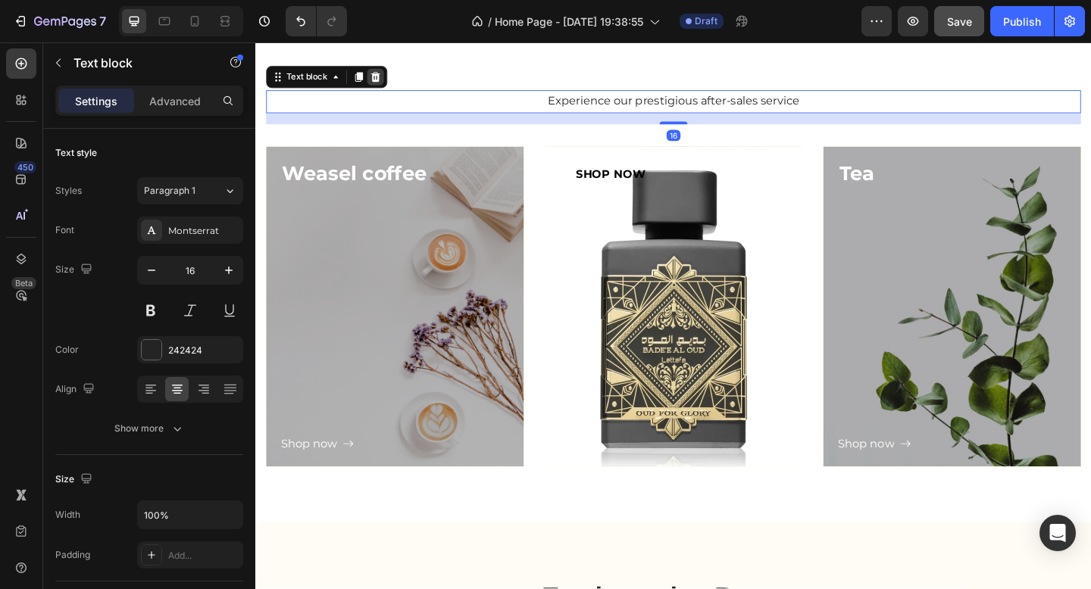
click at [384, 81] on icon at bounding box center [386, 80] width 12 height 12
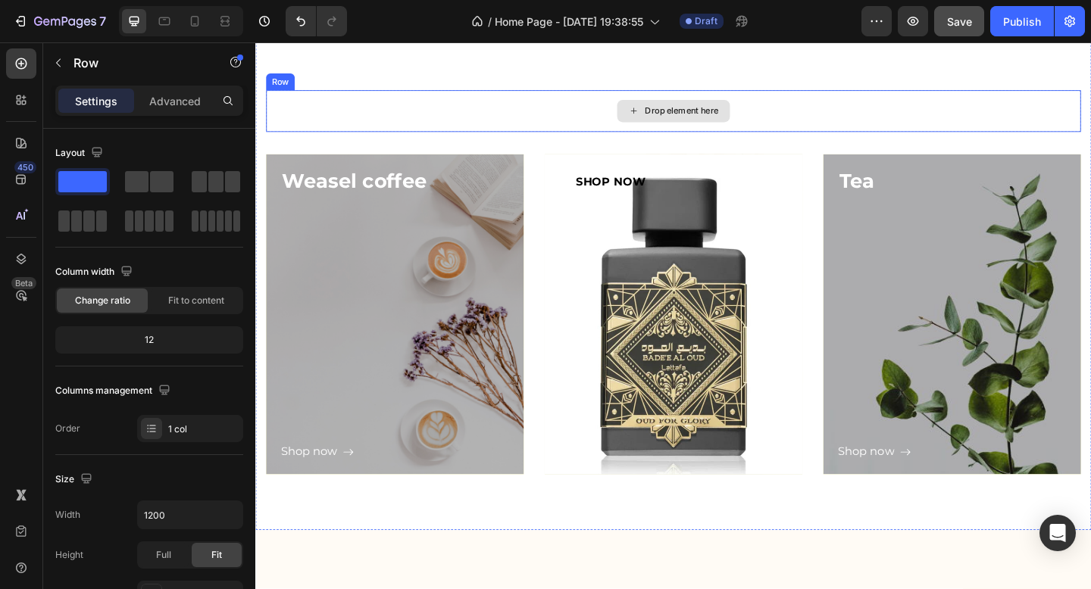
click at [502, 114] on div "Drop element here" at bounding box center [710, 117] width 886 height 45
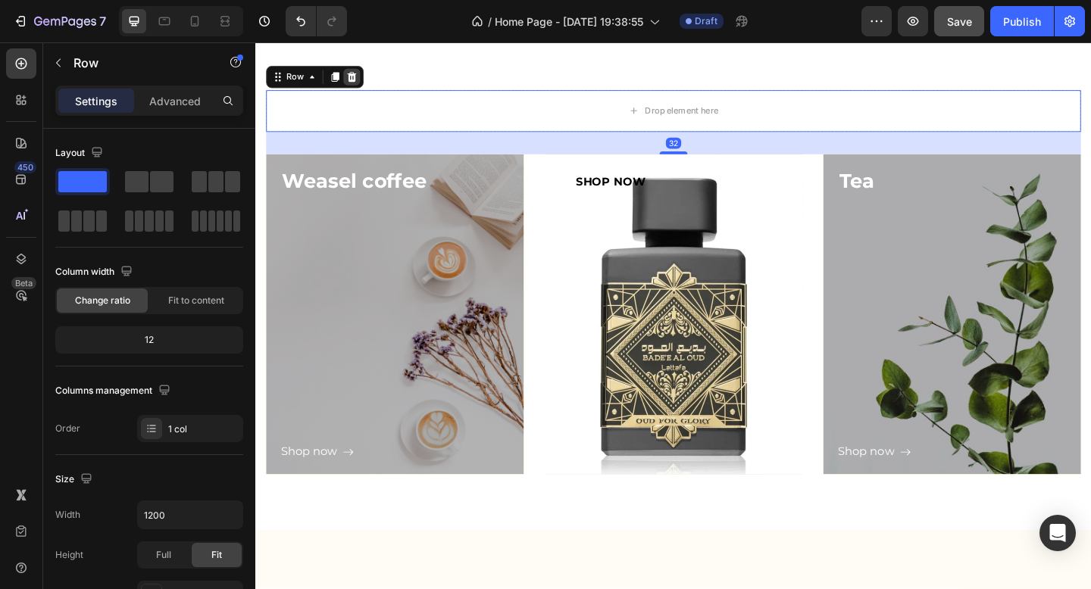
click at [360, 78] on icon at bounding box center [360, 80] width 10 height 11
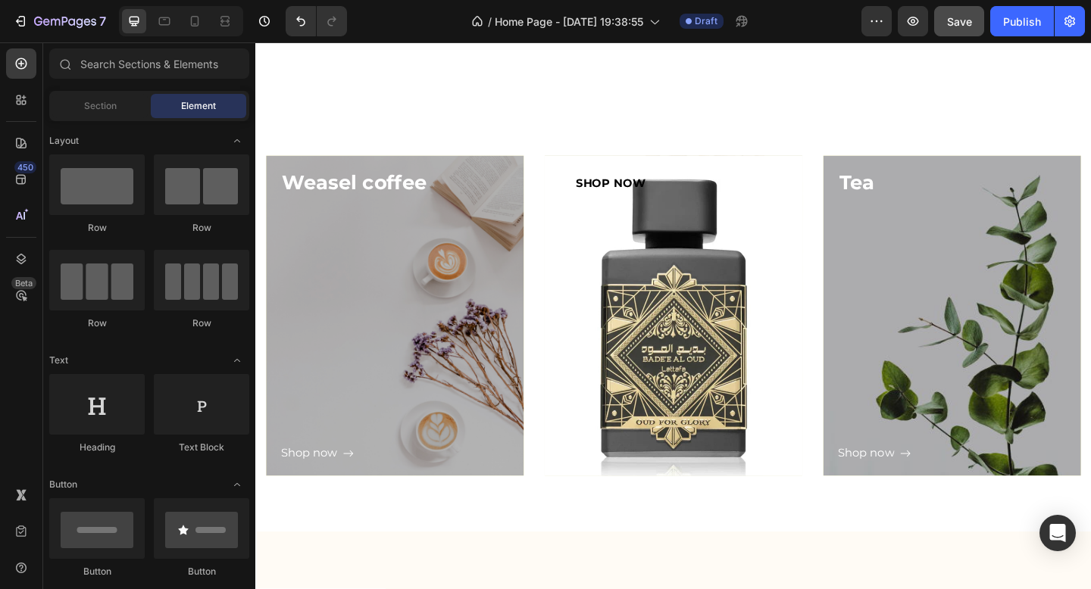
scroll to position [1615, 0]
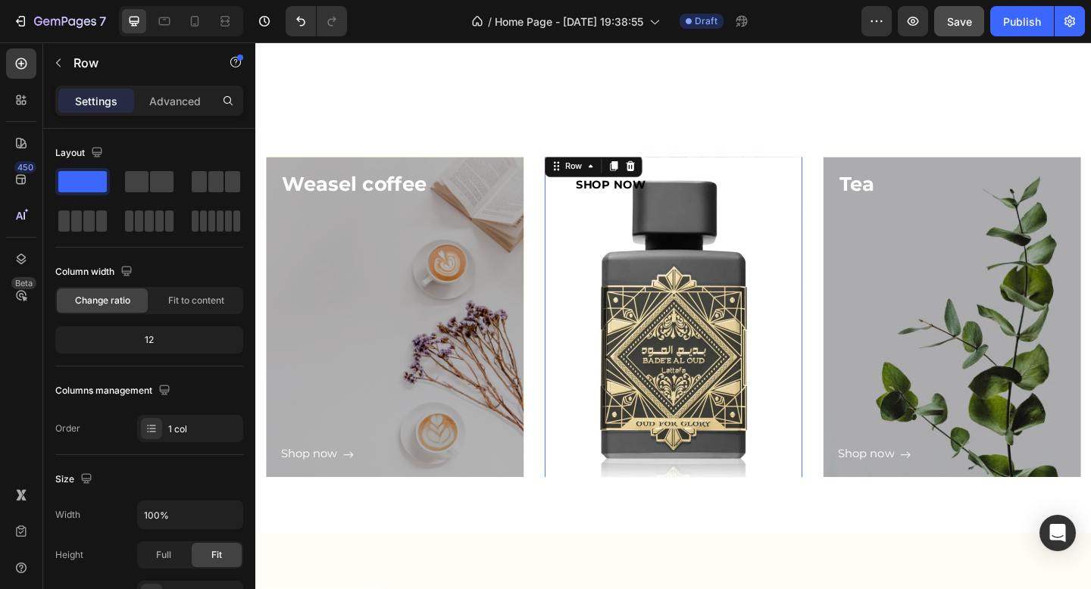
click at [734, 228] on div "Button" at bounding box center [710, 361] width 248 height 287
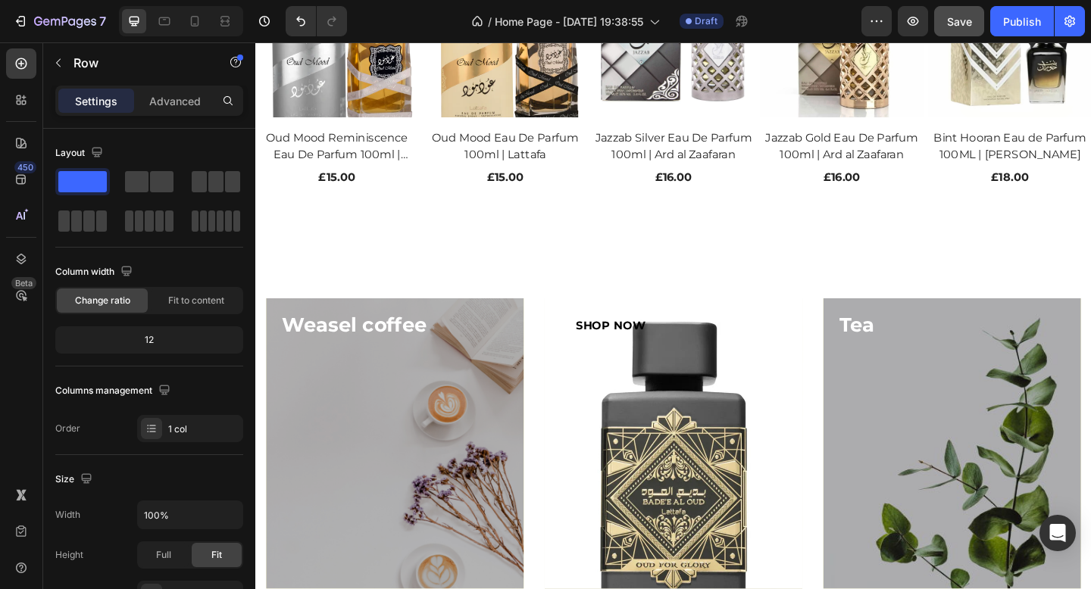
scroll to position [1524, 0]
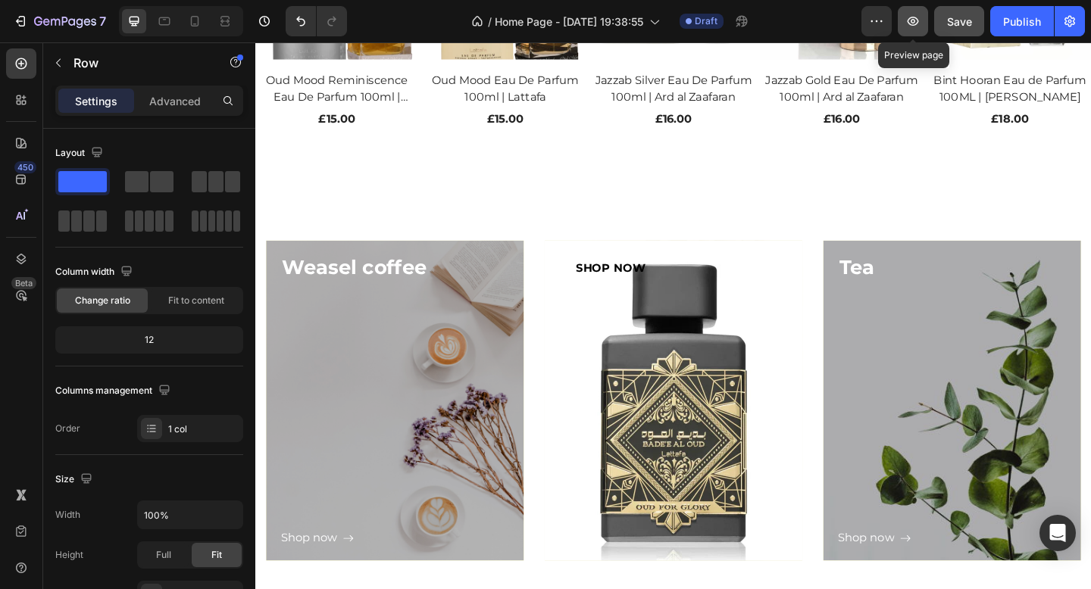
click at [912, 25] on icon "button" at bounding box center [913, 21] width 11 height 9
click at [916, 27] on icon "button" at bounding box center [912, 21] width 15 height 15
click at [198, 22] on icon at bounding box center [194, 21] width 15 height 15
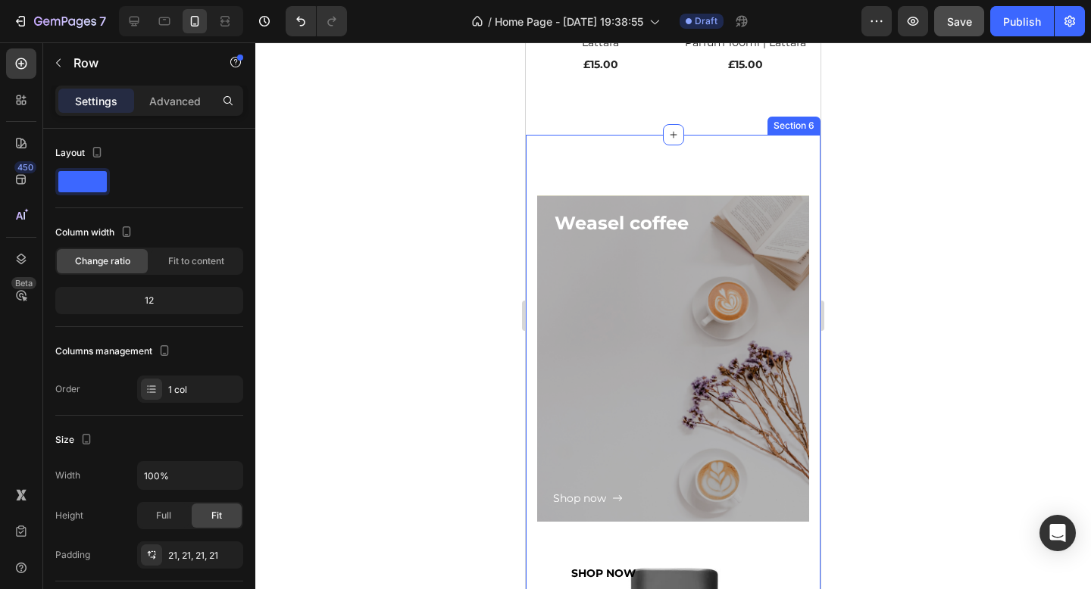
scroll to position [1734, 0]
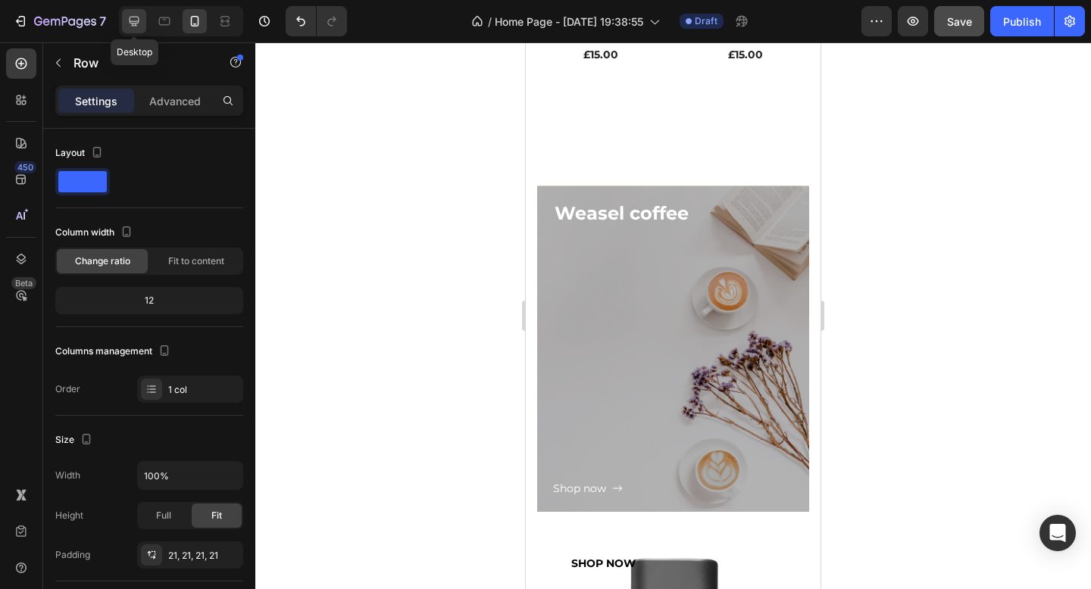
click at [141, 20] on icon at bounding box center [134, 21] width 15 height 15
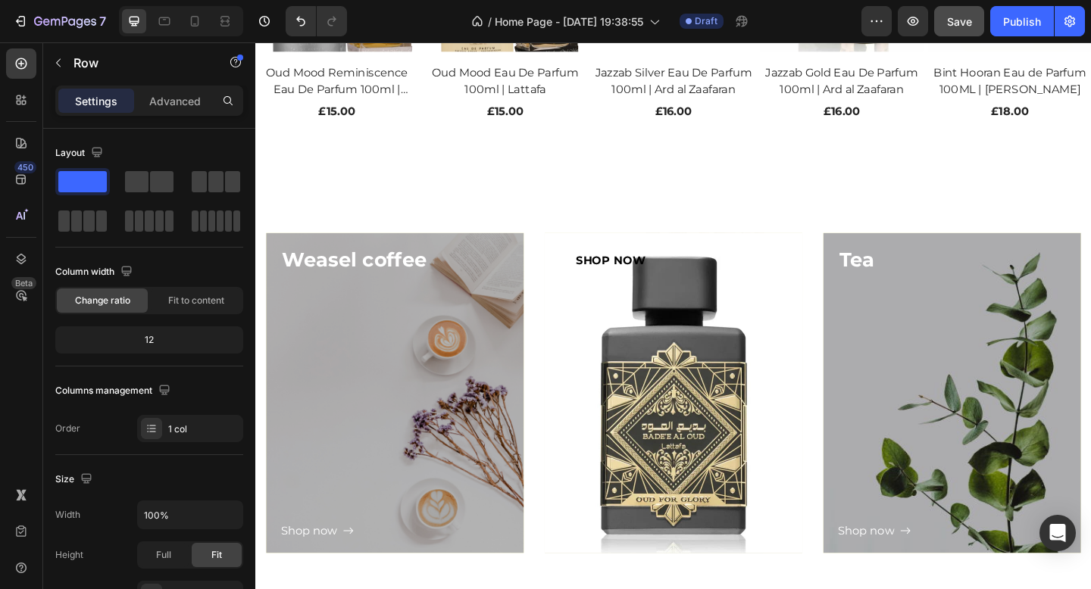
scroll to position [1531, 0]
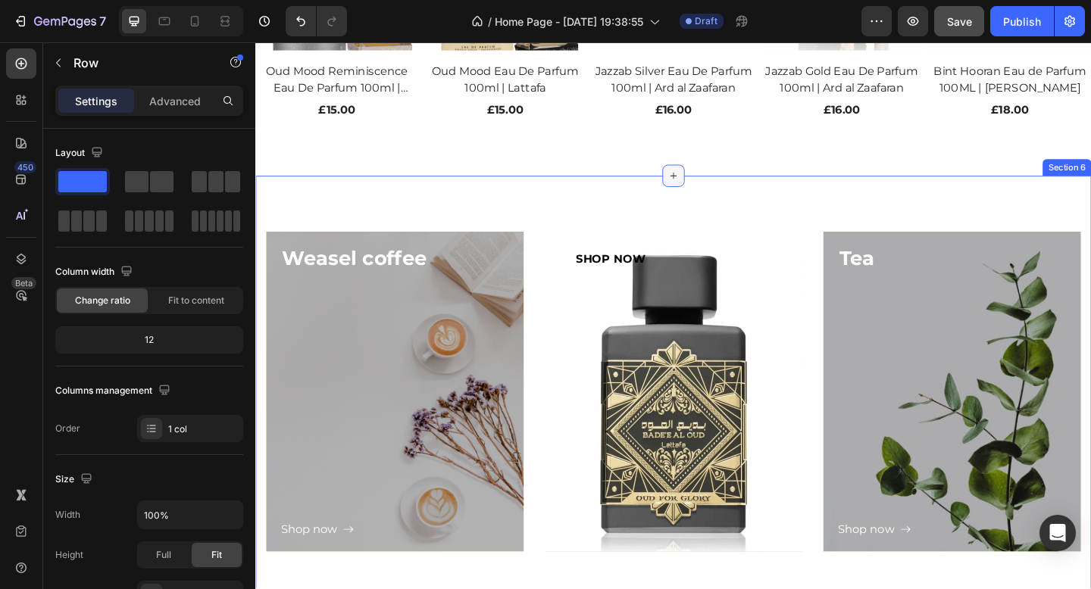
click at [701, 193] on div at bounding box center [710, 188] width 24 height 24
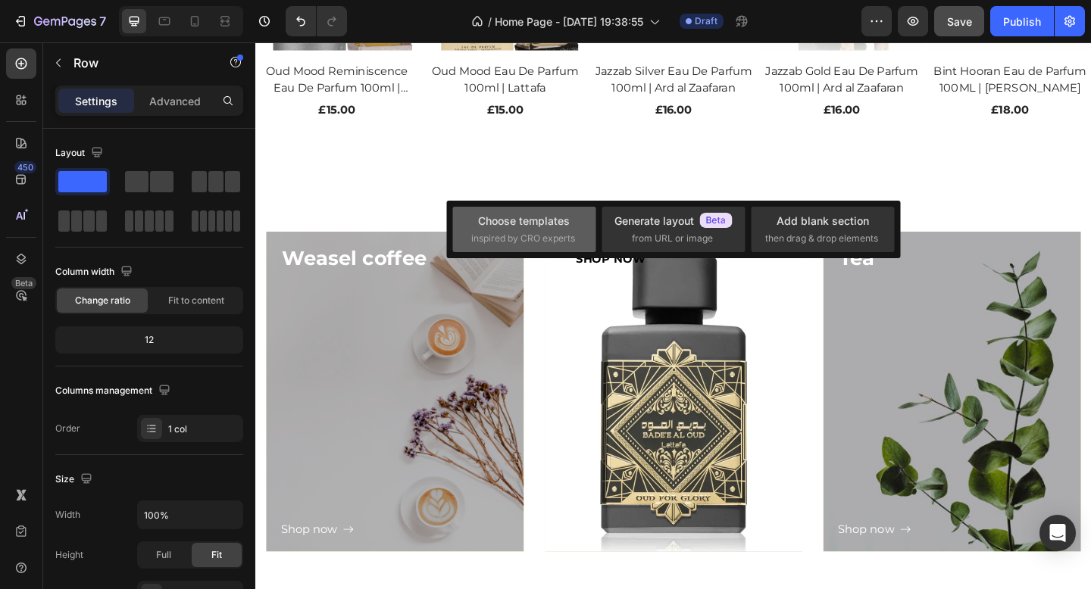
click at [522, 220] on div "Choose templates" at bounding box center [524, 221] width 92 height 16
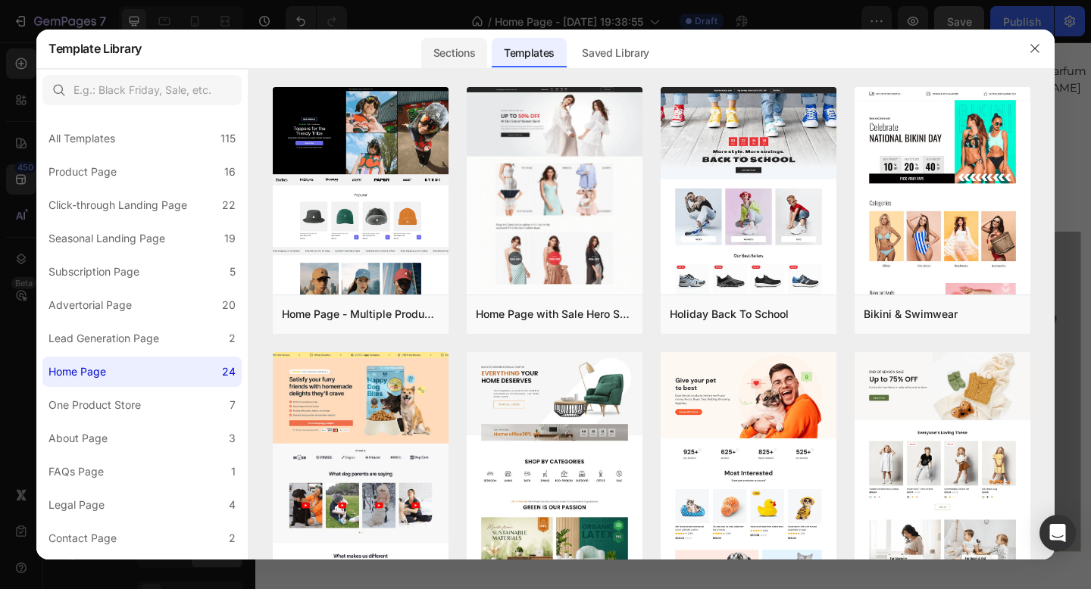
click at [458, 51] on div "Sections" at bounding box center [454, 53] width 66 height 30
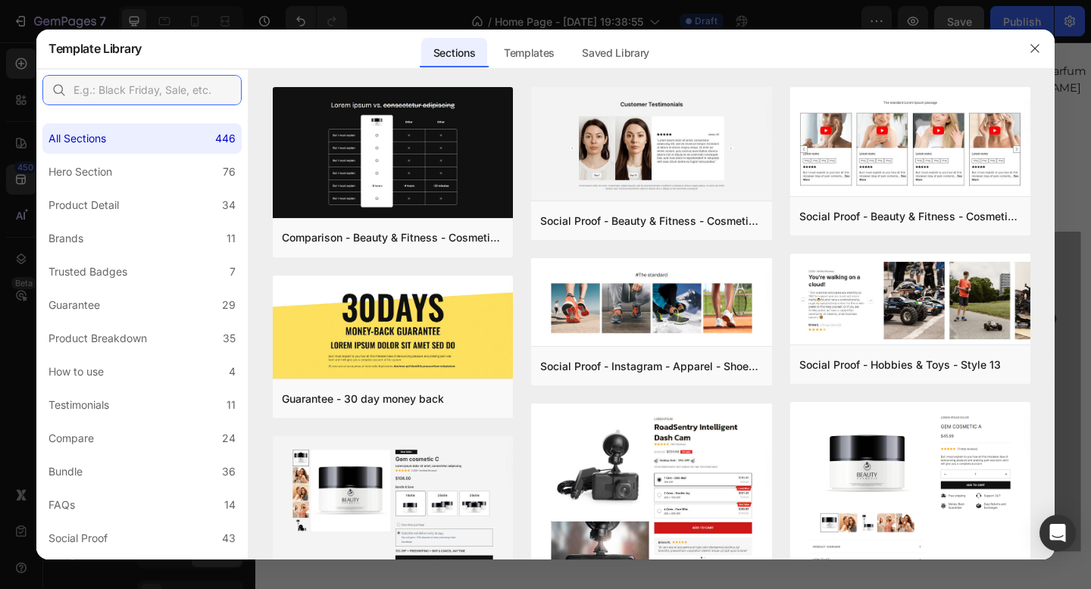
click at [154, 96] on input "text" at bounding box center [141, 90] width 199 height 30
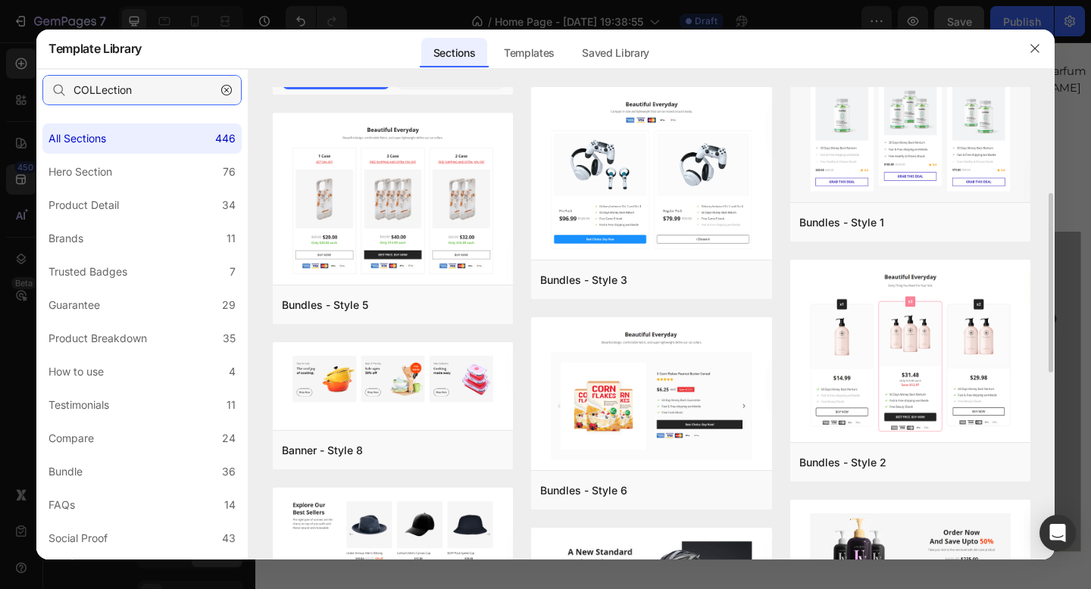
scroll to position [276, 0]
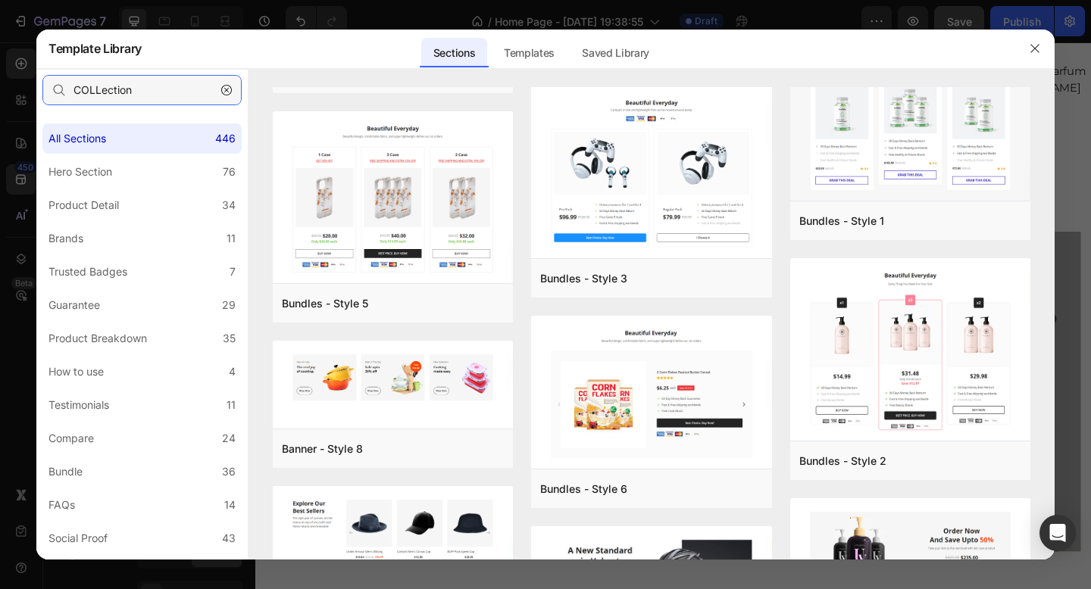
click at [195, 101] on input "COLLection" at bounding box center [141, 90] width 199 height 30
type input "COLLection"
click at [219, 96] on button "button" at bounding box center [226, 90] width 24 height 24
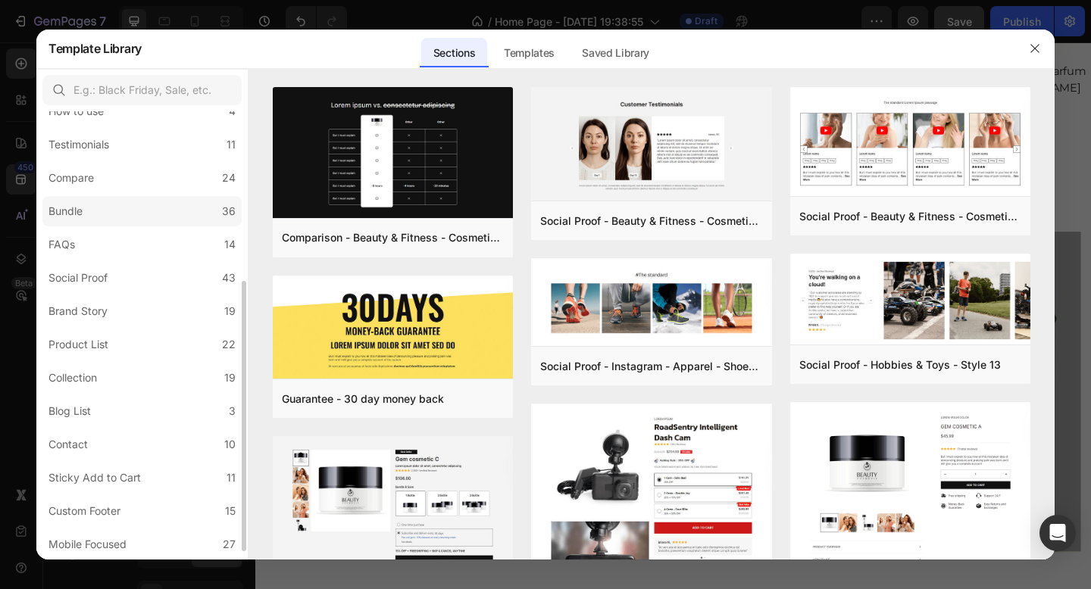
scroll to position [294, 0]
click at [120, 349] on label "Collection 19" at bounding box center [141, 345] width 199 height 30
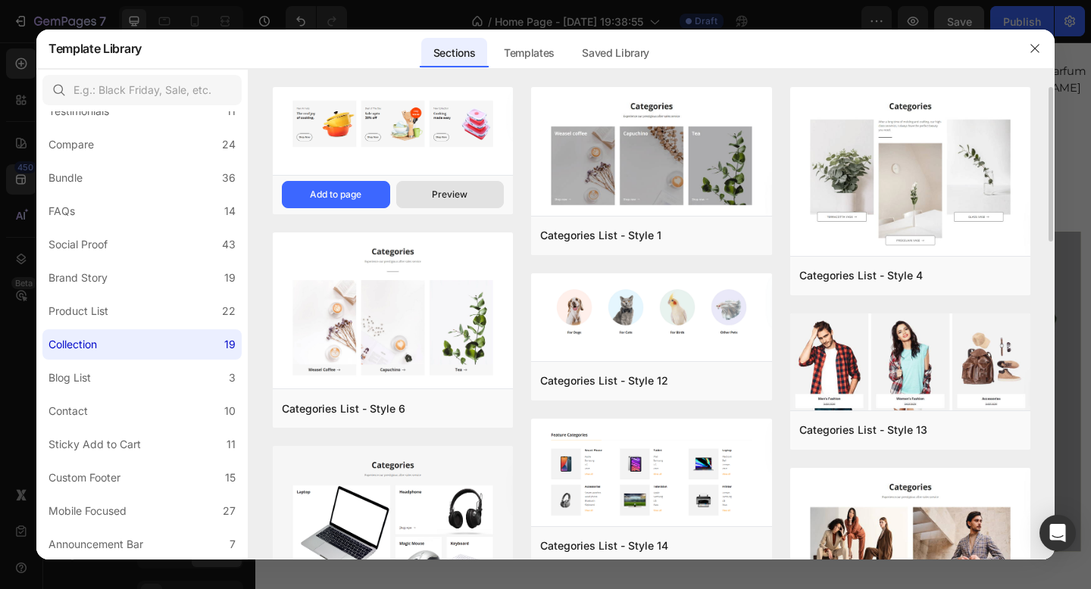
click at [444, 188] on div "Preview" at bounding box center [450, 195] width 36 height 14
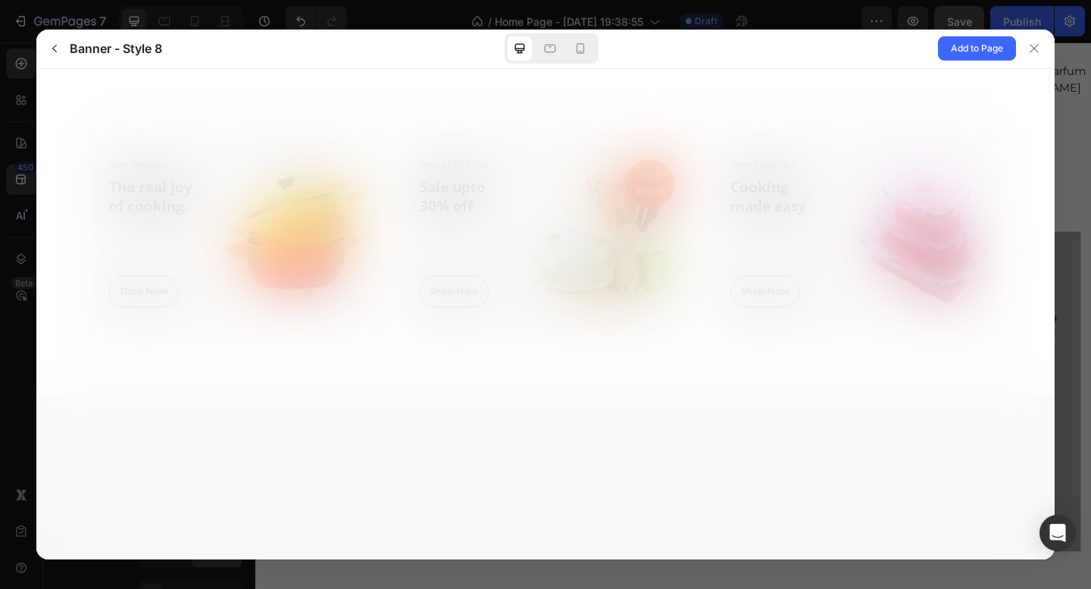
scroll to position [0, 0]
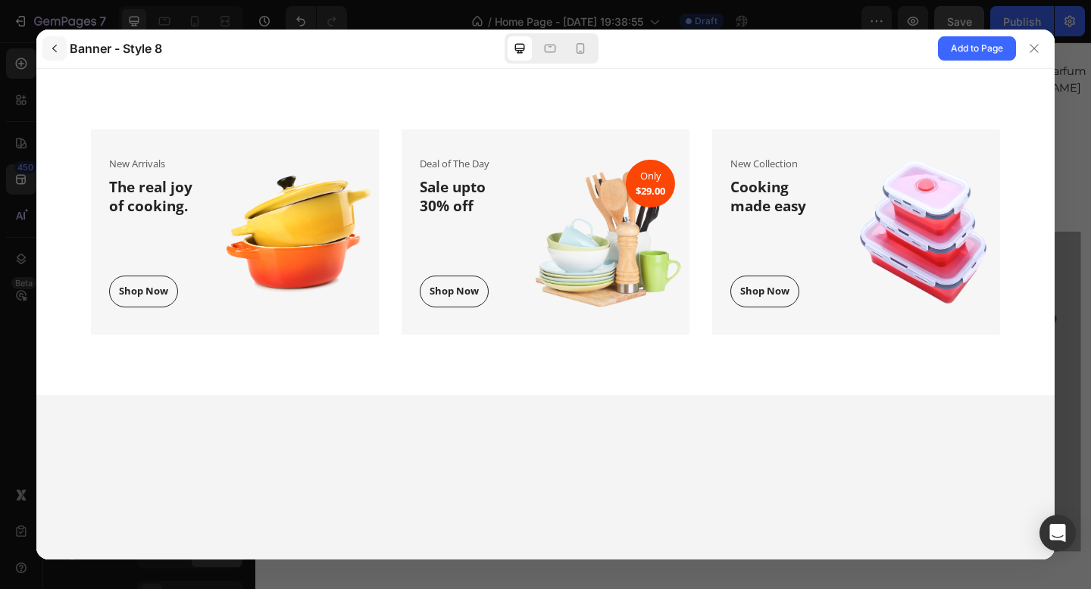
click at [59, 51] on icon "button" at bounding box center [54, 48] width 12 height 12
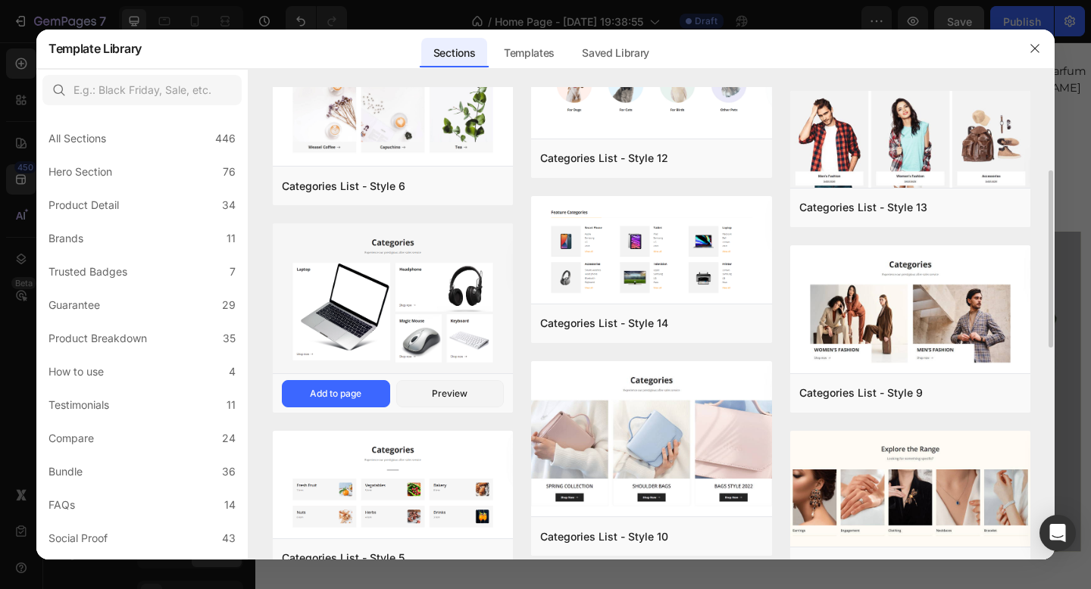
scroll to position [264, 0]
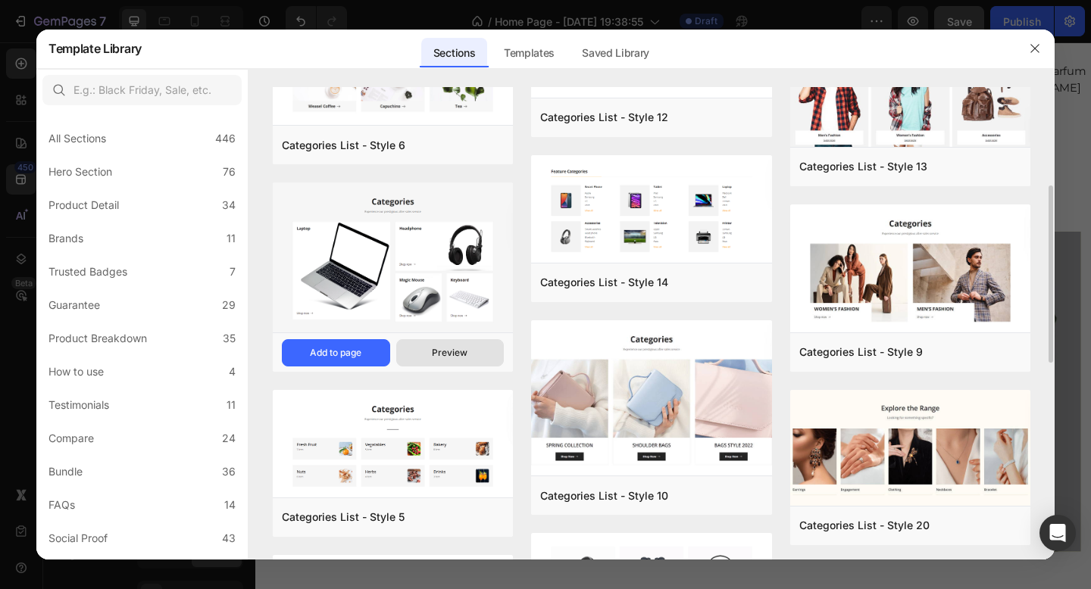
click at [423, 358] on button "Preview" at bounding box center [450, 352] width 108 height 27
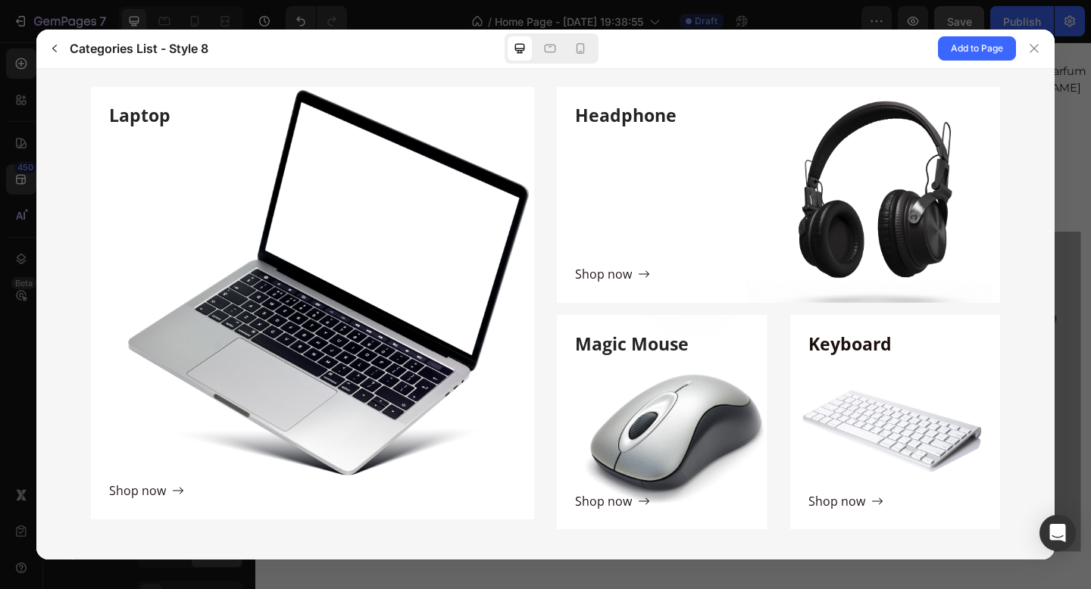
scroll to position [164, 0]
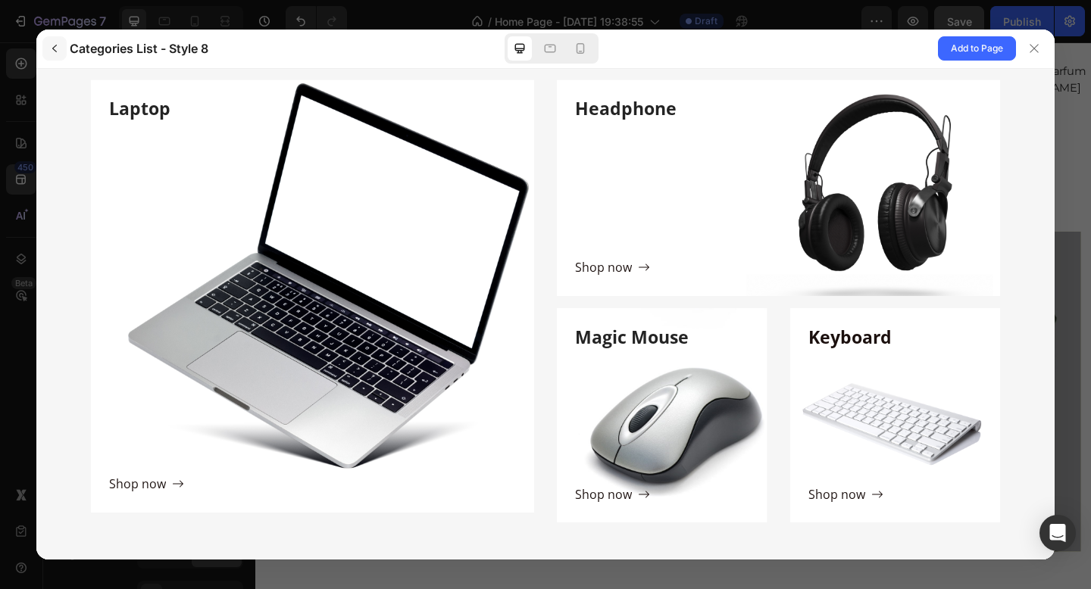
click at [63, 49] on button "button" at bounding box center [54, 48] width 24 height 24
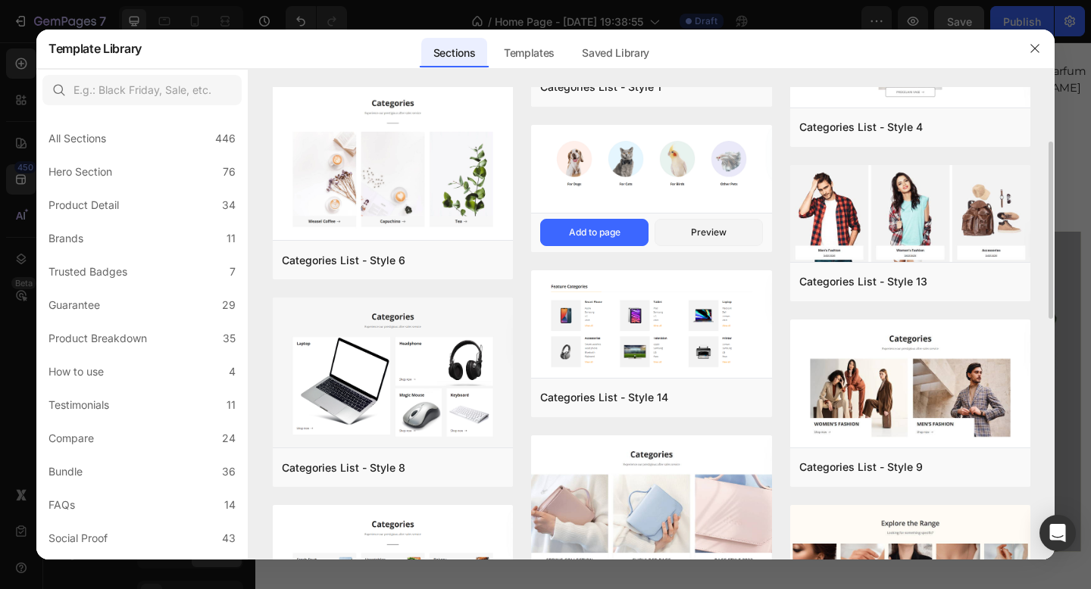
scroll to position [148, 0]
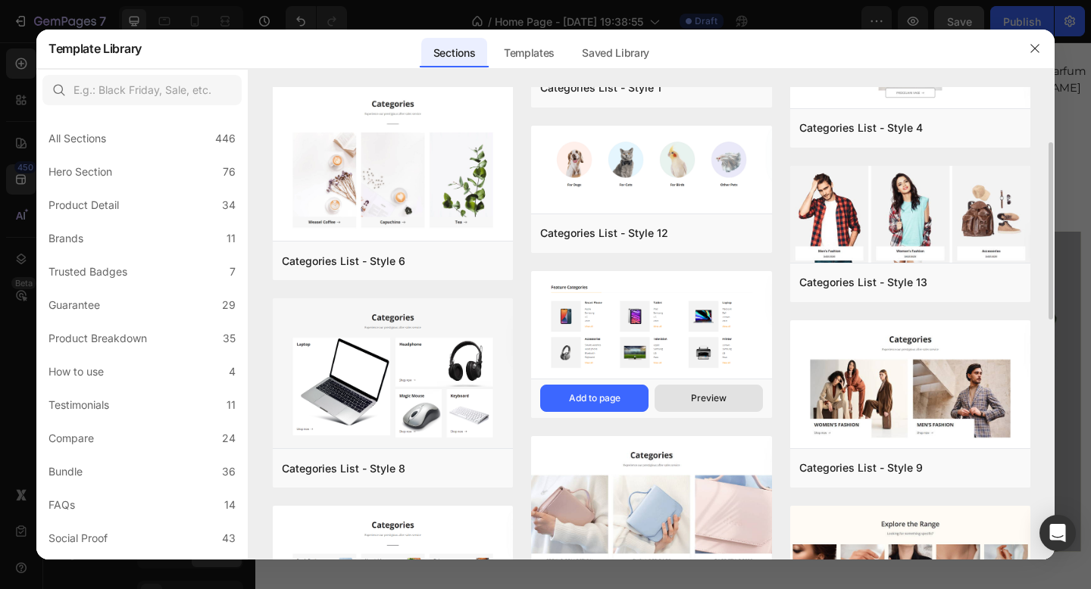
click at [698, 408] on button "Preview" at bounding box center [709, 398] width 108 height 27
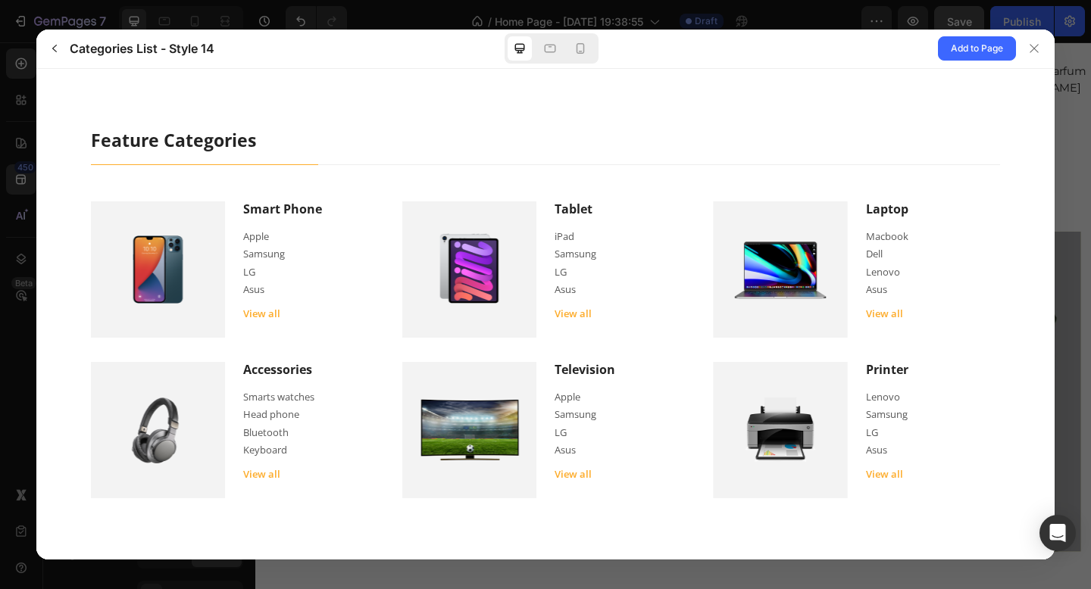
scroll to position [0, 0]
click at [56, 46] on icon "button" at bounding box center [54, 48] width 12 height 12
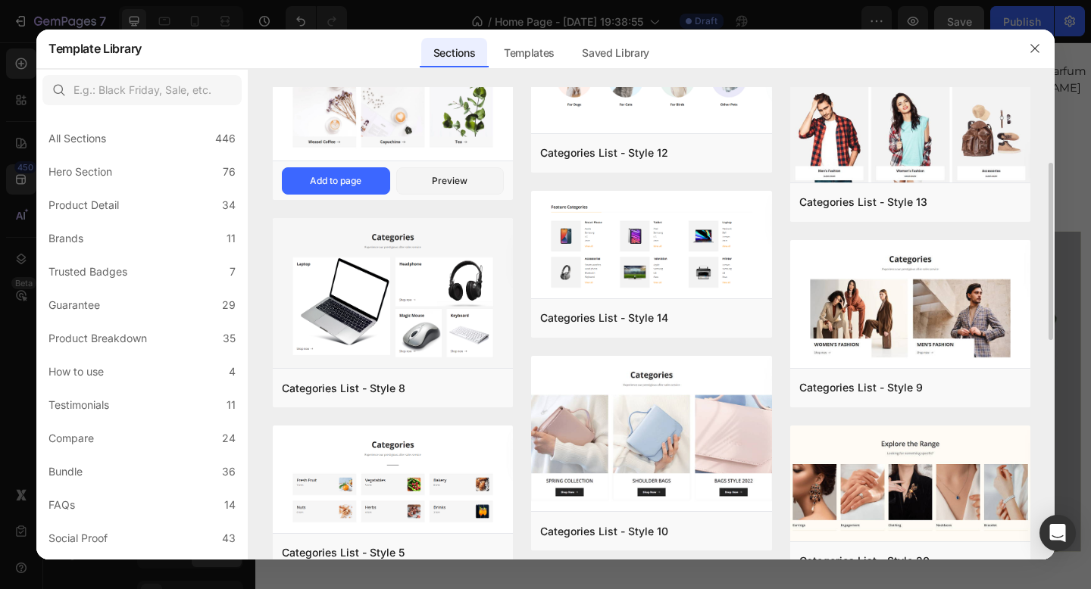
scroll to position [228, 0]
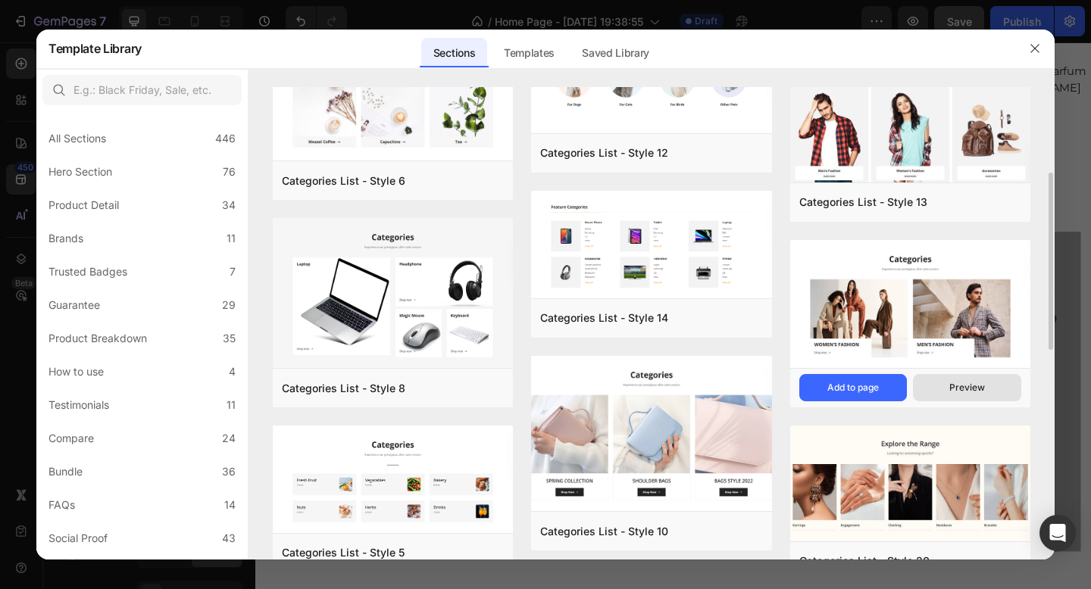
click at [933, 385] on button "Preview" at bounding box center [967, 387] width 108 height 27
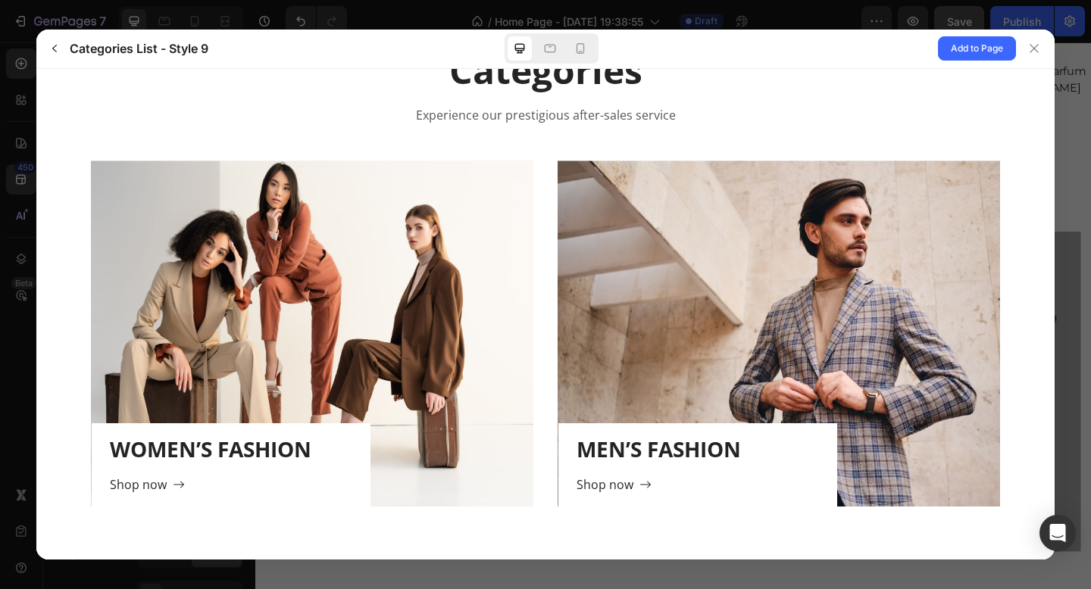
scroll to position [90, 0]
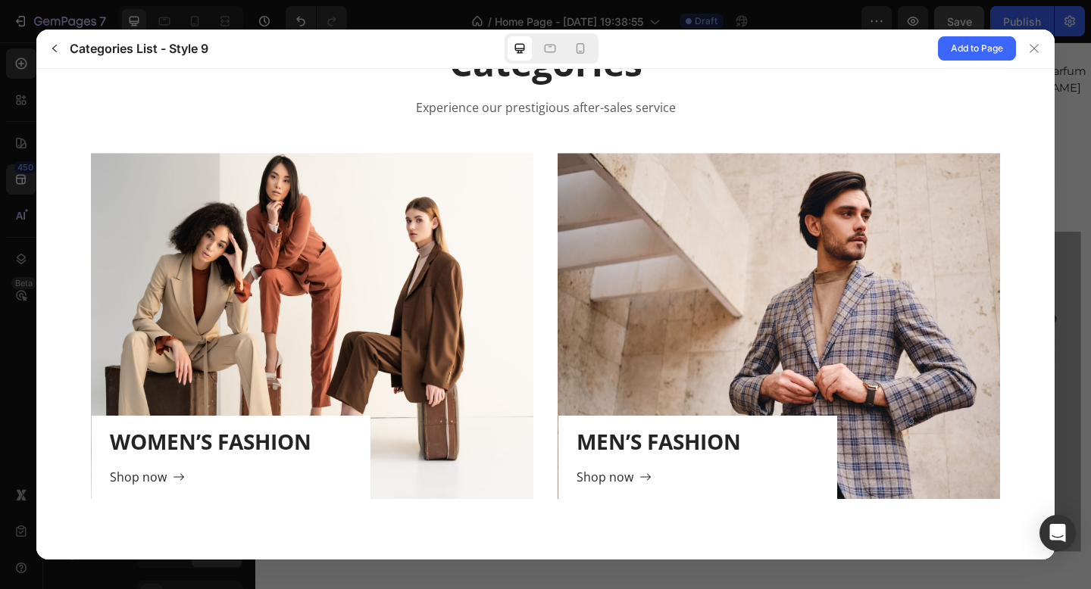
click at [342, 320] on div "WOMEN’S FASHION Shop now" at bounding box center [312, 325] width 442 height 346
click at [166, 477] on div "Shop now" at bounding box center [147, 476] width 75 height 18
click at [167, 472] on div "Shop now" at bounding box center [147, 476] width 75 height 18
click at [58, 53] on icon "button" at bounding box center [54, 48] width 12 height 12
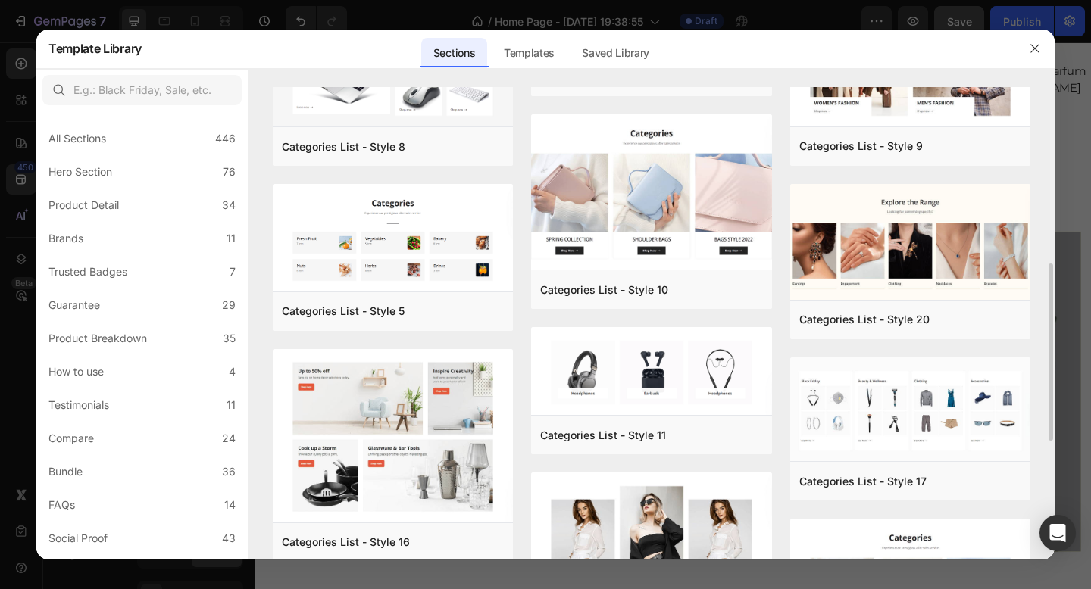
scroll to position [490, 0]
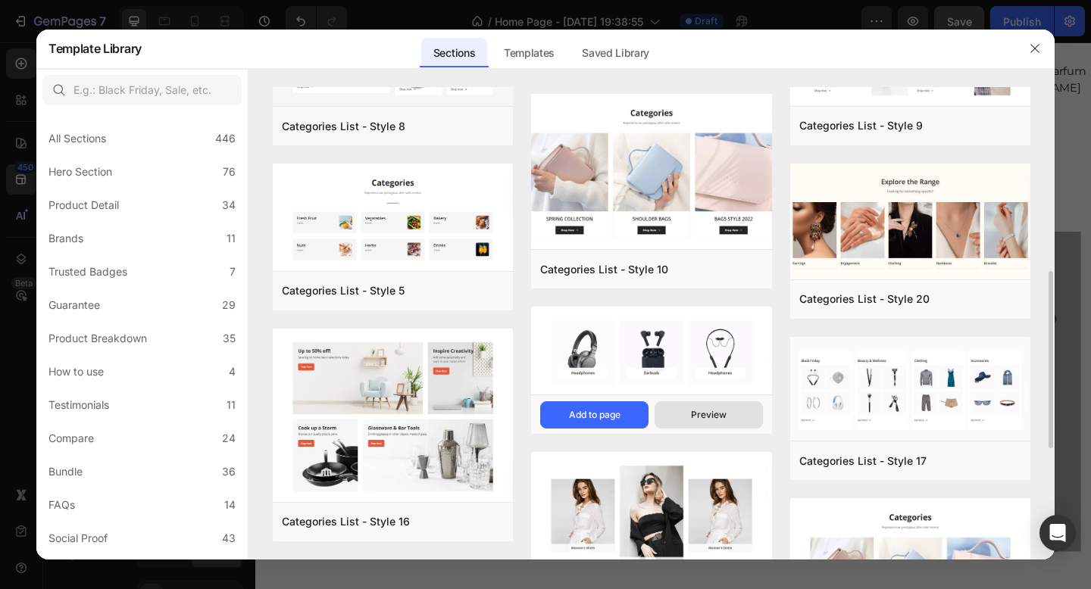
click at [681, 422] on button "Preview" at bounding box center [709, 415] width 108 height 27
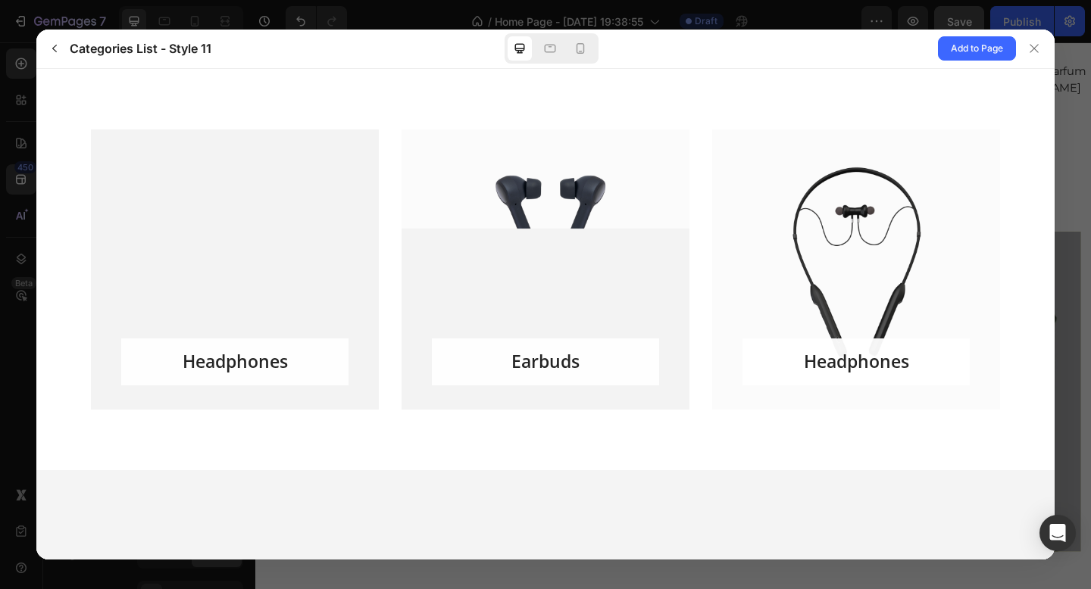
scroll to position [0, 0]
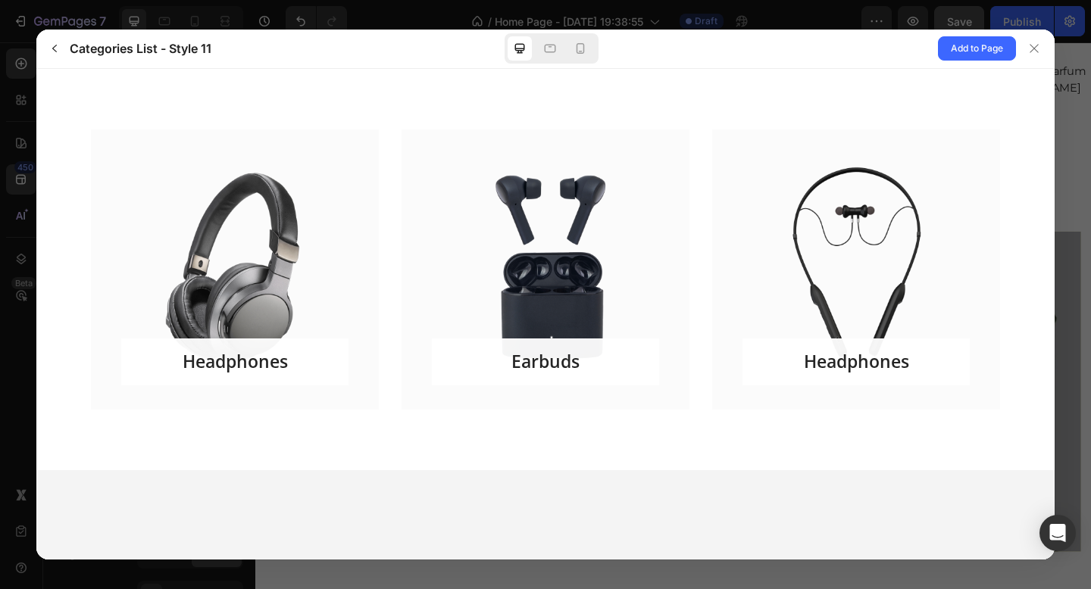
click at [255, 265] on div "Headphones" at bounding box center [235, 269] width 288 height 280
click at [57, 48] on icon "button" at bounding box center [54, 48] width 12 height 12
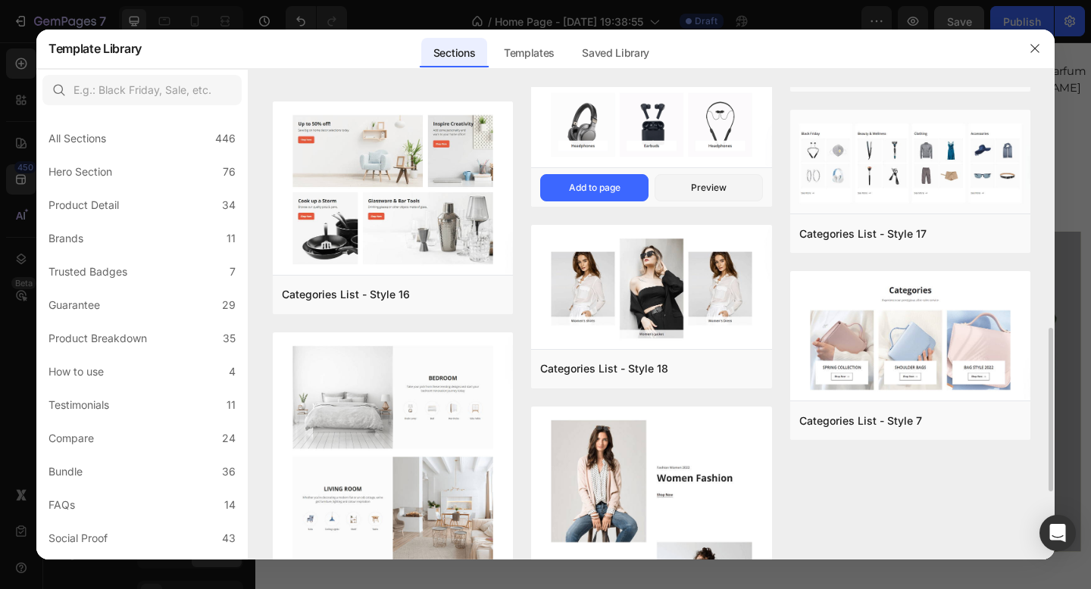
scroll to position [733, 0]
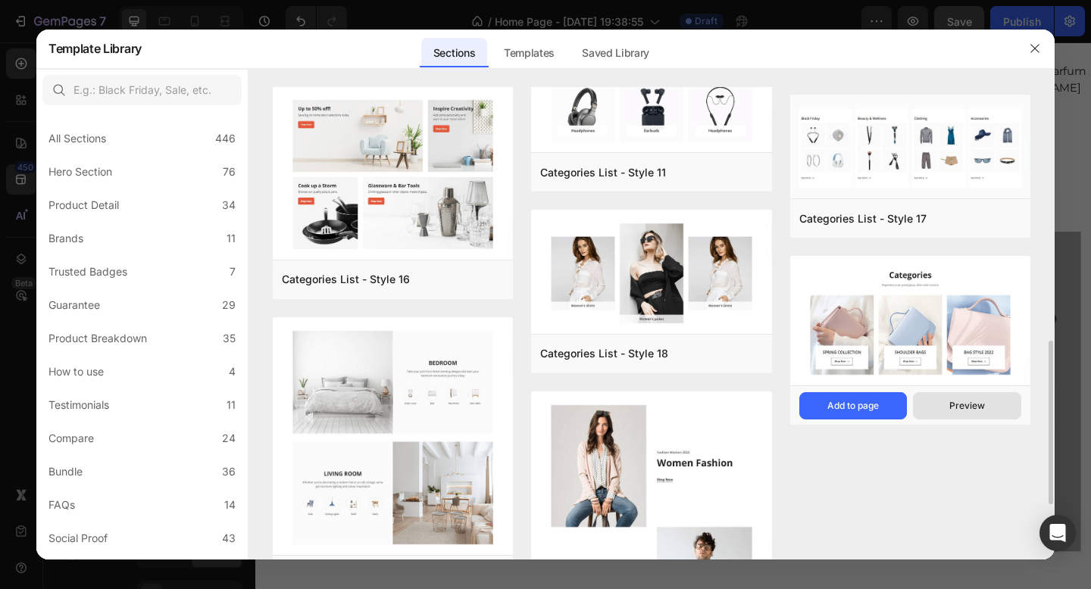
click at [939, 405] on button "Preview" at bounding box center [967, 405] width 108 height 27
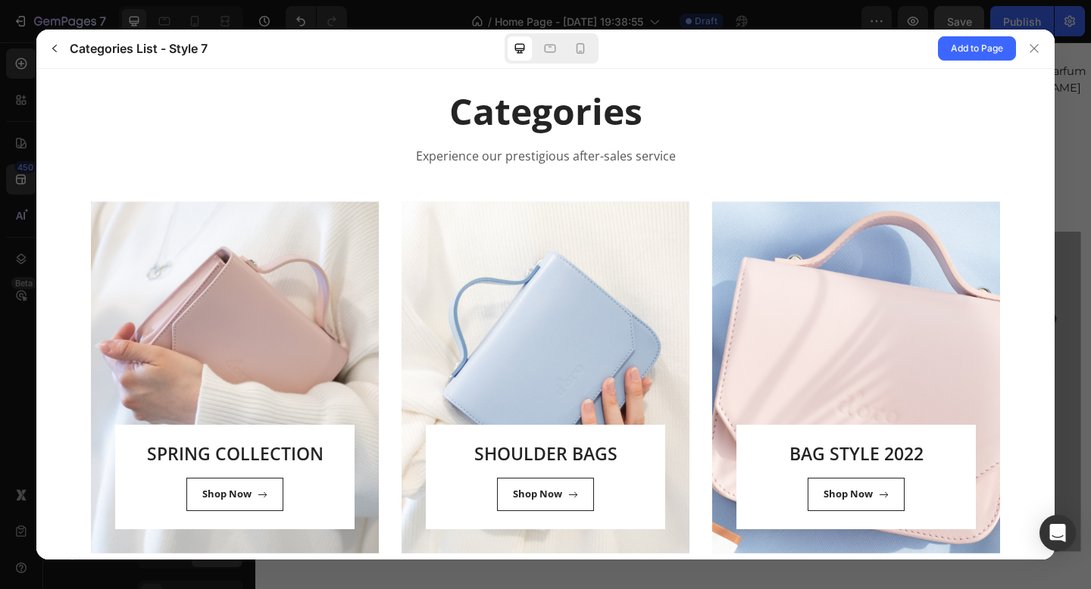
scroll to position [96, 0]
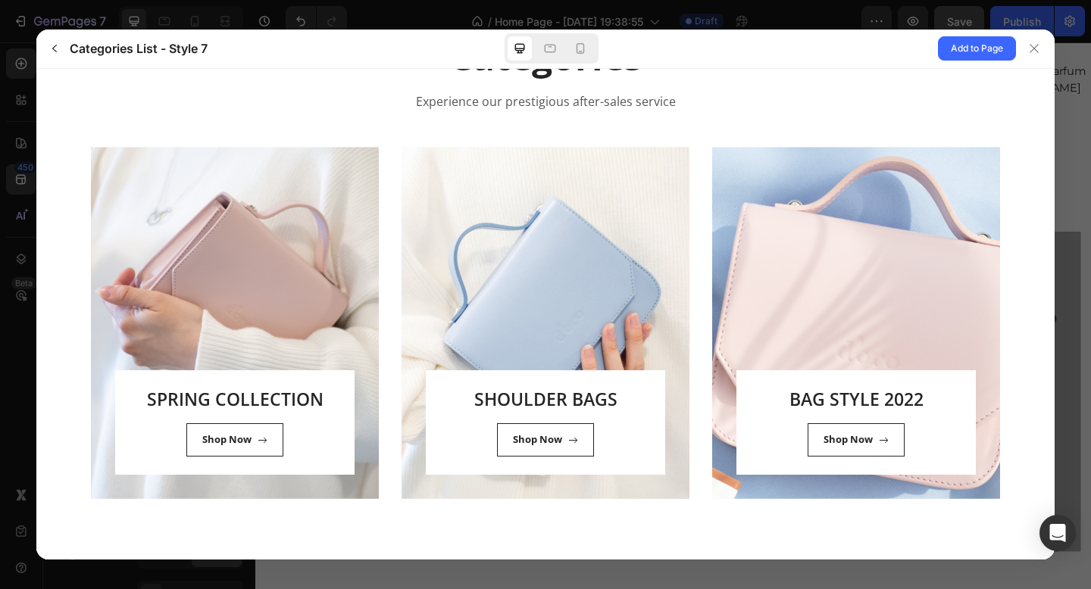
click at [567, 311] on div "SHOULDER BAGS Shop Now" at bounding box center [546, 315] width 288 height 339
click at [545, 402] on p "SHOULDER BAGS" at bounding box center [545, 398] width 143 height 24
click at [60, 45] on icon "button" at bounding box center [54, 48] width 12 height 12
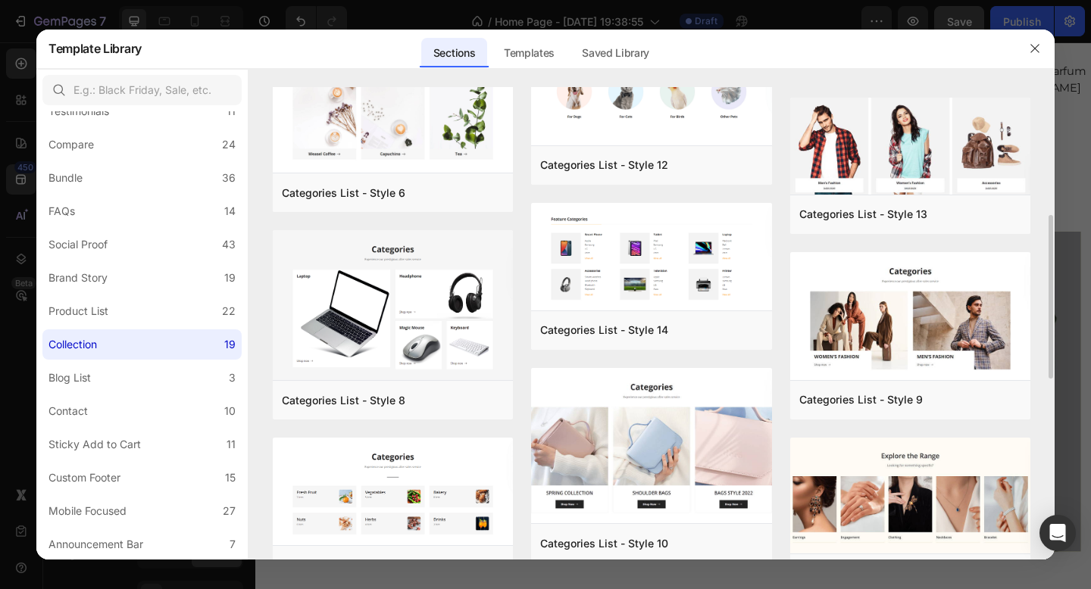
scroll to position [289, 0]
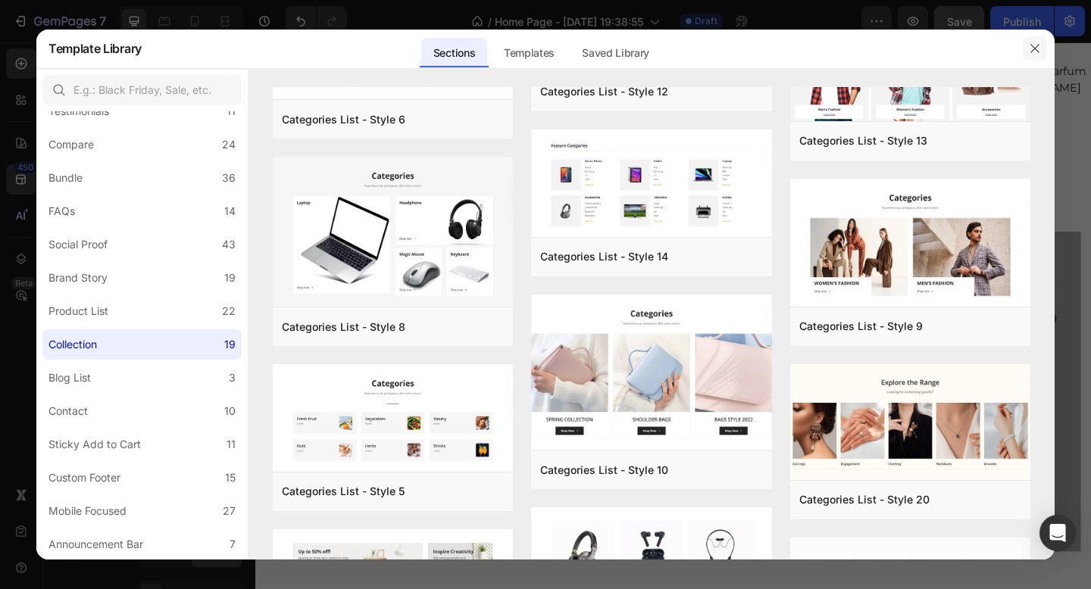
click at [1036, 42] on button "button" at bounding box center [1035, 48] width 24 height 24
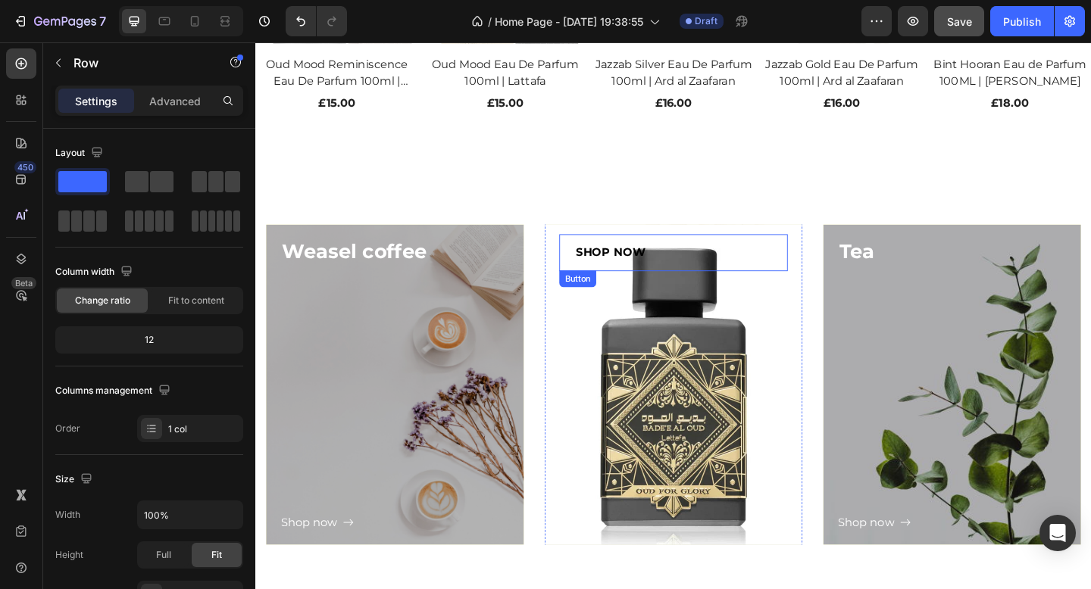
scroll to position [1546, 0]
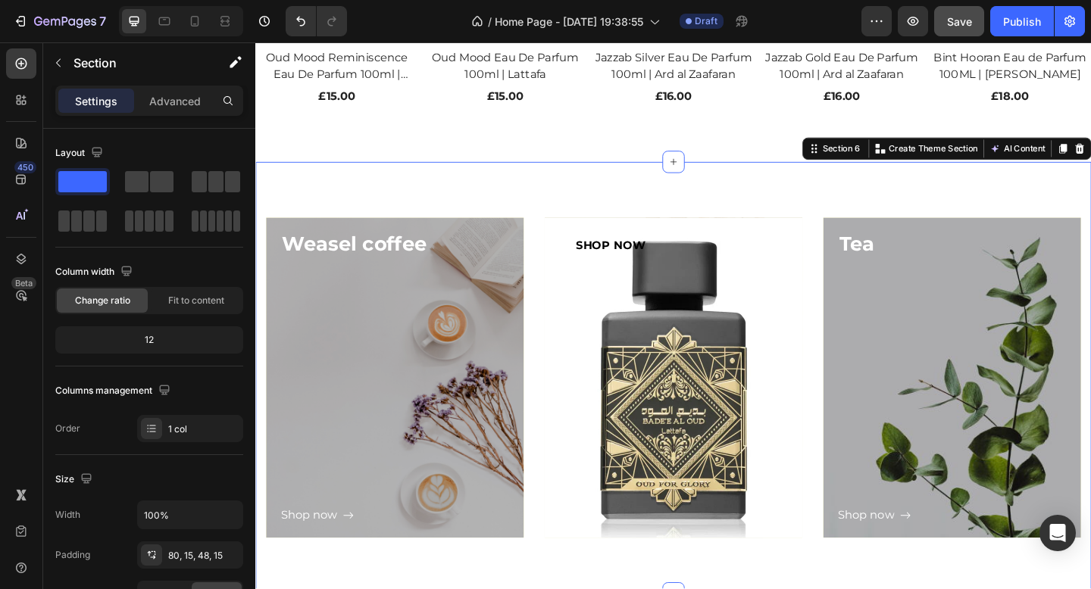
click at [594, 214] on div "Weasel coffee Heading Shop now Button Row Hero Banner SHOP NOW Button Button Ro…" at bounding box center [709, 408] width 909 height 470
click at [714, 173] on icon at bounding box center [710, 173] width 12 height 12
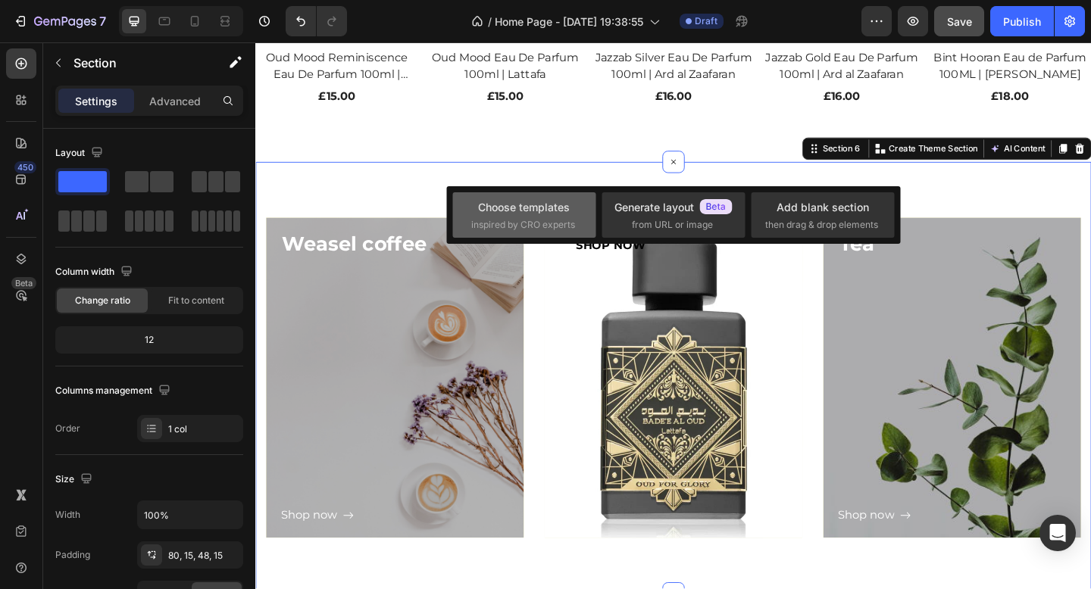
click at [572, 199] on div "Choose templates inspired by CRO experts" at bounding box center [524, 215] width 106 height 33
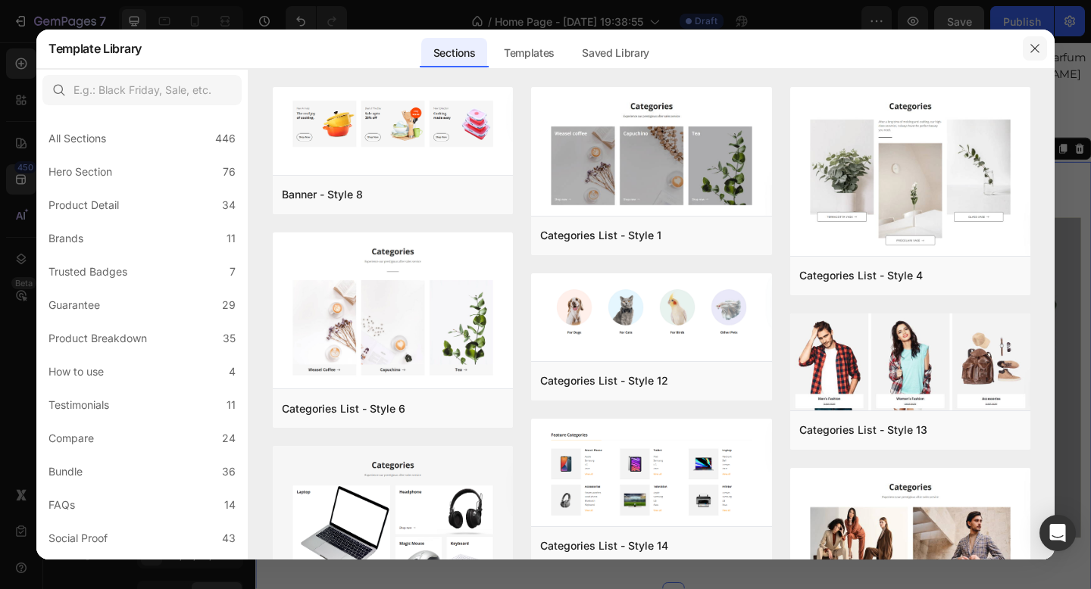
click at [1032, 48] on icon "button" at bounding box center [1035, 48] width 12 height 12
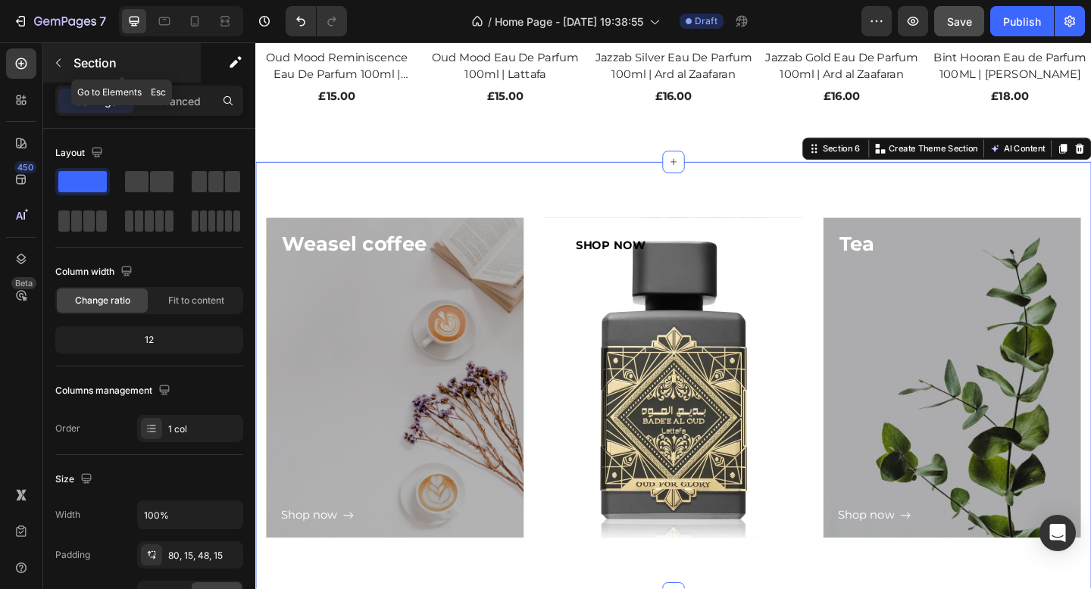
click at [65, 59] on button "button" at bounding box center [58, 63] width 24 height 24
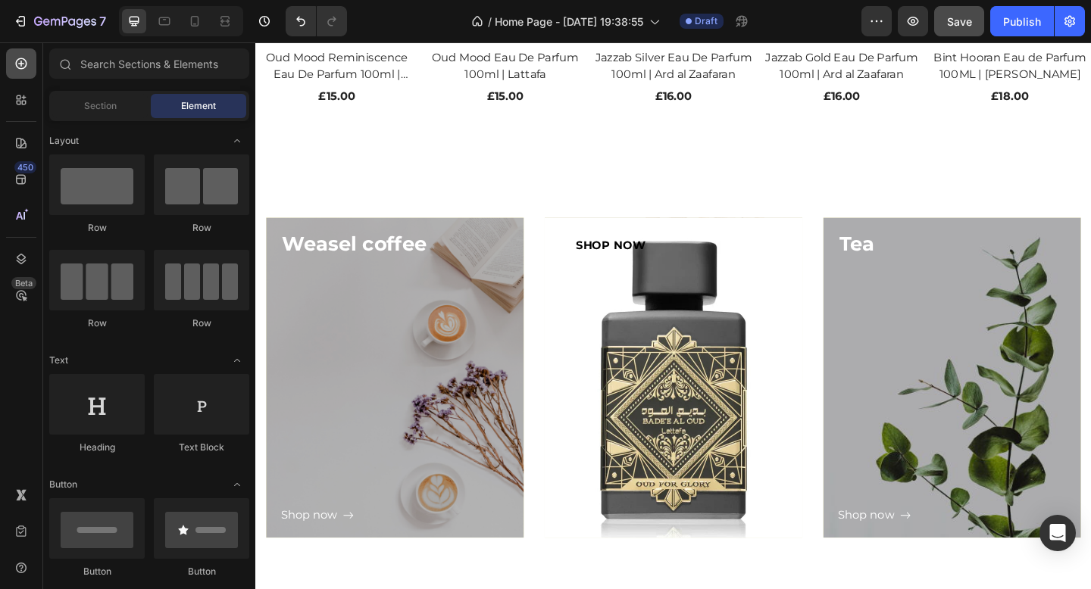
click at [17, 62] on icon at bounding box center [21, 63] width 15 height 15
click at [23, 61] on icon at bounding box center [21, 63] width 15 height 15
click at [113, 281] on div at bounding box center [96, 280] width 95 height 61
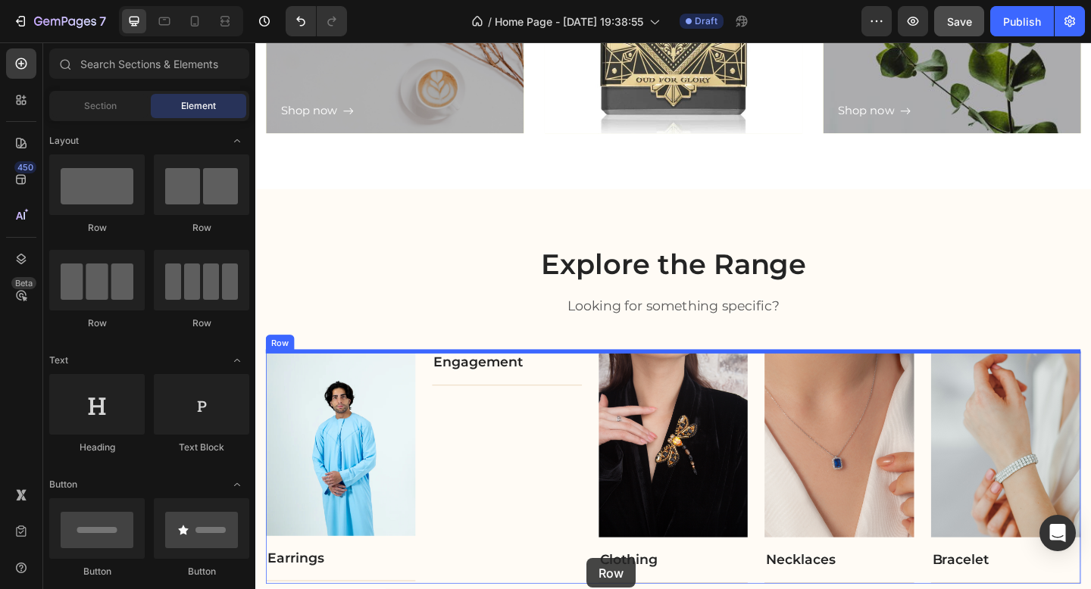
scroll to position [2034, 0]
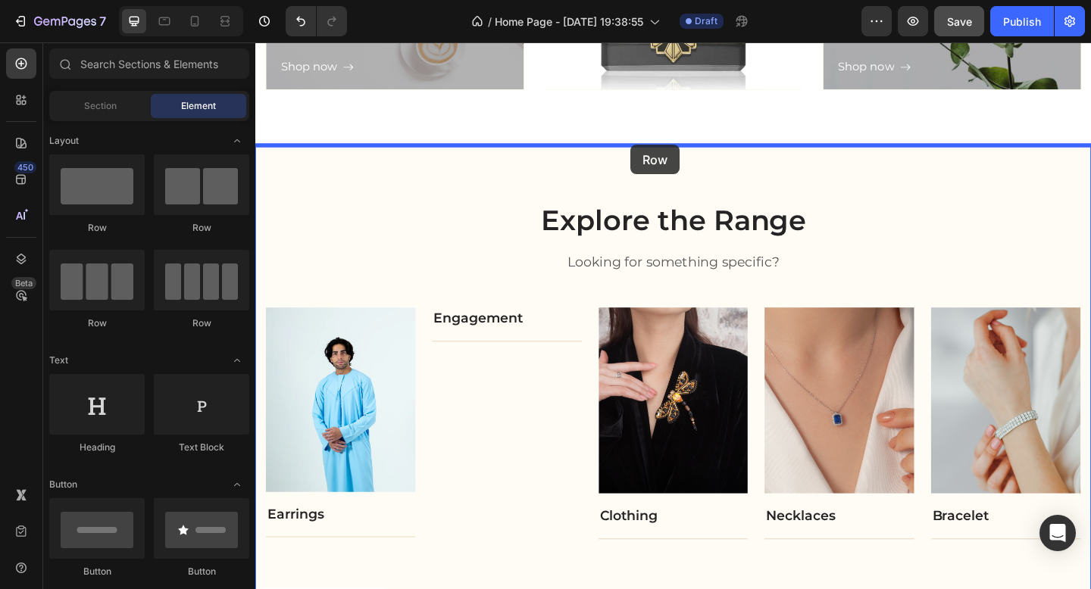
drag, startPoint x: 368, startPoint y: 323, endPoint x: 661, endPoint y: 157, distance: 337.3
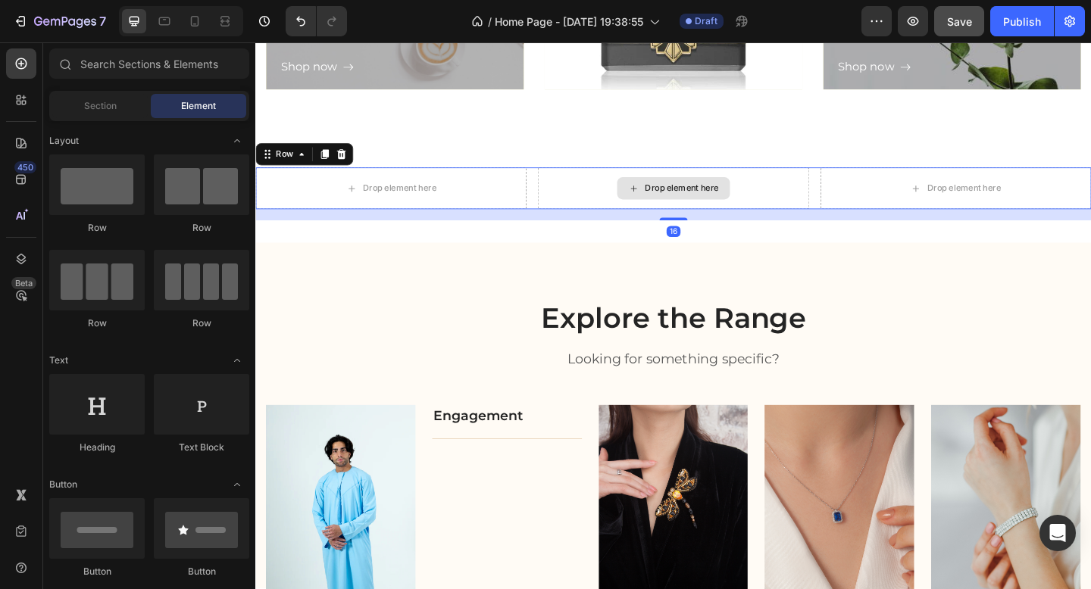
click at [662, 208] on icon at bounding box center [667, 201] width 12 height 13
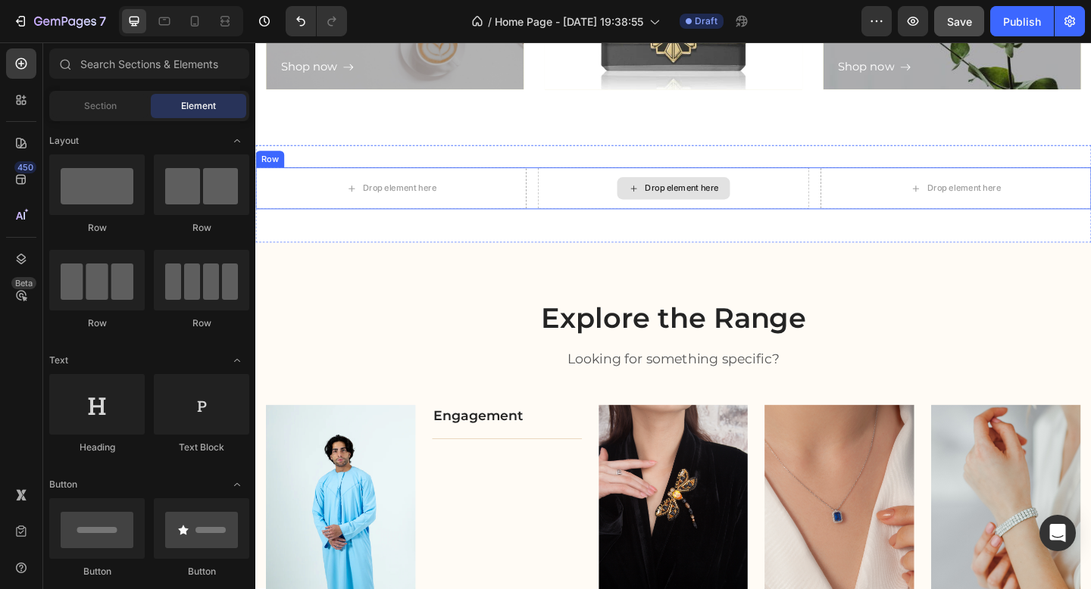
click at [674, 199] on div "Drop element here" at bounding box center [710, 201] width 123 height 24
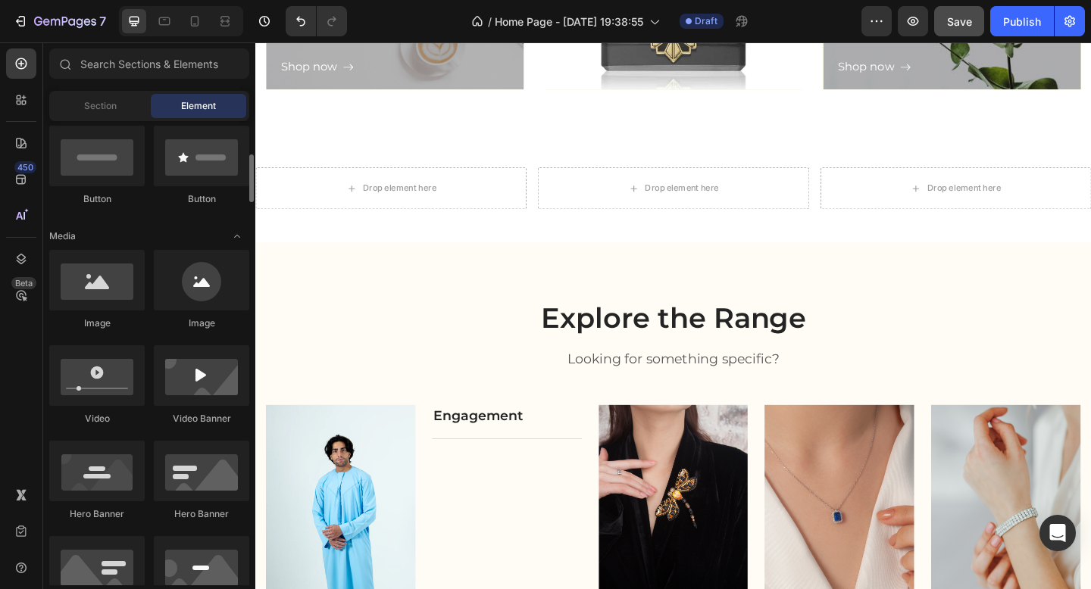
scroll to position [377, 0]
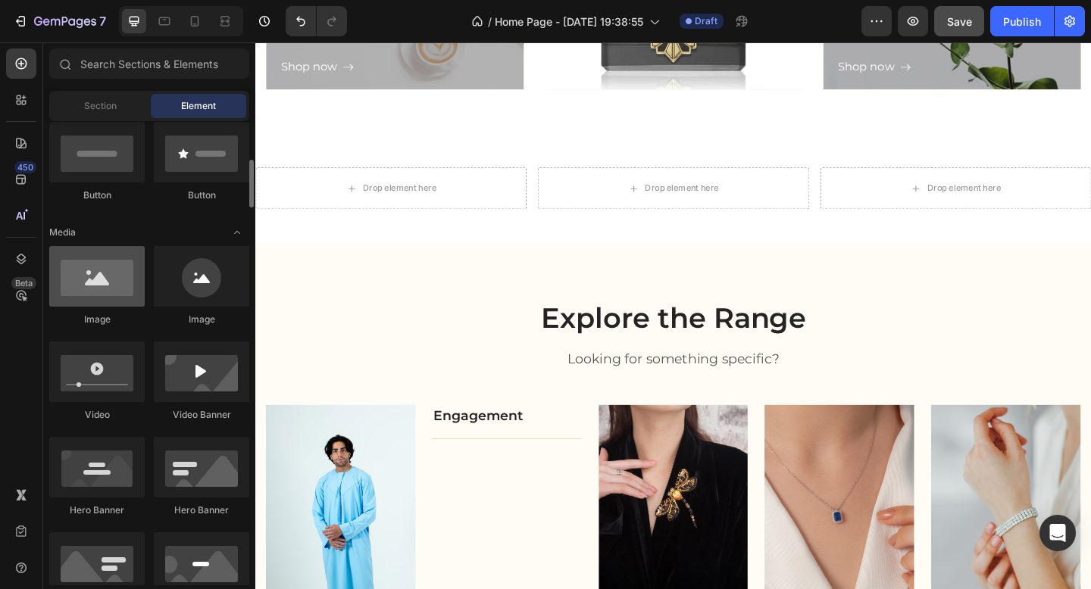
click at [93, 288] on div at bounding box center [96, 276] width 95 height 61
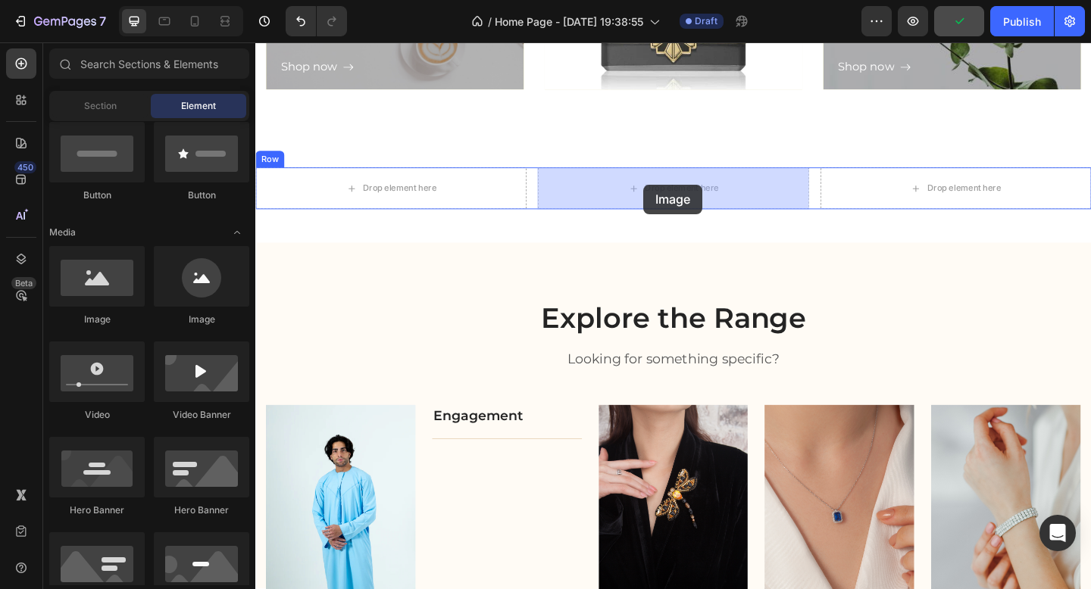
drag, startPoint x: 341, startPoint y: 326, endPoint x: 677, endPoint y: 196, distance: 360.5
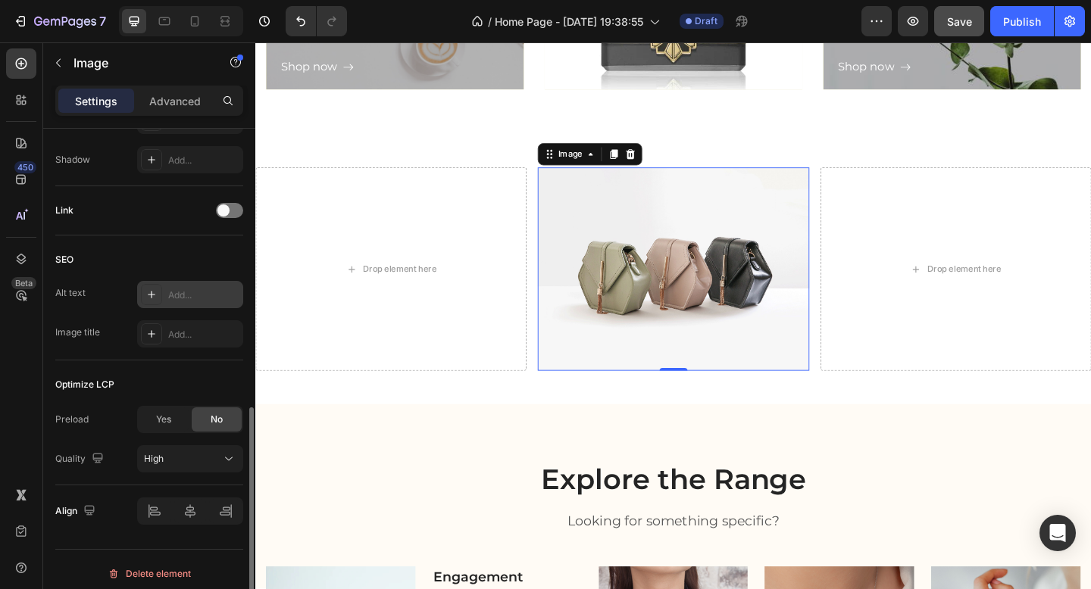
scroll to position [640, 0]
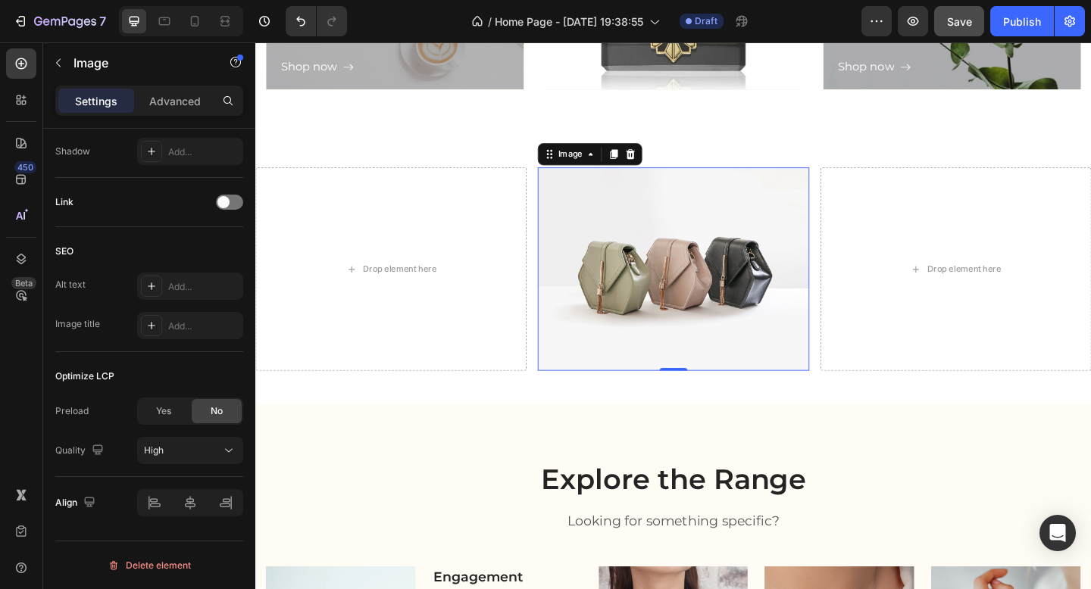
click at [728, 258] on img at bounding box center [709, 289] width 295 height 221
click at [235, 203] on div at bounding box center [229, 202] width 27 height 15
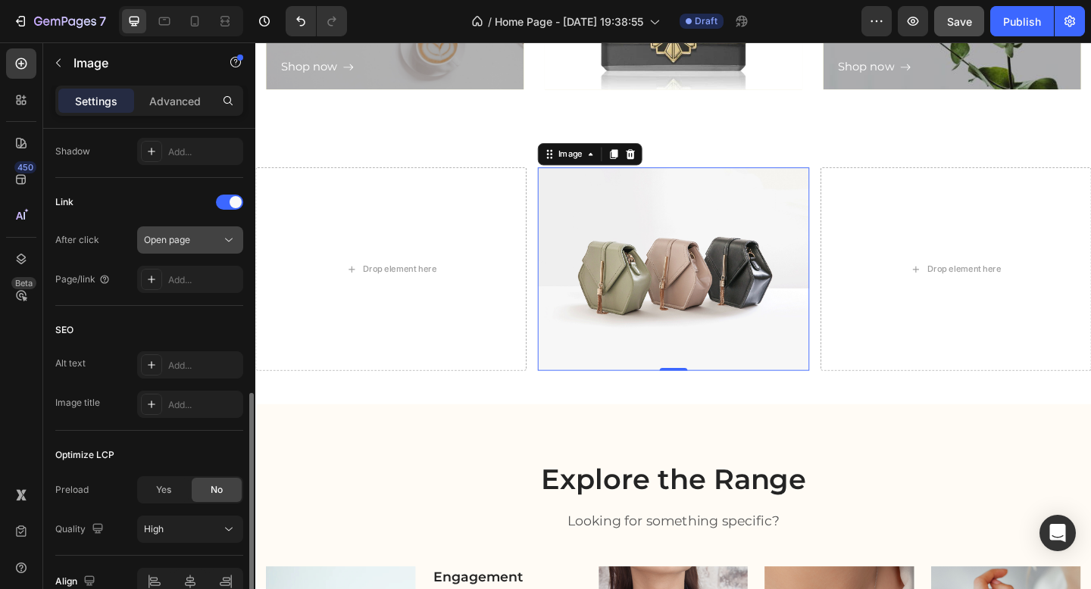
click at [206, 245] on div "Open page" at bounding box center [182, 240] width 77 height 14
click at [170, 203] on div "Link" at bounding box center [149, 202] width 188 height 24
click at [185, 283] on div "Add..." at bounding box center [203, 280] width 71 height 14
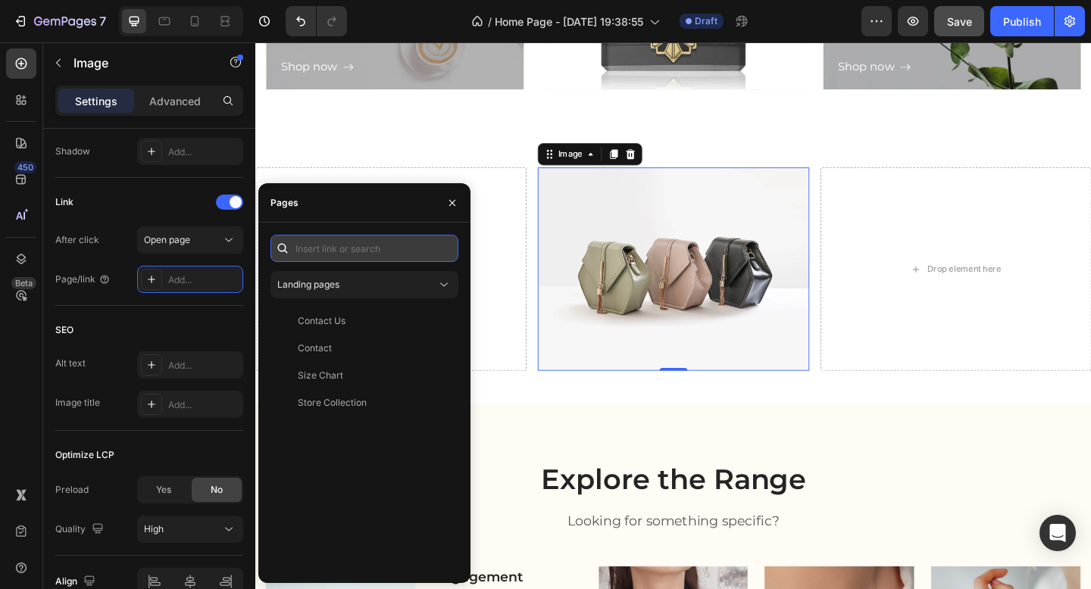
click at [355, 249] on input "text" at bounding box center [364, 248] width 188 height 27
paste input "[URL][DOMAIN_NAME]"
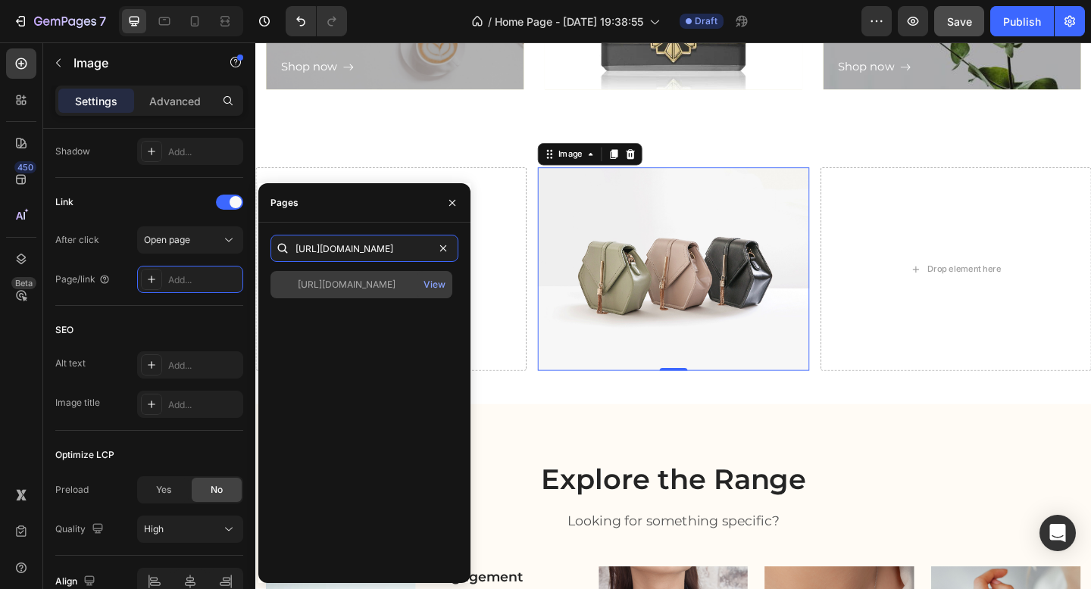
type input "[URL][DOMAIN_NAME]"
click at [369, 288] on div "[URL][DOMAIN_NAME]" at bounding box center [347, 285] width 98 height 14
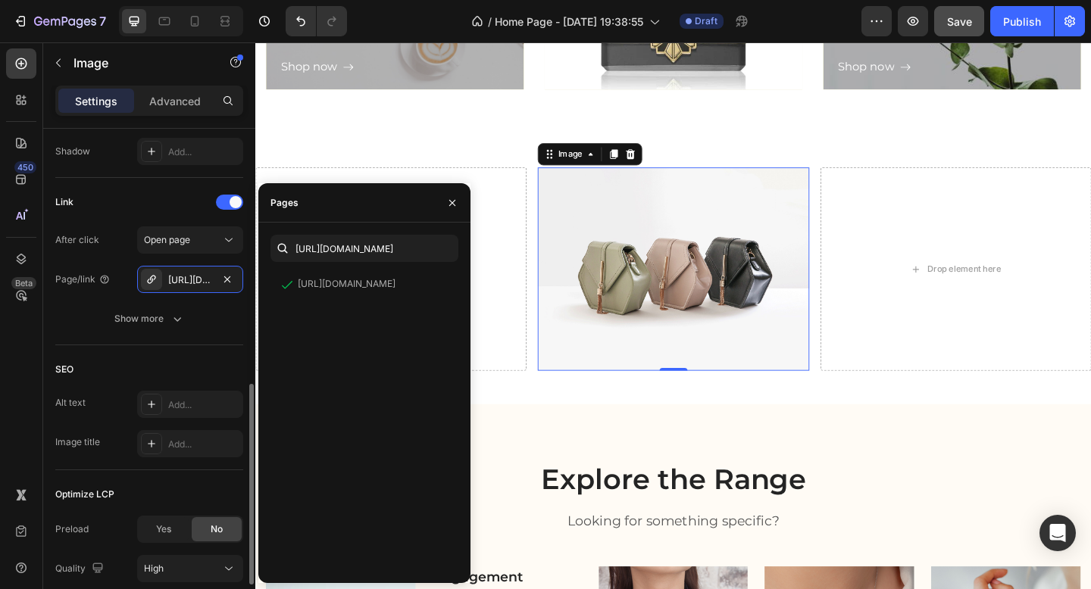
click at [186, 202] on div "Link" at bounding box center [149, 202] width 188 height 24
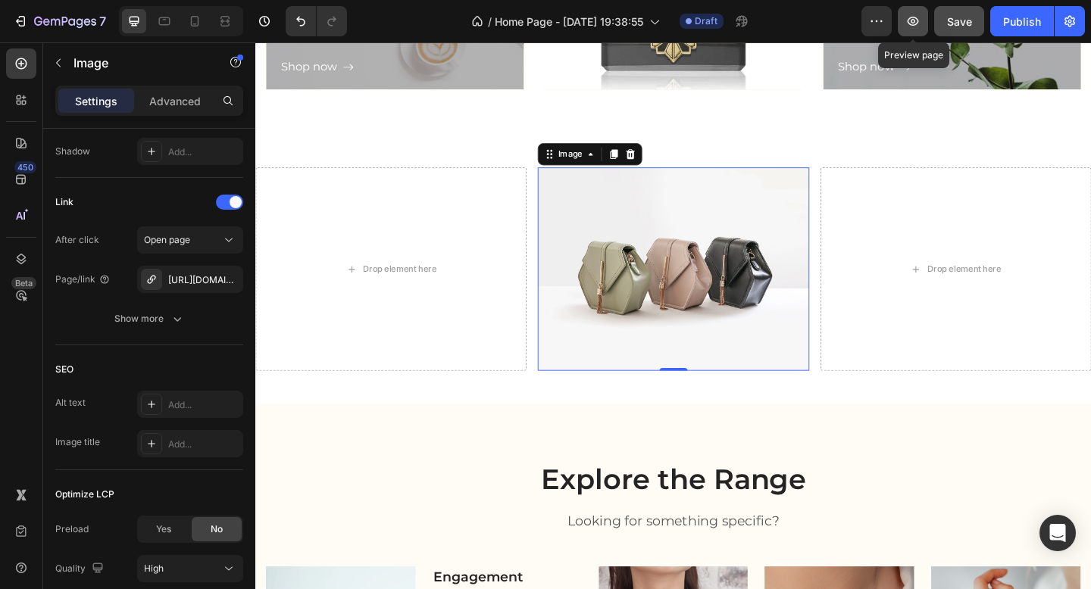
click at [913, 20] on icon "button" at bounding box center [912, 21] width 15 height 15
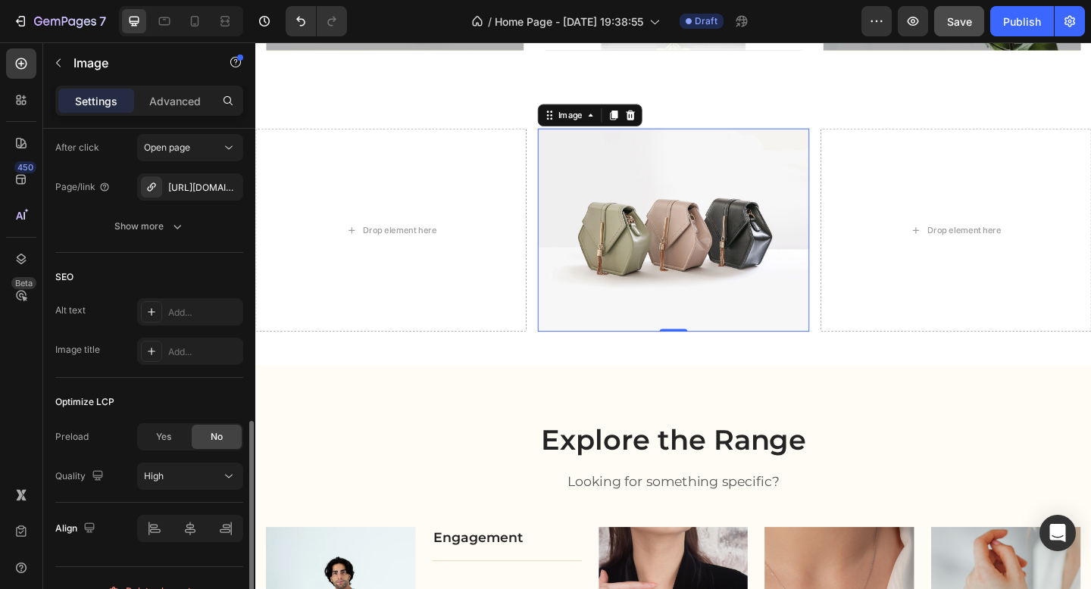
scroll to position [758, 0]
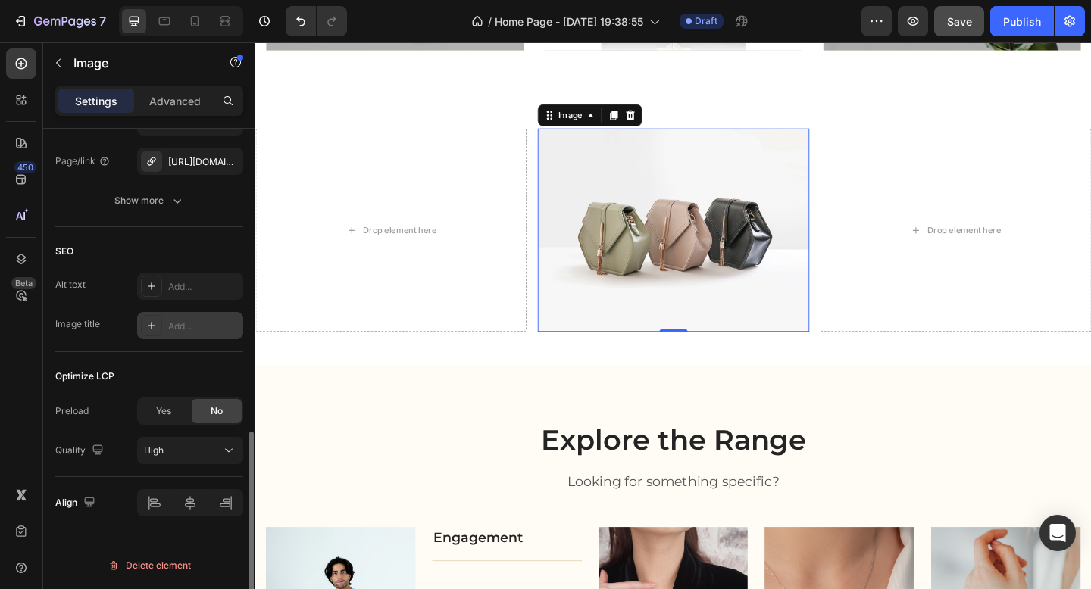
click at [179, 335] on div "Add..." at bounding box center [190, 325] width 106 height 27
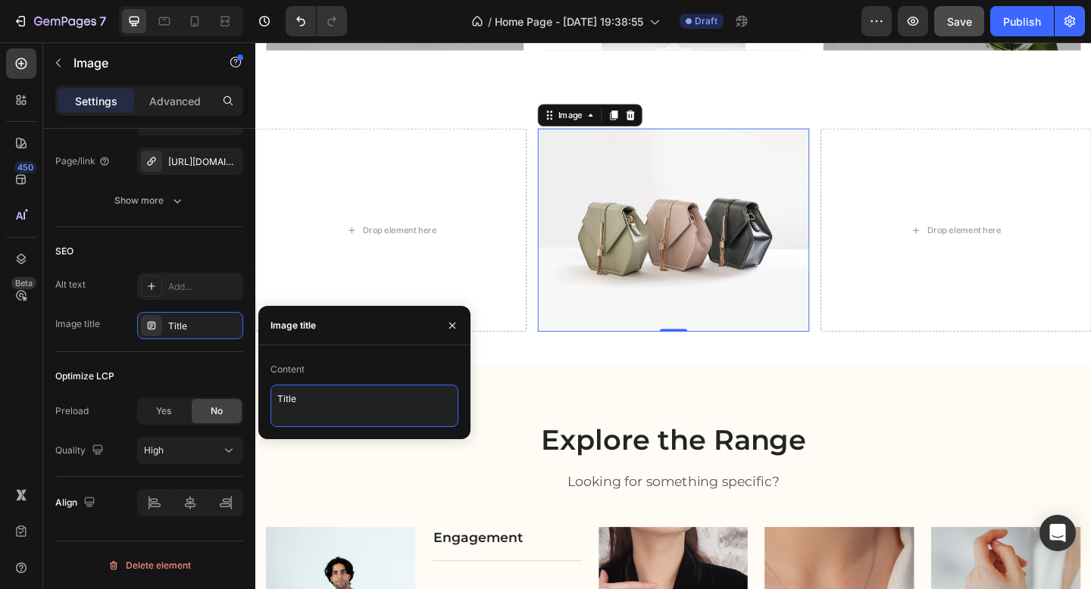
click at [311, 395] on textarea "Title" at bounding box center [364, 406] width 188 height 42
type textarea "ygipubphjb"
click at [223, 238] on div "SEO Alt text Add... Image title Title" at bounding box center [149, 289] width 188 height 125
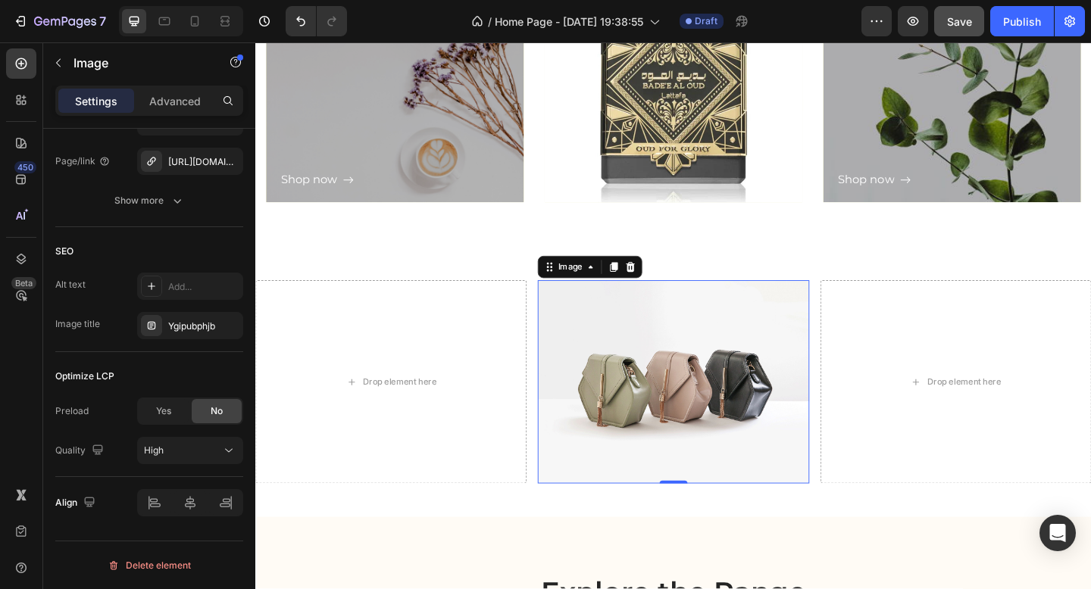
scroll to position [1921, 0]
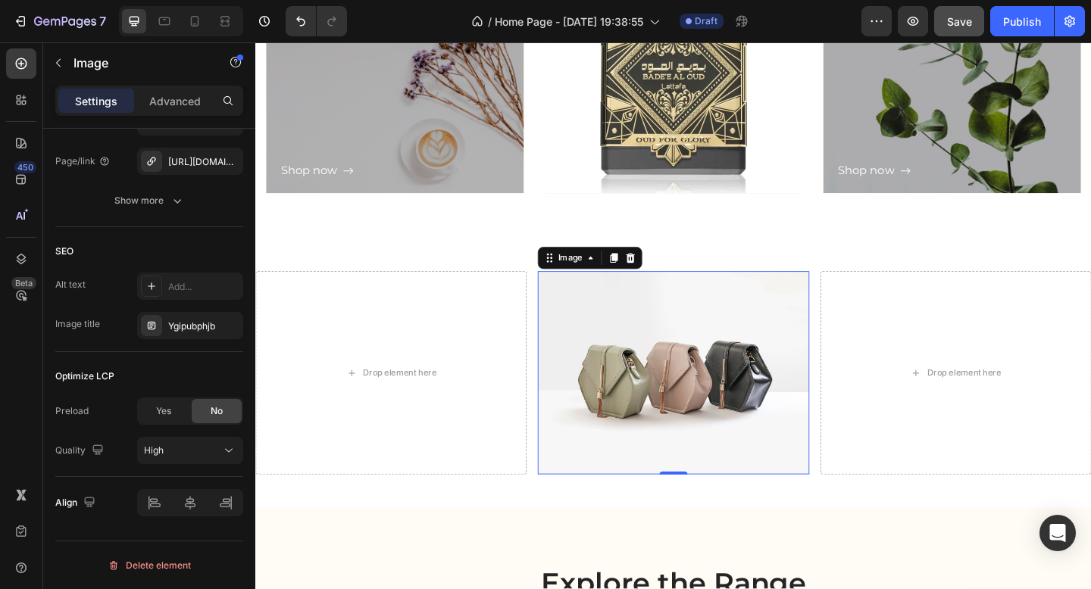
click at [715, 389] on img at bounding box center [709, 402] width 295 height 221
click at [902, 23] on button "button" at bounding box center [913, 21] width 30 height 30
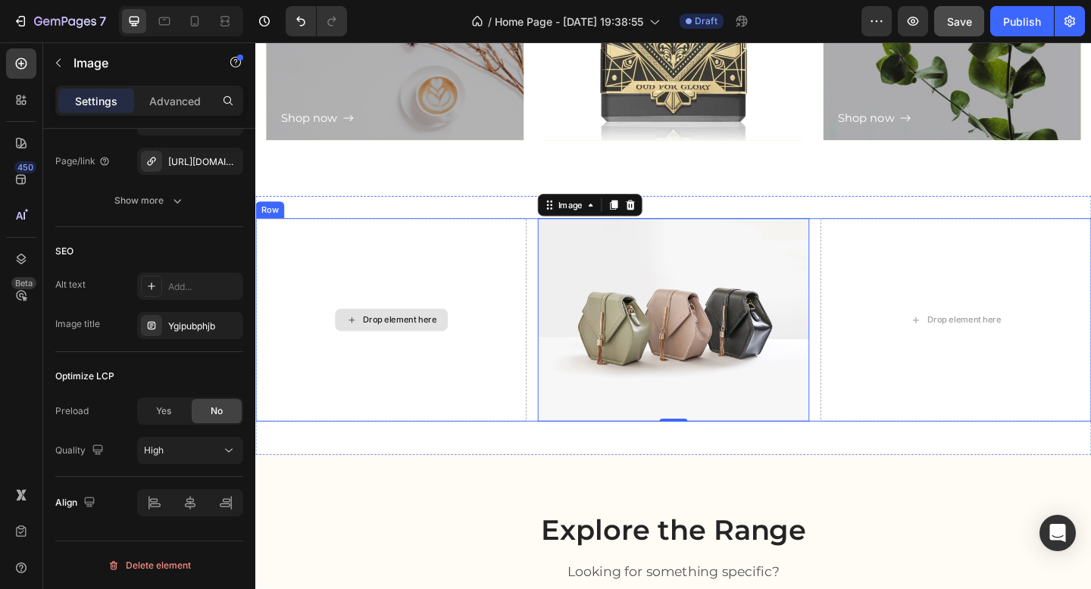
scroll to position [1990, 0]
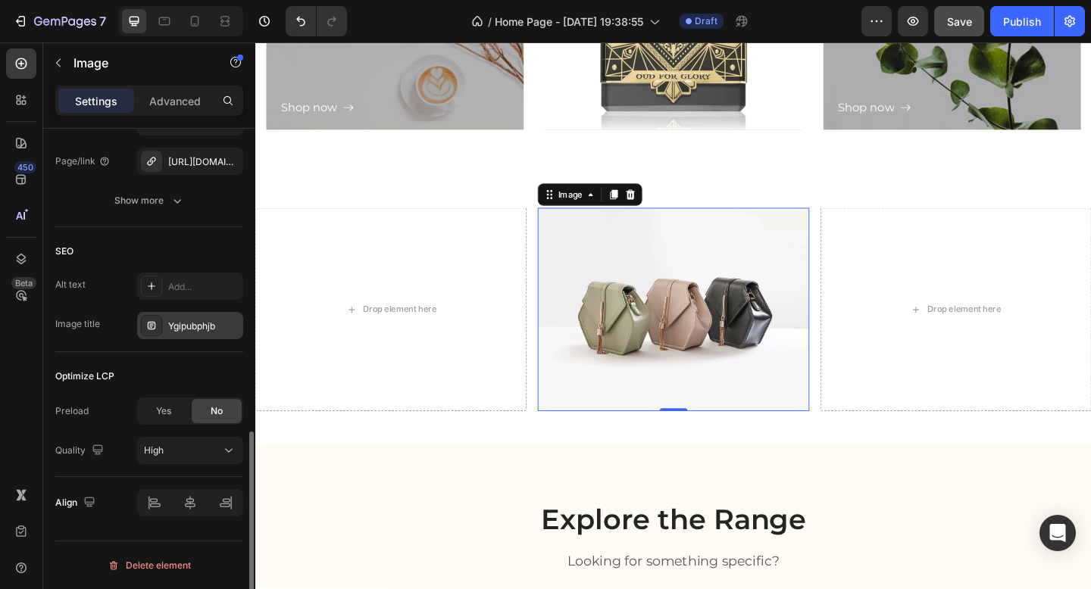
click at [180, 327] on div "Ygipubphjb" at bounding box center [203, 327] width 71 height 14
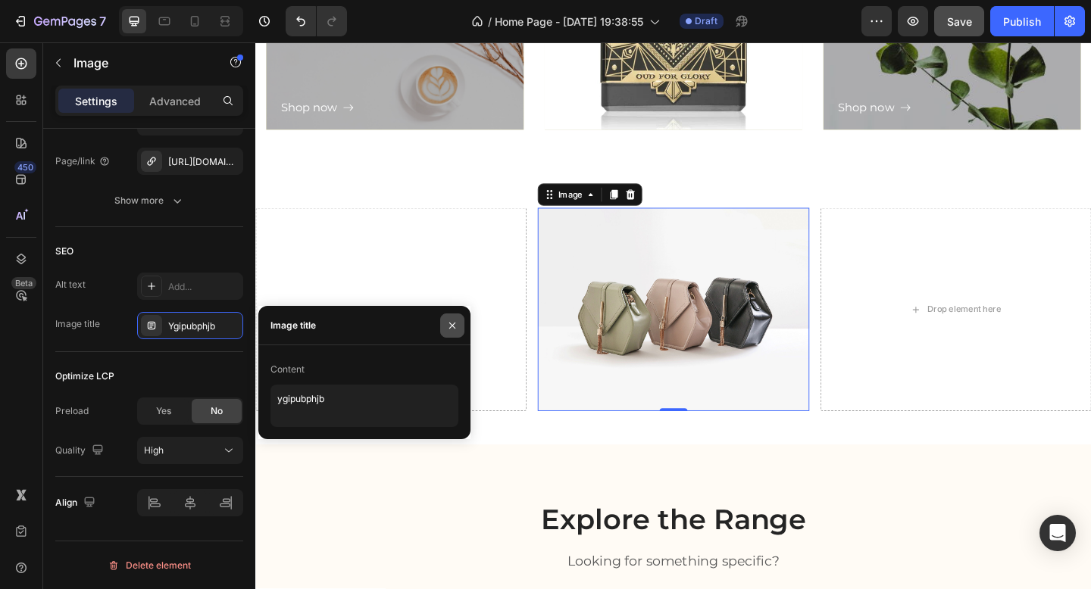
click at [449, 327] on icon "button" at bounding box center [452, 325] width 6 height 6
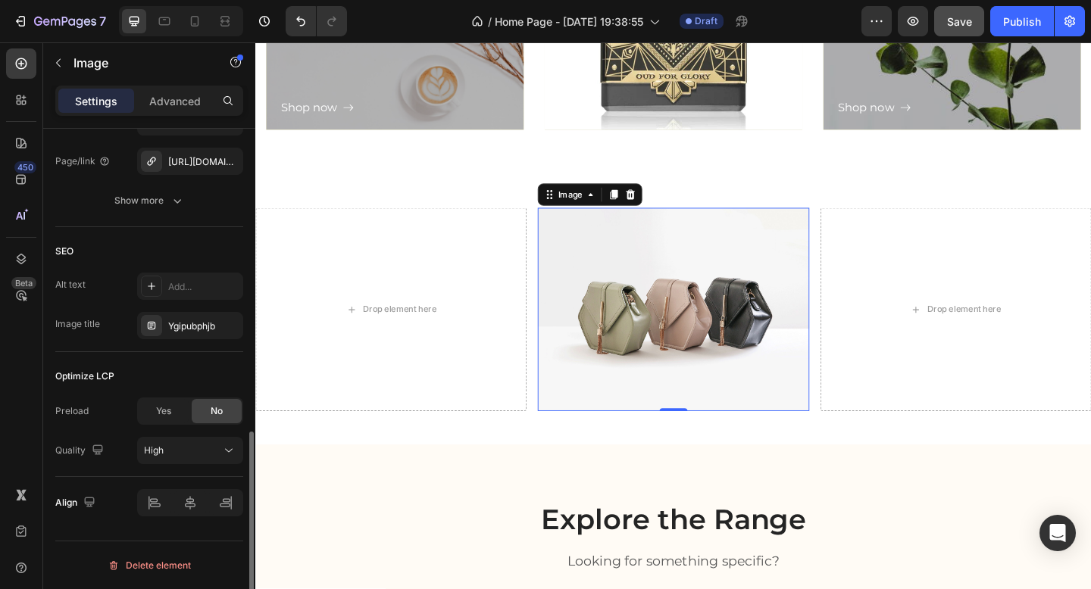
click at [214, 252] on div "SEO" at bounding box center [149, 251] width 188 height 24
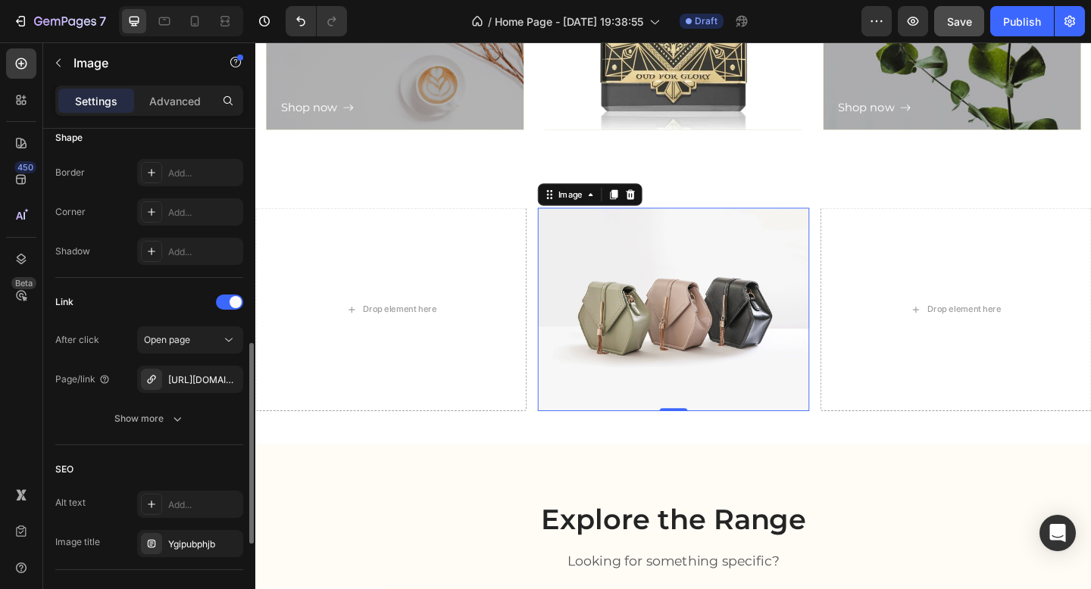
scroll to position [535, 0]
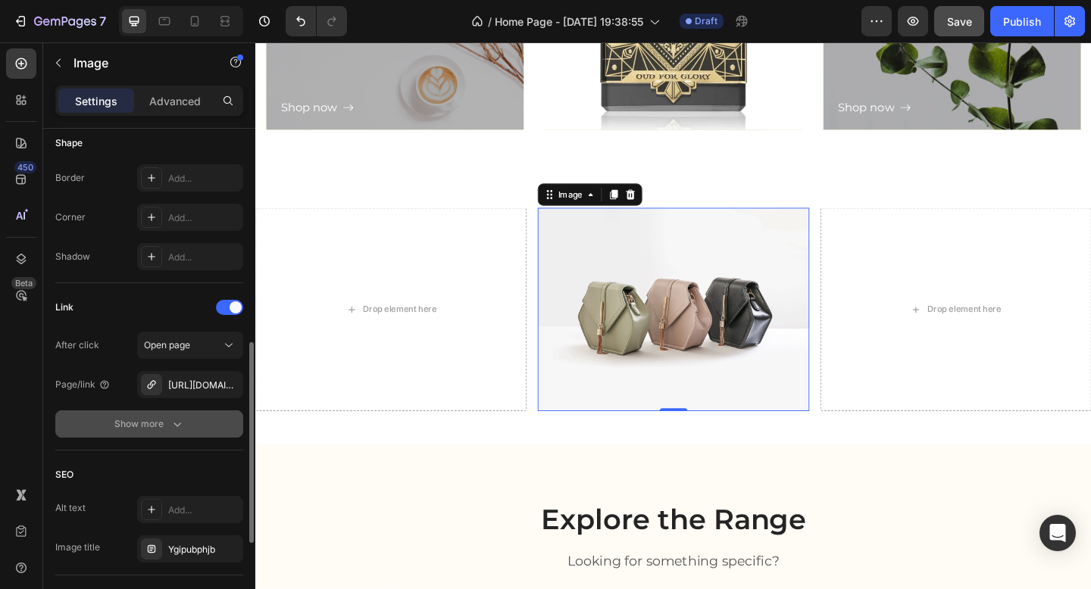
click at [148, 425] on div "Show more" at bounding box center [149, 424] width 70 height 15
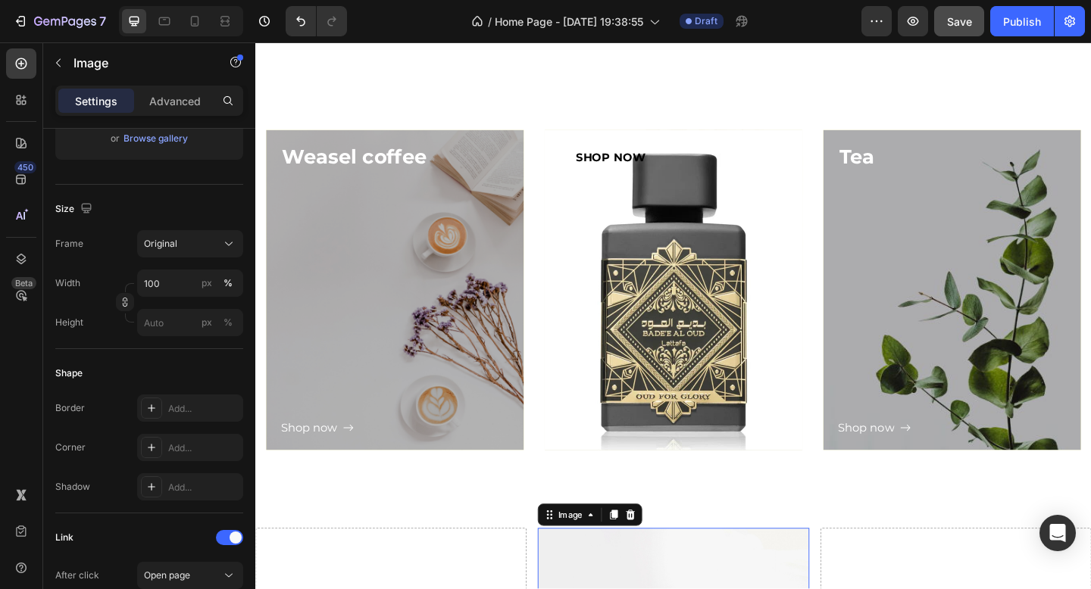
scroll to position [1642, 0]
click at [821, 273] on div "Button" at bounding box center [710, 331] width 248 height 287
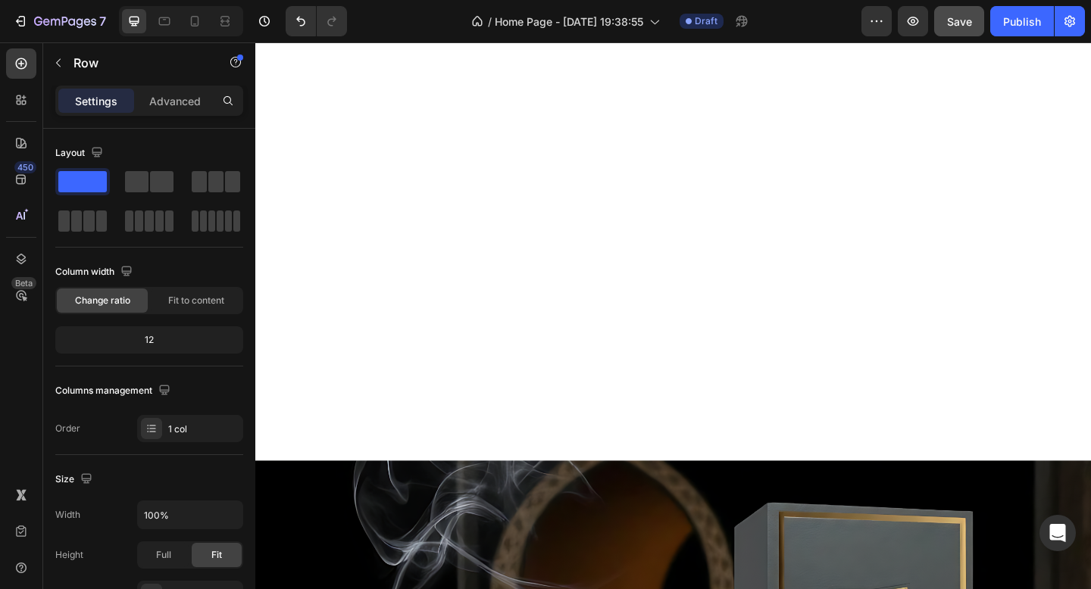
scroll to position [0, 0]
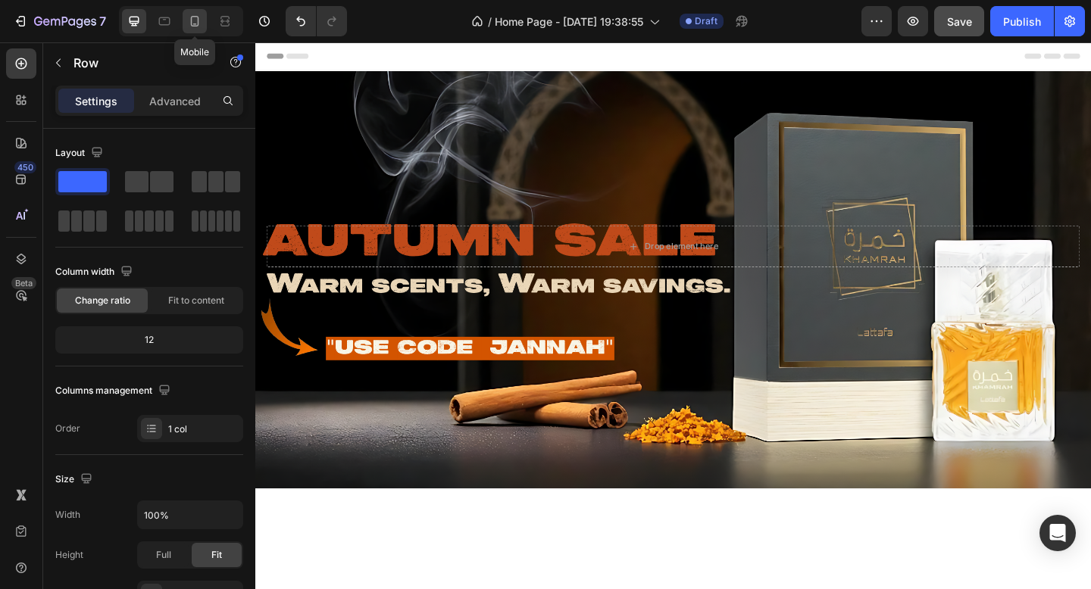
click at [198, 24] on icon at bounding box center [195, 21] width 8 height 11
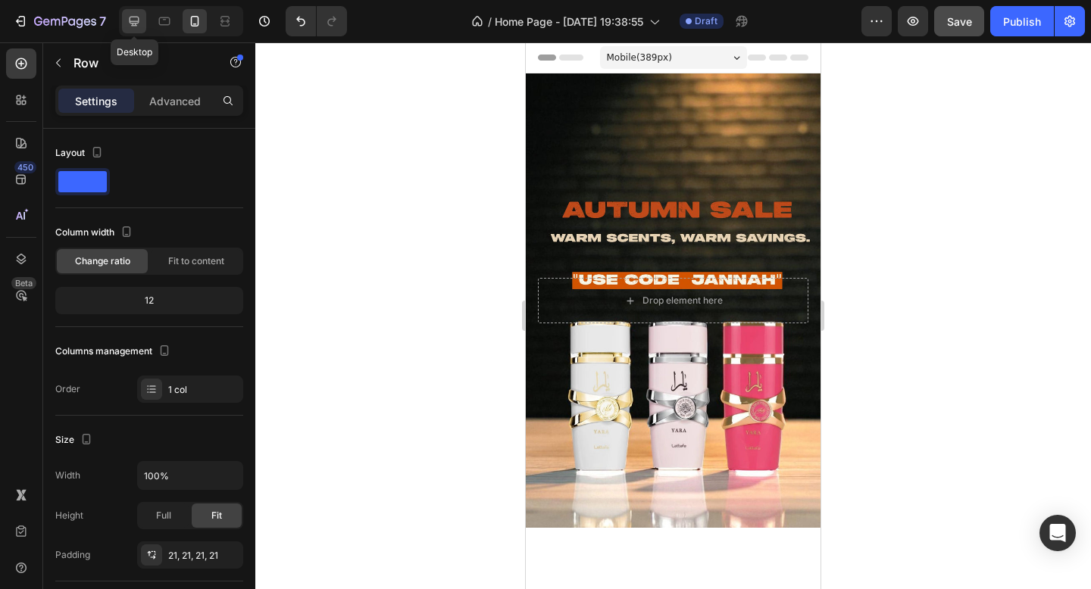
click at [142, 23] on icon at bounding box center [134, 21] width 15 height 15
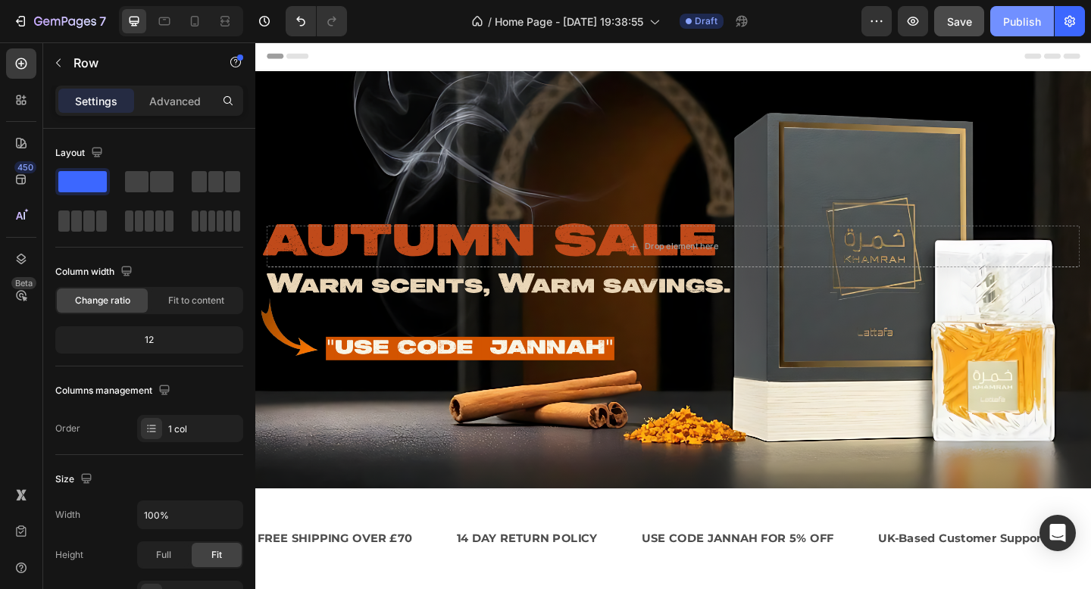
click at [1008, 27] on div "Publish" at bounding box center [1022, 22] width 38 height 16
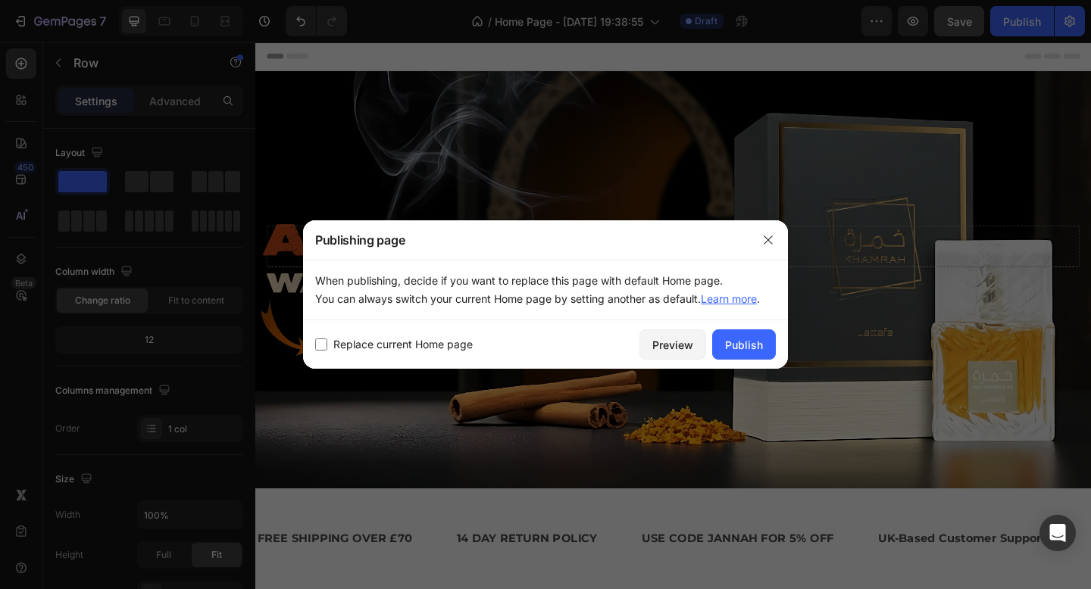
click at [419, 347] on span "Replace current Home page" at bounding box center [402, 345] width 139 height 18
checkbox input "true"
click at [736, 343] on div "Publish" at bounding box center [744, 345] width 38 height 16
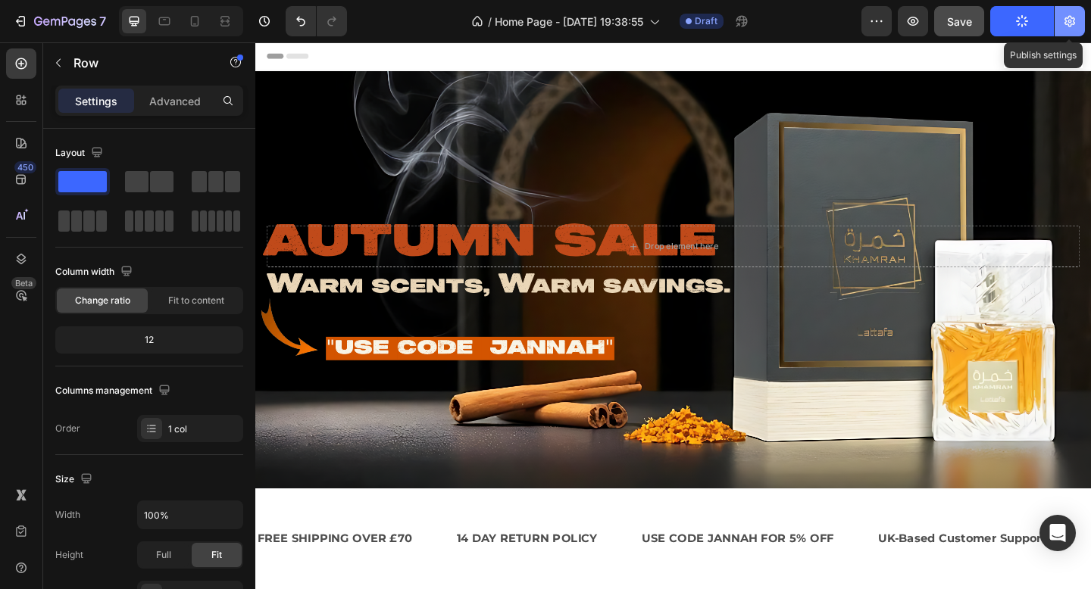
click at [1067, 26] on icon "button" at bounding box center [1069, 21] width 15 height 15
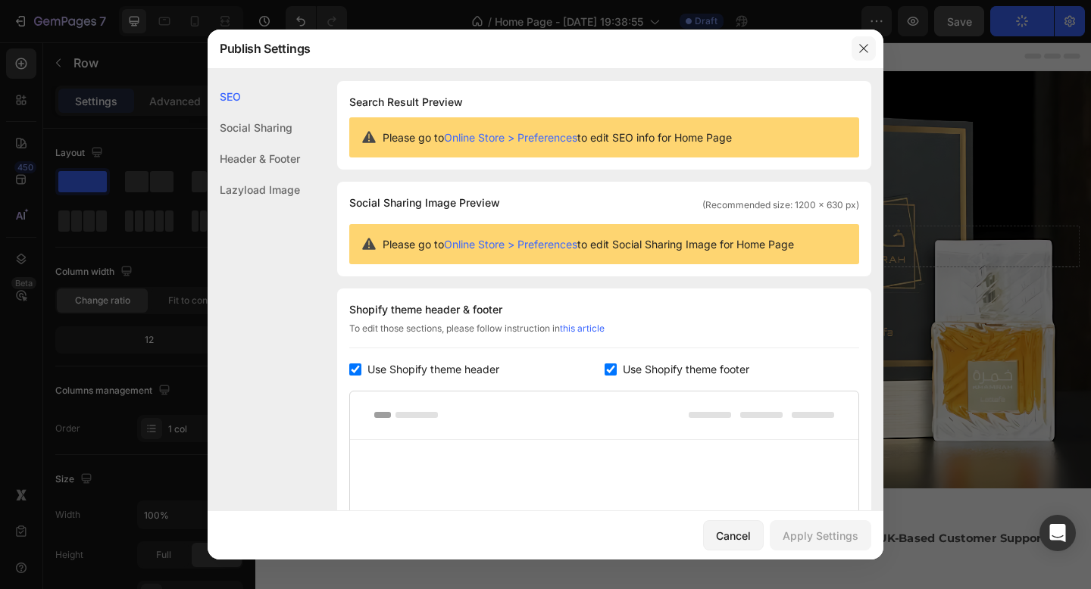
click at [861, 51] on icon "button" at bounding box center [864, 48] width 12 height 12
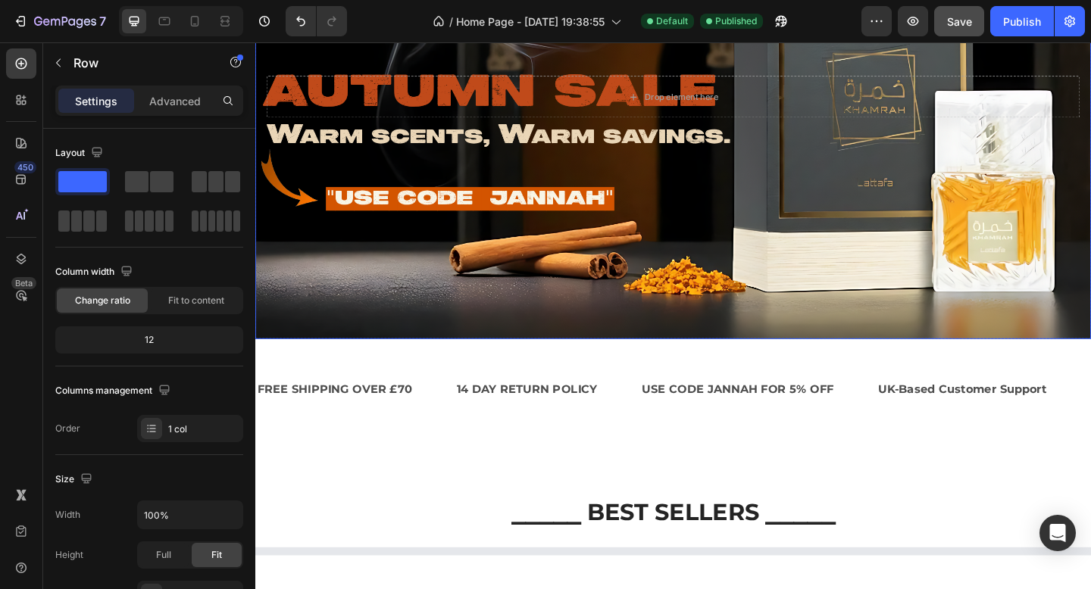
scroll to position [575, 0]
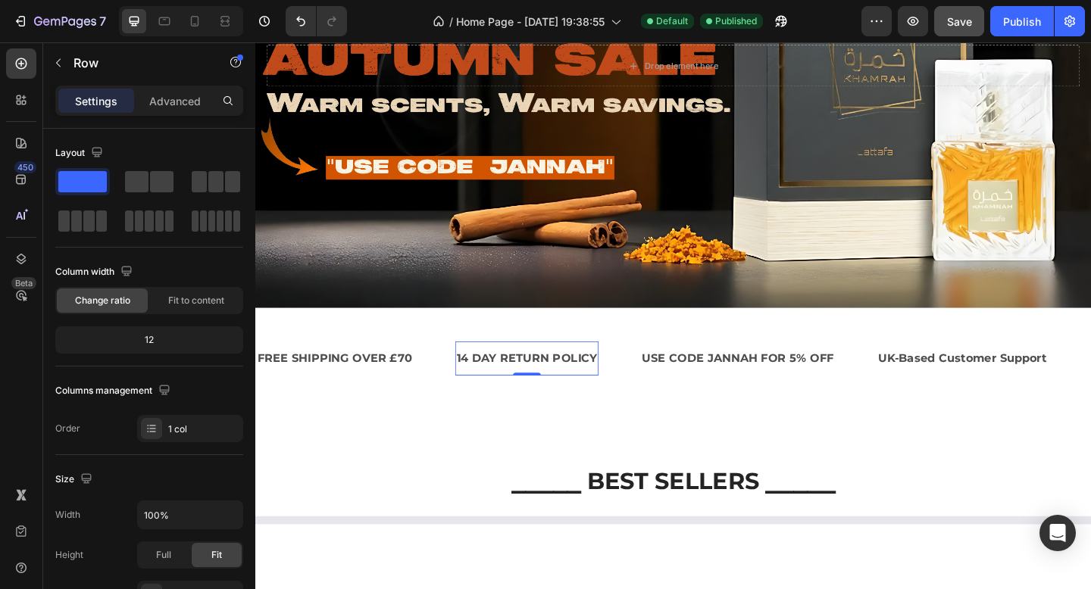
click at [566, 387] on p "14 DAY RETURN POLICY" at bounding box center [550, 387] width 153 height 22
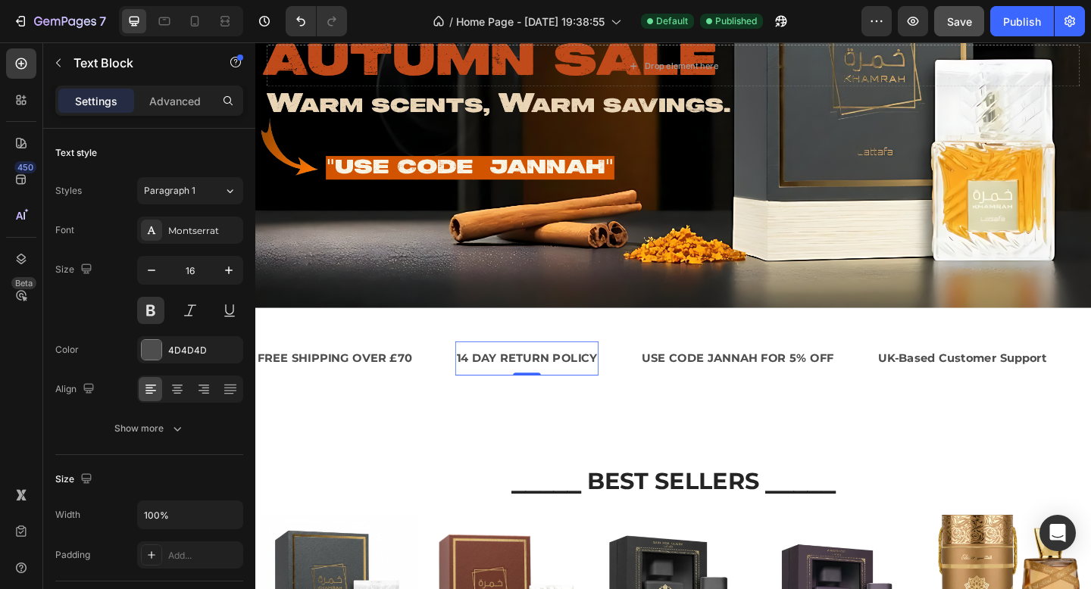
click at [573, 386] on p "14 DAY RETURN POLICY" at bounding box center [550, 387] width 153 height 22
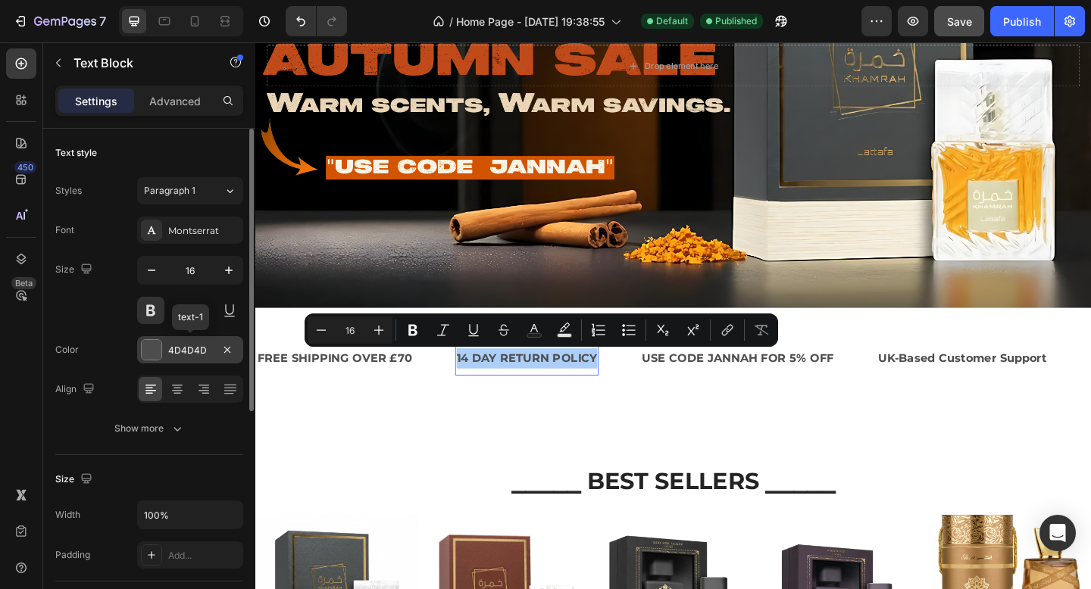
click at [154, 348] on div at bounding box center [152, 350] width 20 height 20
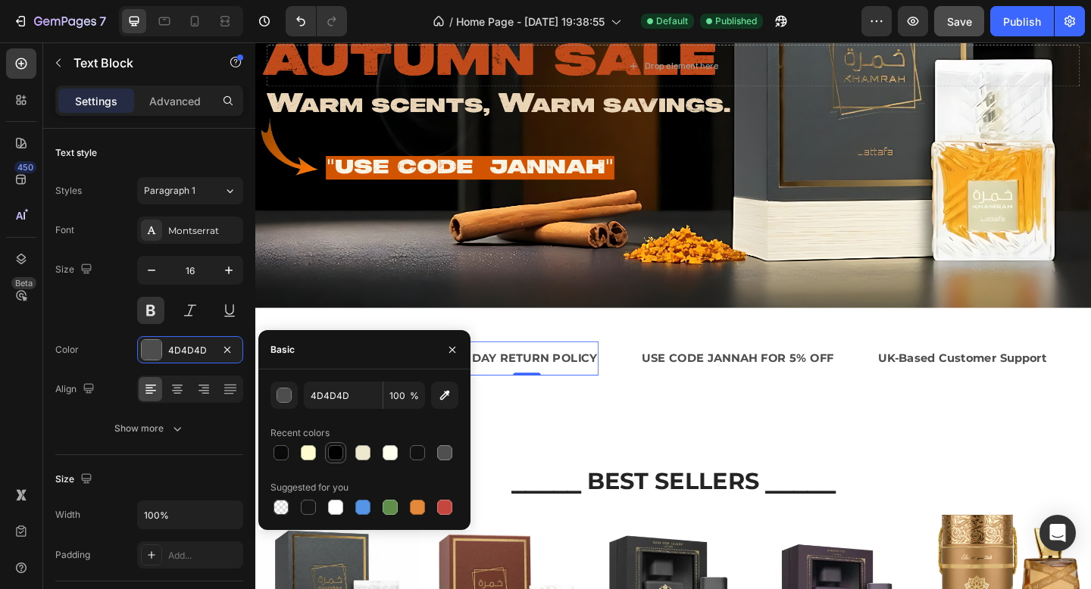
click at [335, 448] on div at bounding box center [335, 452] width 15 height 15
type input "000000"
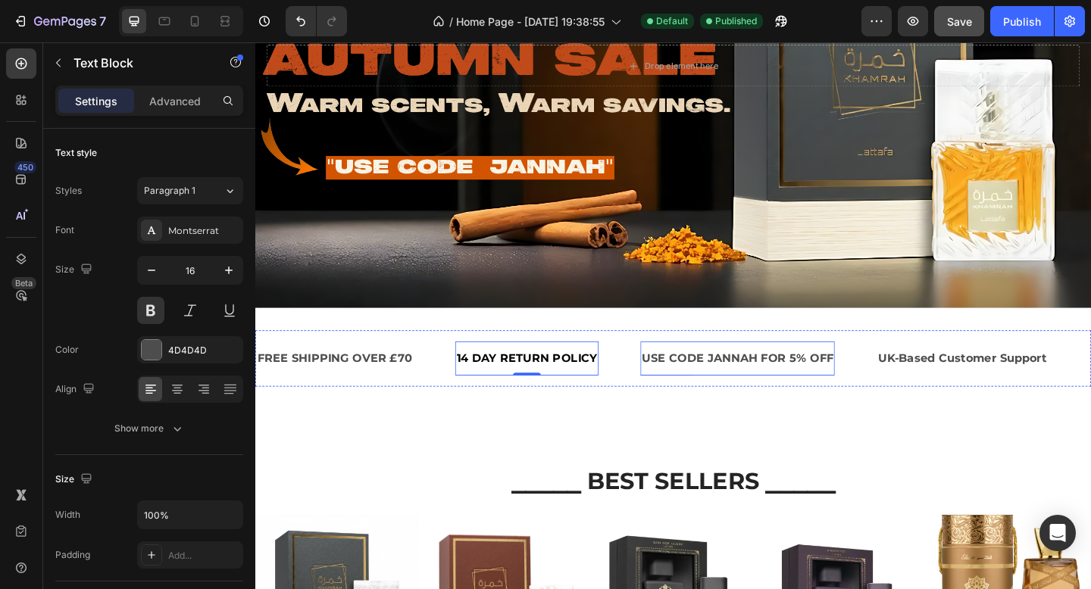
click at [711, 379] on p "USE CODE JANNAH FOR 5% OFF" at bounding box center [780, 387] width 208 height 22
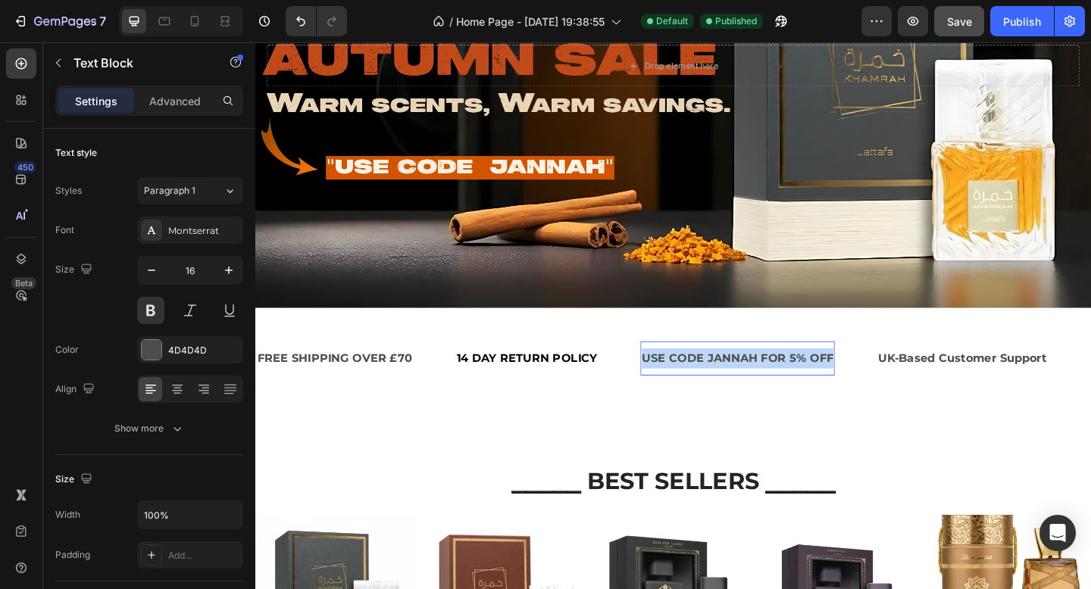
click at [711, 379] on p "USE CODE JANNAH FOR 5% OFF" at bounding box center [780, 387] width 208 height 22
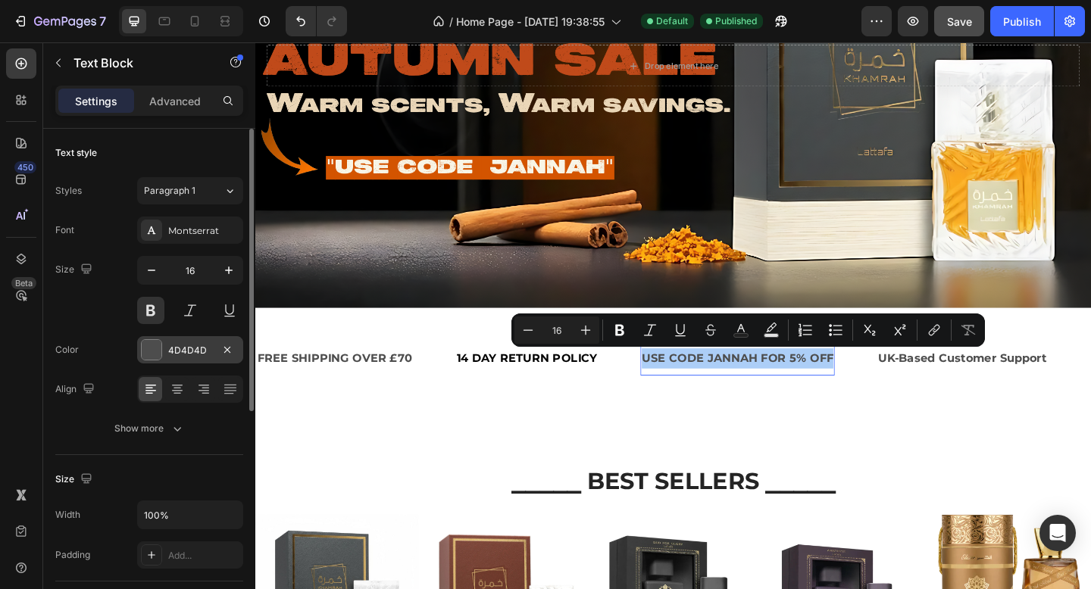
click at [154, 349] on div at bounding box center [152, 350] width 20 height 20
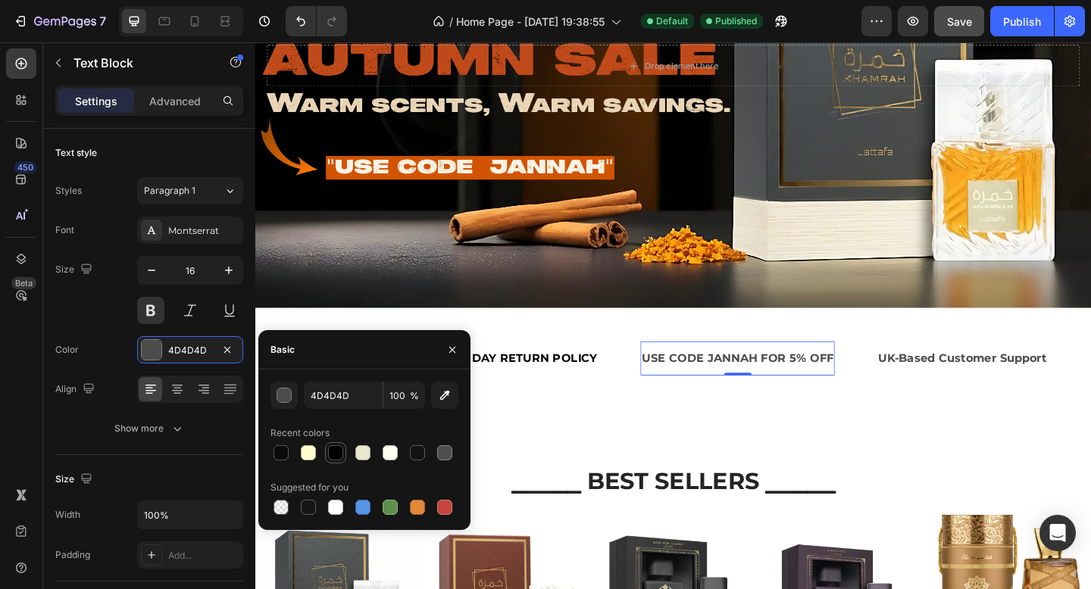
click at [337, 452] on div at bounding box center [335, 452] width 15 height 15
type input "000000"
click at [956, 374] on div "UK-Based Customer Support" at bounding box center [1024, 386] width 186 height 25
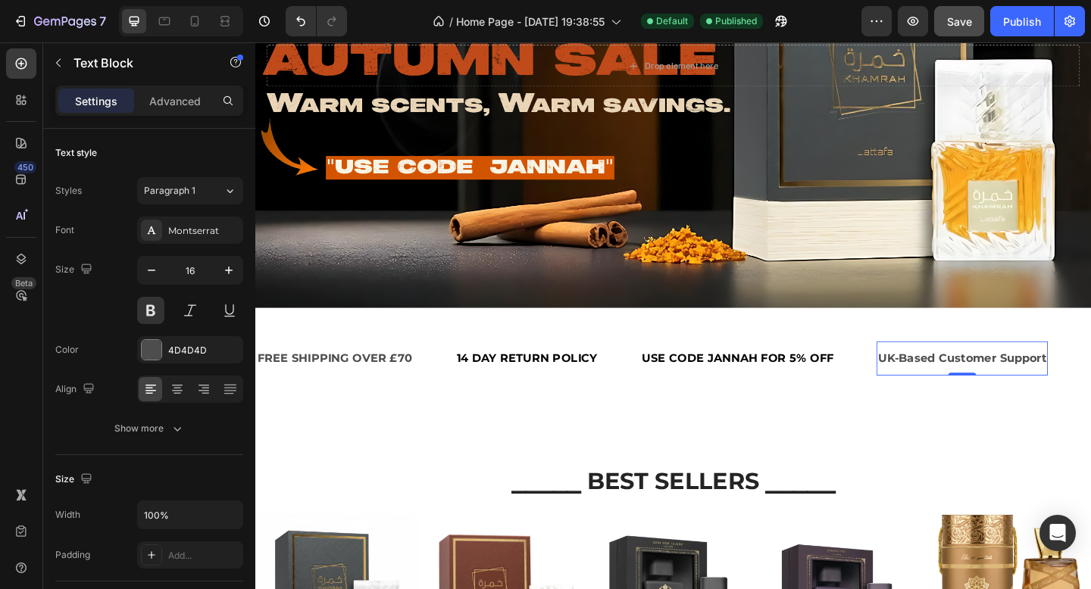
click at [956, 374] on div "UK-Based Customer Support" at bounding box center [1024, 386] width 186 height 25
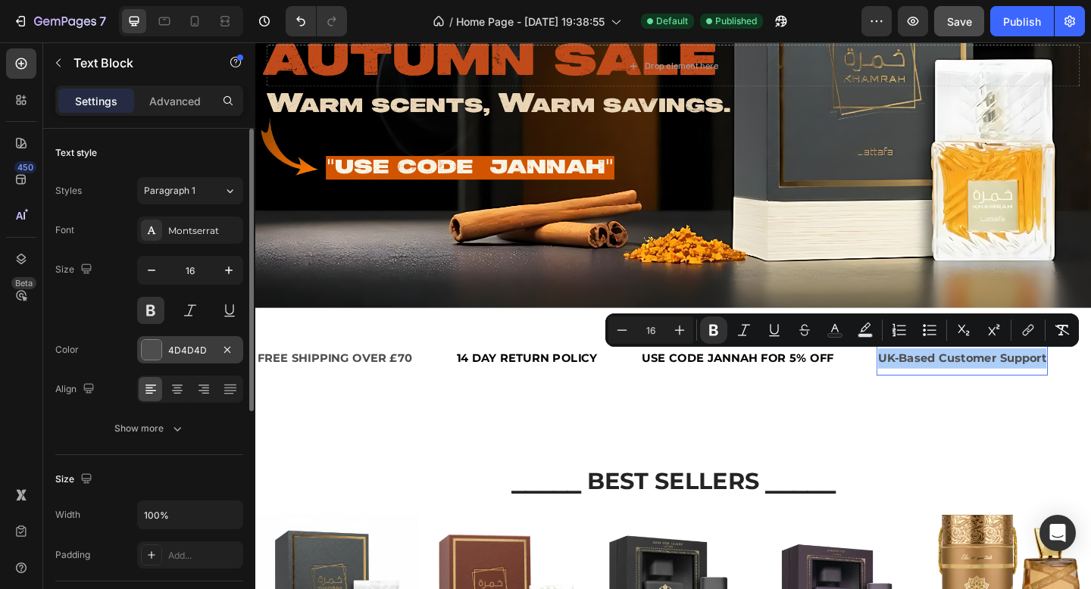
click at [151, 354] on div at bounding box center [152, 350] width 20 height 20
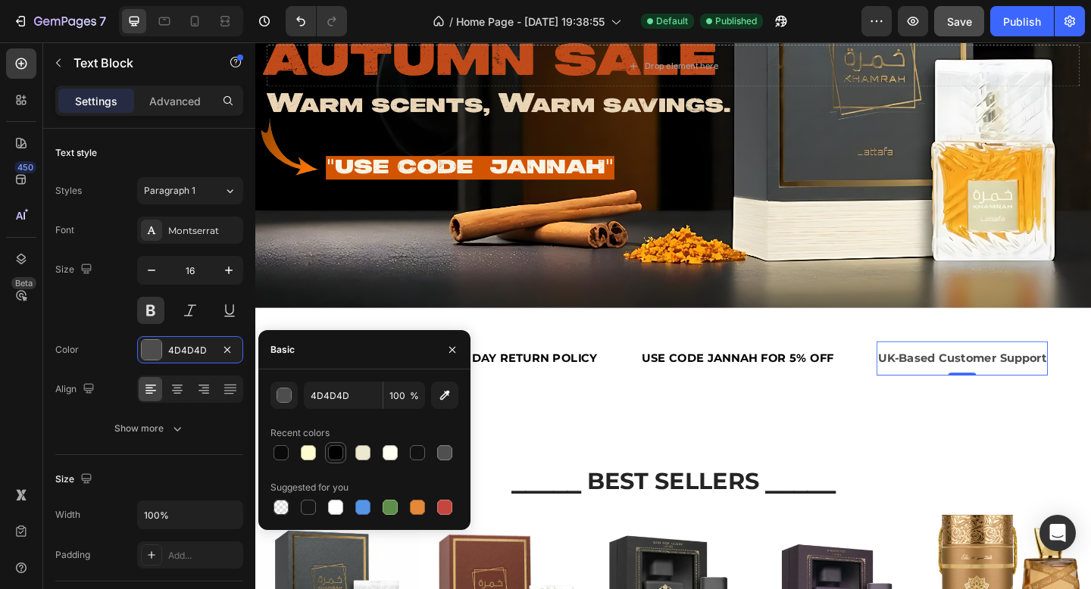
click at [336, 456] on div at bounding box center [335, 452] width 15 height 15
type input "000000"
click at [749, 389] on p "USE CODE JANNAH FOR 5% OFF" at bounding box center [780, 387] width 208 height 22
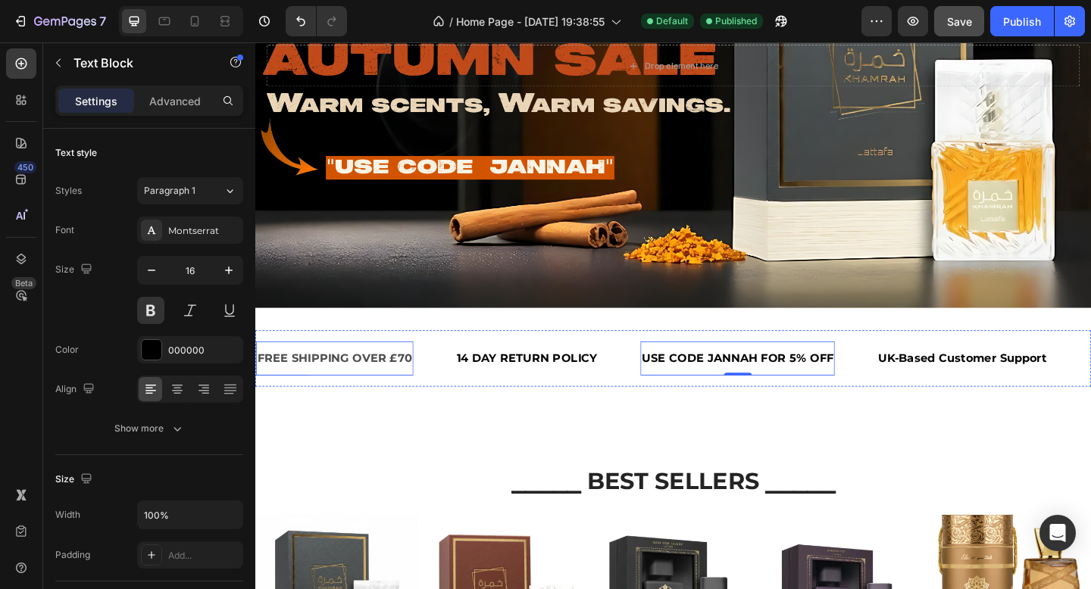
click at [342, 387] on p "FREE SHIPPING OVER £70" at bounding box center [342, 387] width 168 height 22
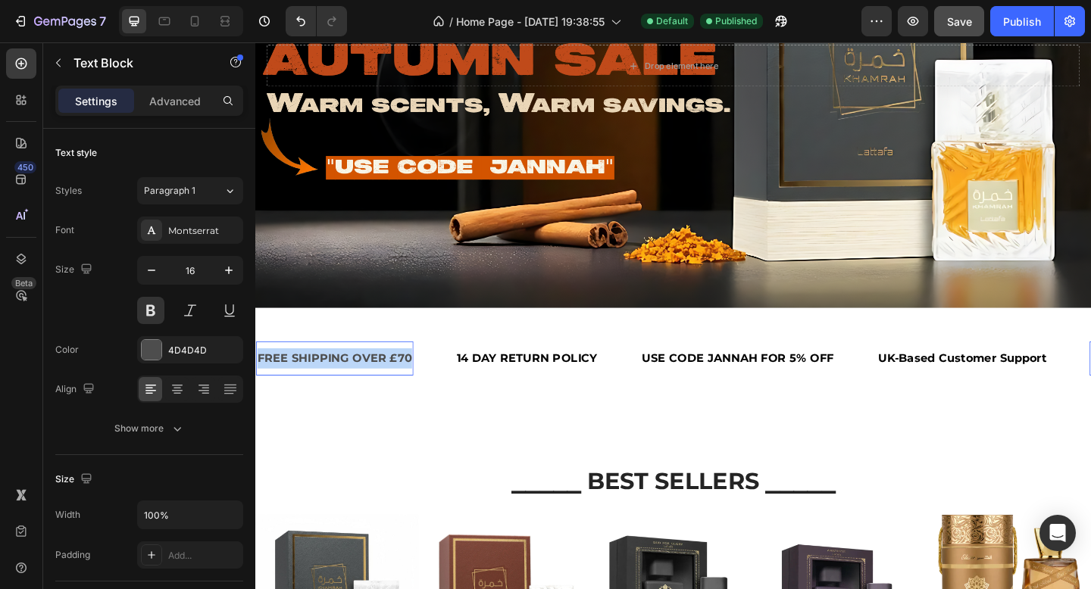
click at [342, 387] on p "FREE SHIPPING OVER £70" at bounding box center [342, 387] width 168 height 22
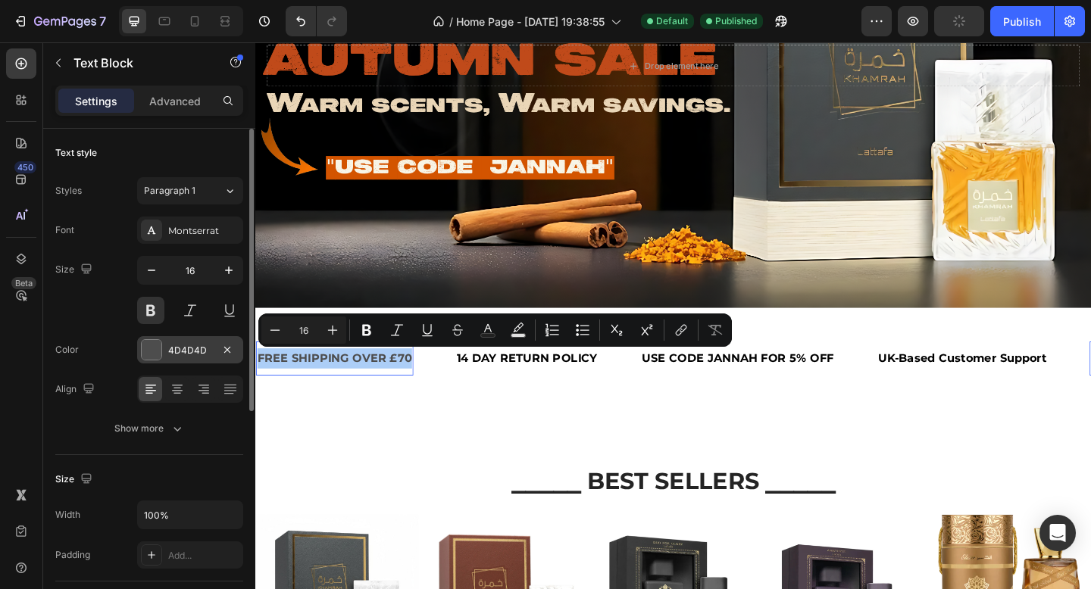
click at [152, 356] on div at bounding box center [152, 350] width 20 height 20
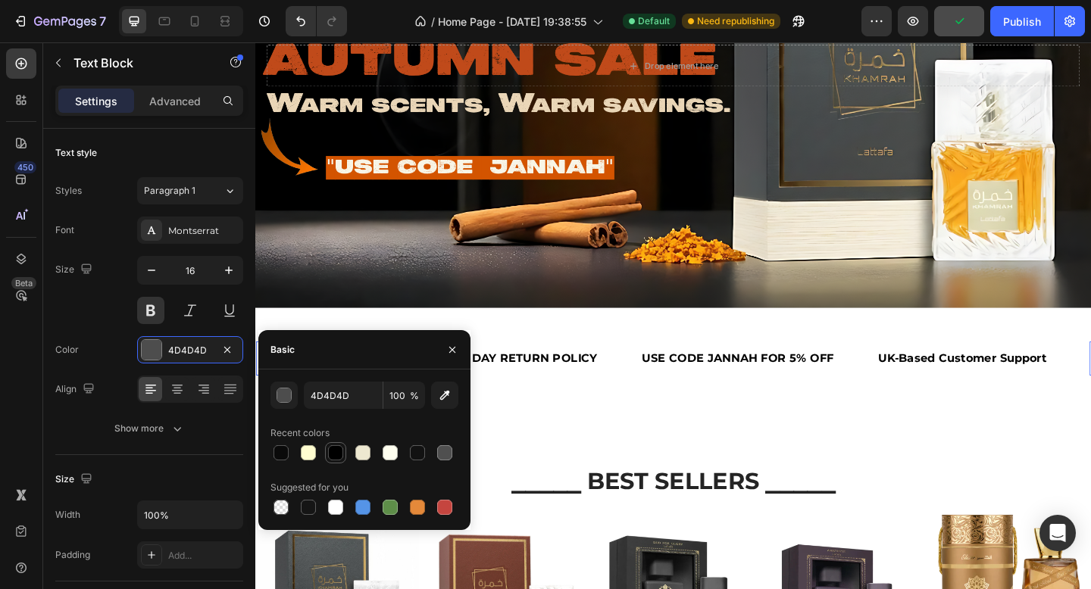
click at [333, 448] on div at bounding box center [335, 452] width 15 height 15
type input "000000"
click at [833, 26] on div "/ Home Page - [DATE] 19:38:55 Default Need republishing" at bounding box center [610, 21] width 502 height 30
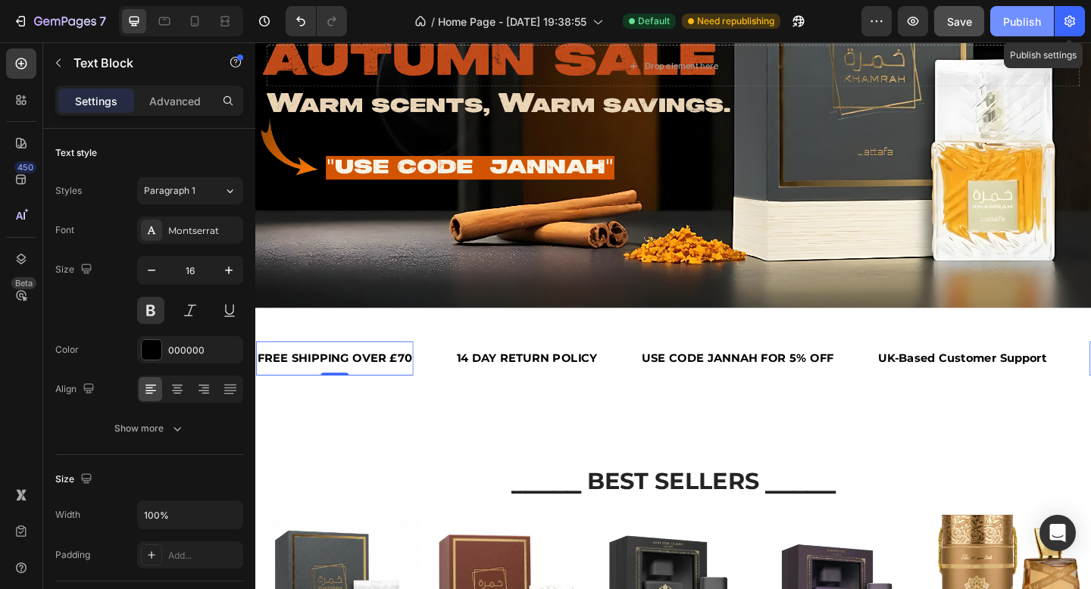
click at [1027, 14] on div "Publish" at bounding box center [1022, 22] width 38 height 16
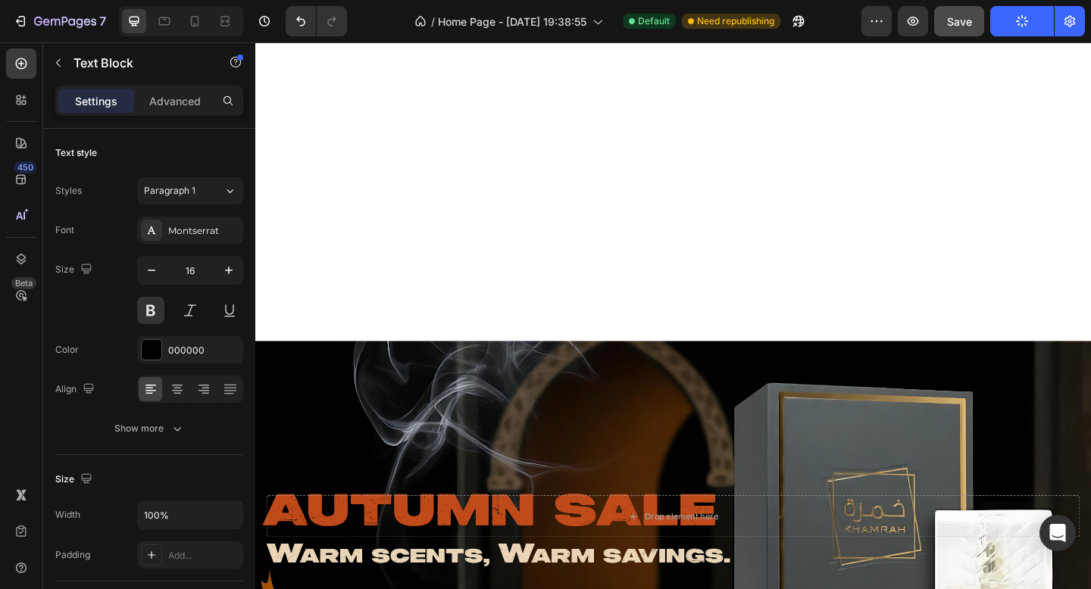
scroll to position [0, 0]
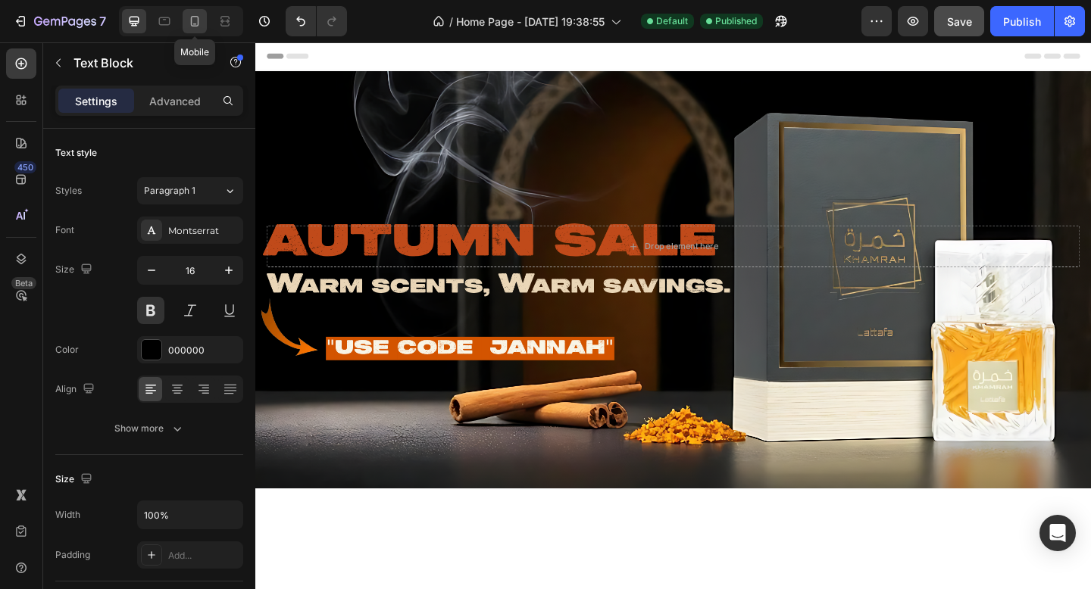
click at [204, 17] on div at bounding box center [195, 21] width 24 height 24
type input "14"
